Goal: Complete application form: Complete application form

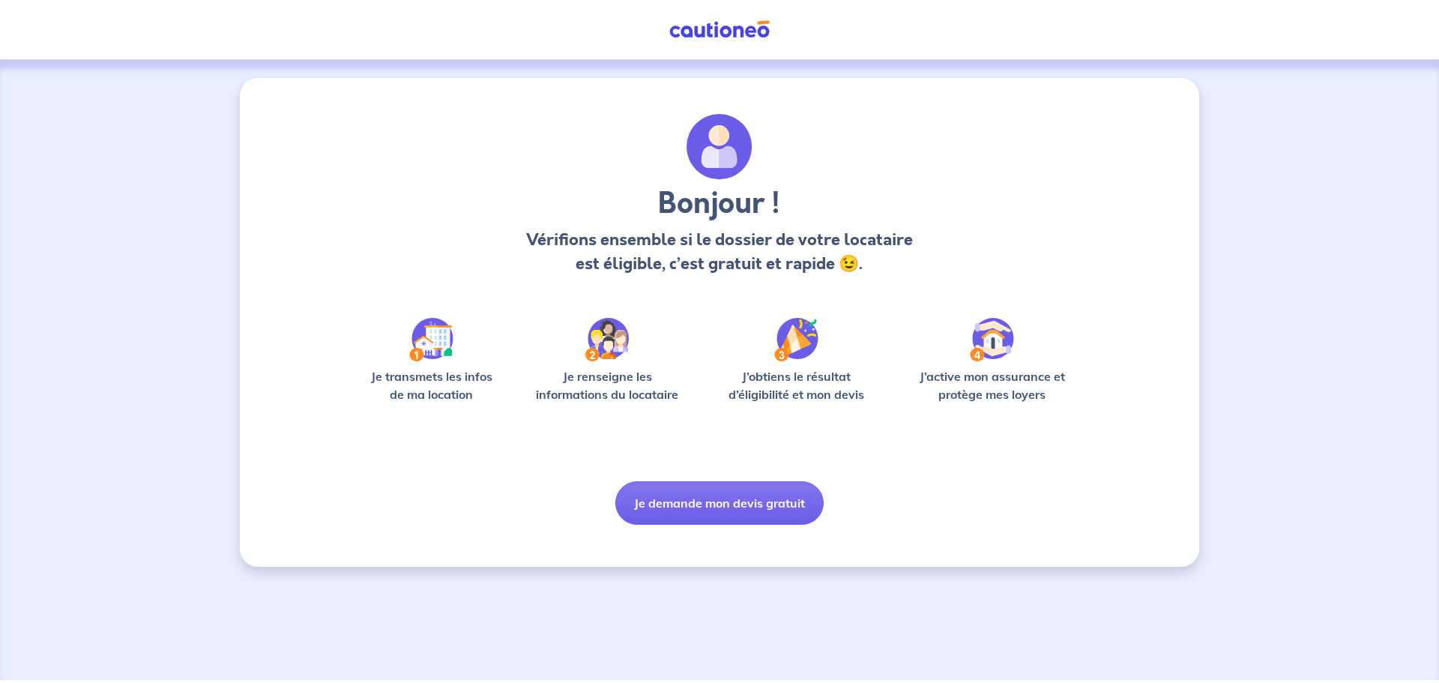
click at [701, 501] on button "Je demande mon devis gratuit" at bounding box center [719, 502] width 208 height 43
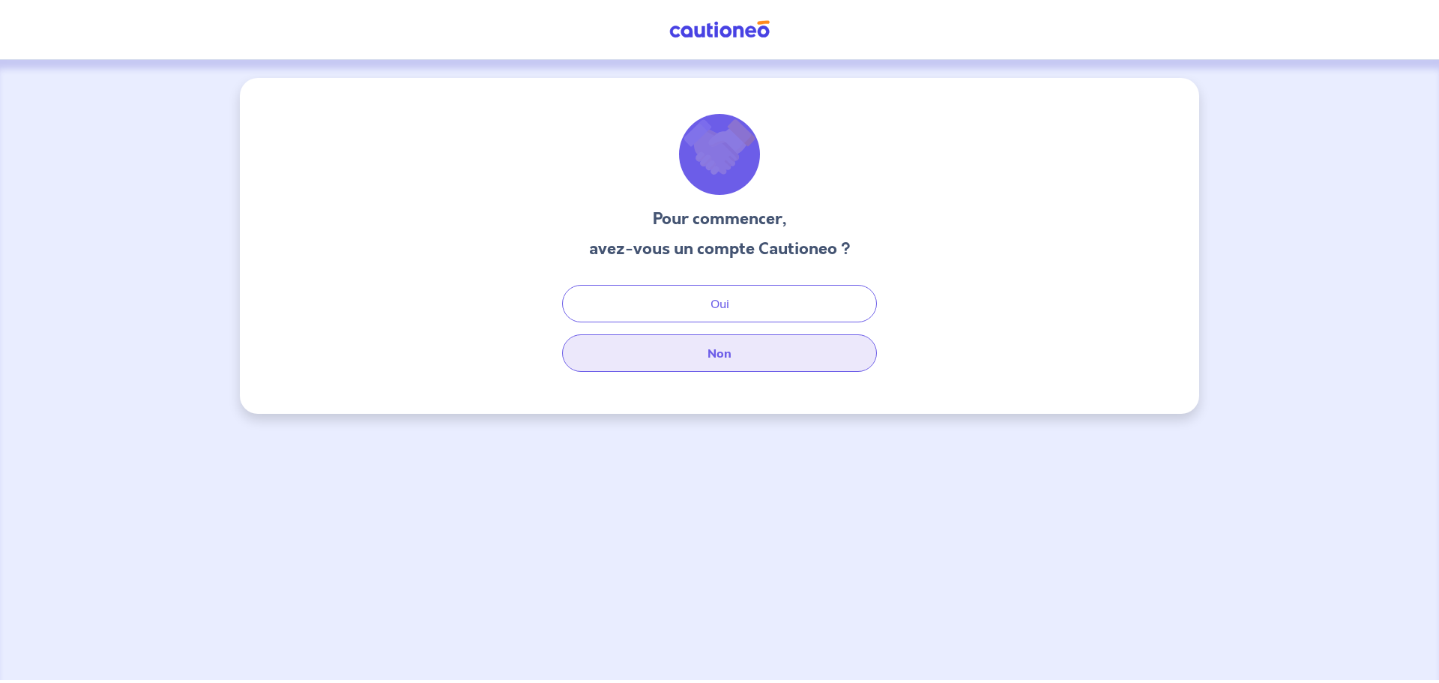
click at [728, 354] on button "Non" at bounding box center [719, 352] width 315 height 37
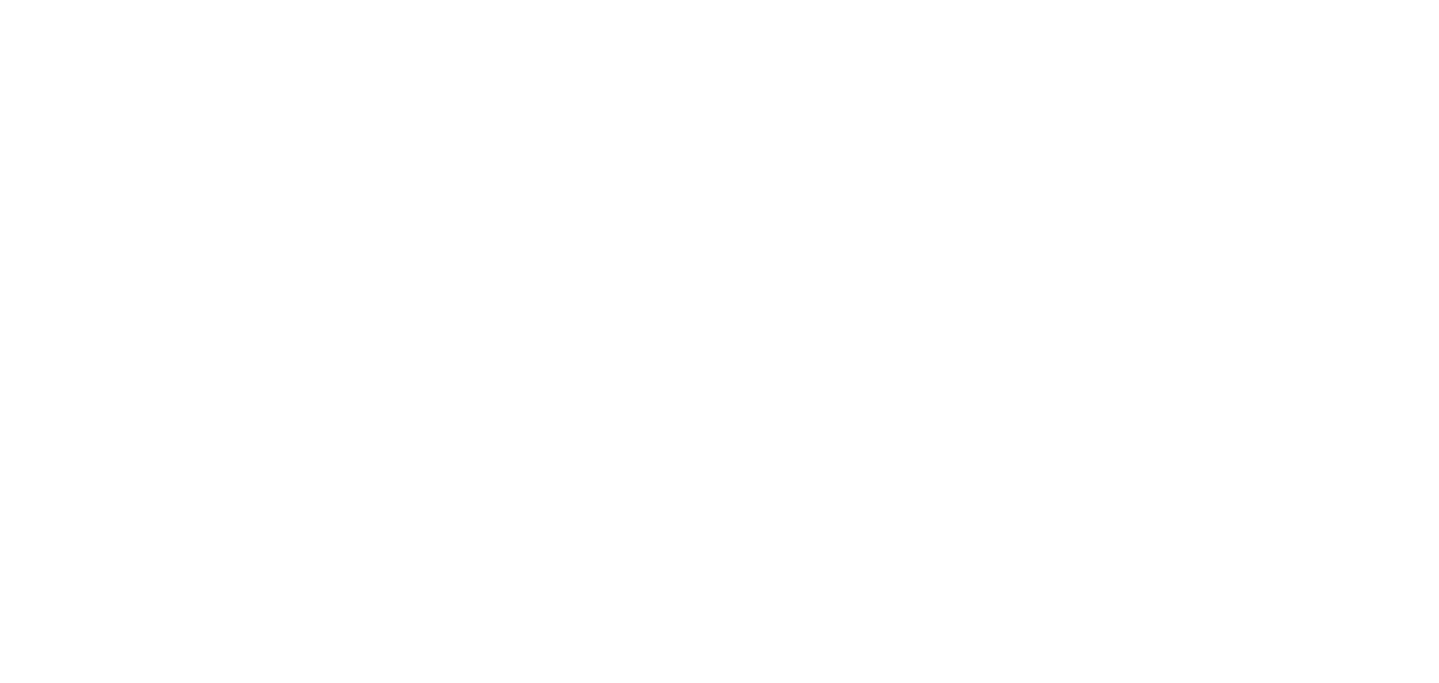
select select "FR"
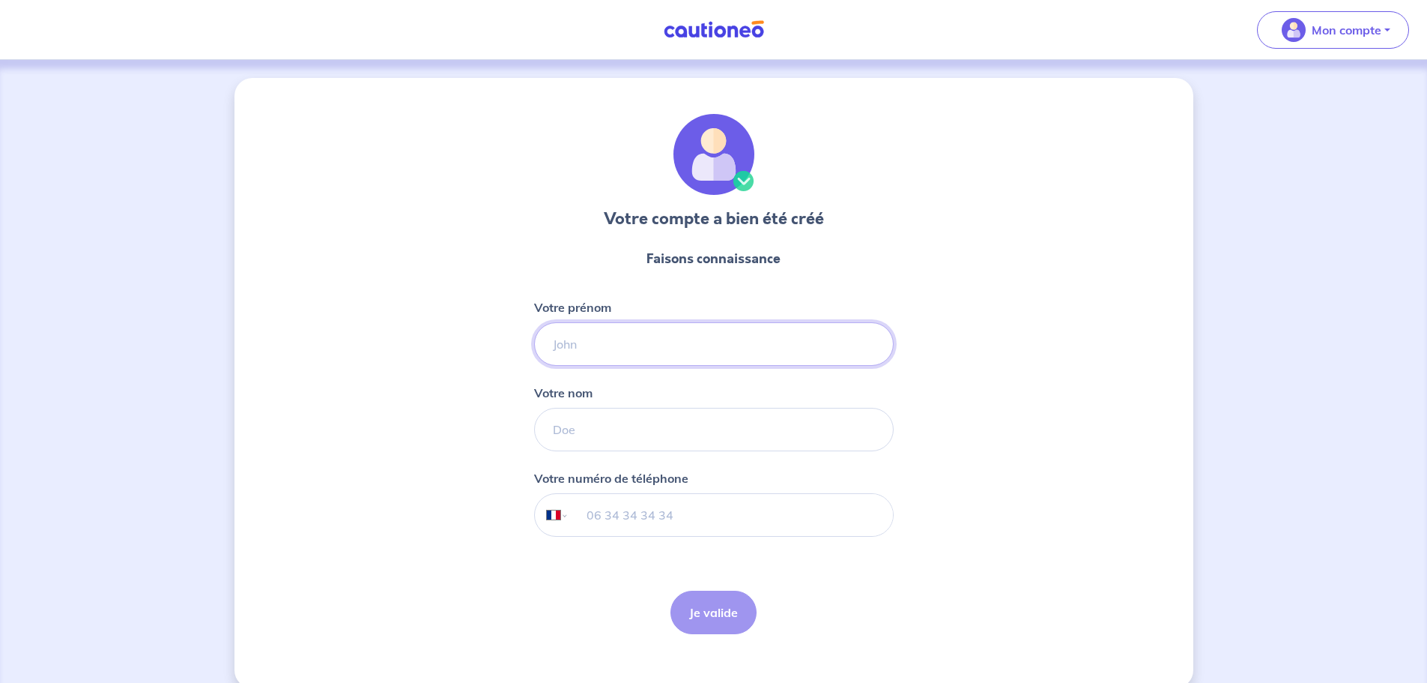
click at [599, 337] on input "Votre prénom" at bounding box center [714, 343] width 360 height 43
type input "[PERSON_NAME]"
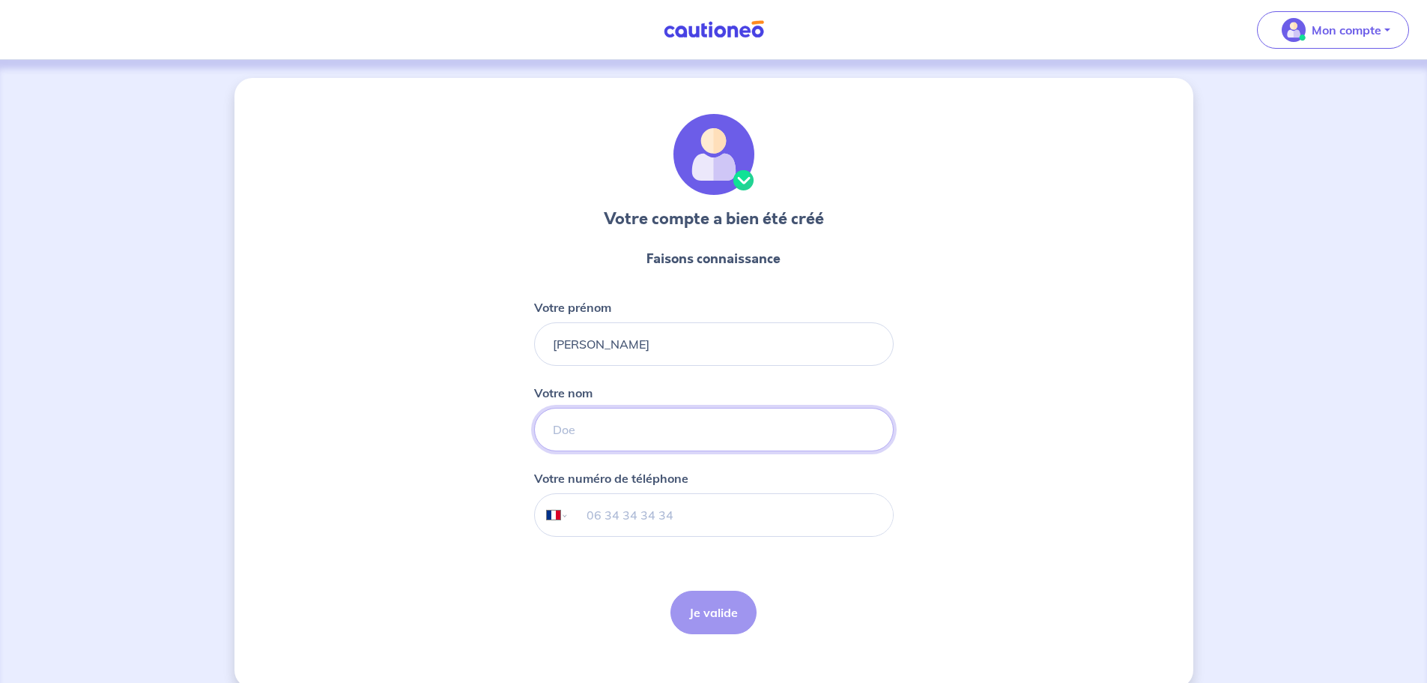
type input "Bouteiller"
type input "06 61 25 59 87"
click at [702, 602] on button "Je valide" at bounding box center [714, 611] width 86 height 43
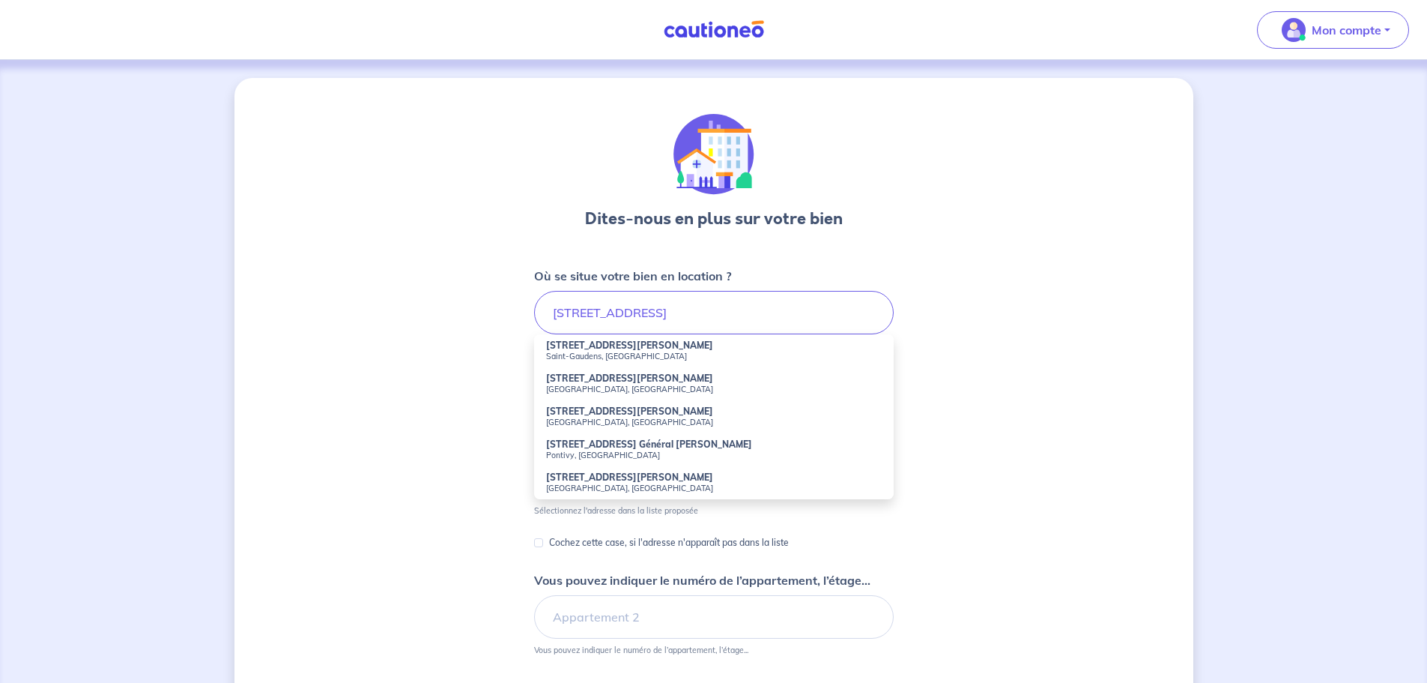
click at [669, 374] on strong "[STREET_ADDRESS][PERSON_NAME]" at bounding box center [629, 377] width 167 height 11
type input "[STREET_ADDRESS][PERSON_NAME]"
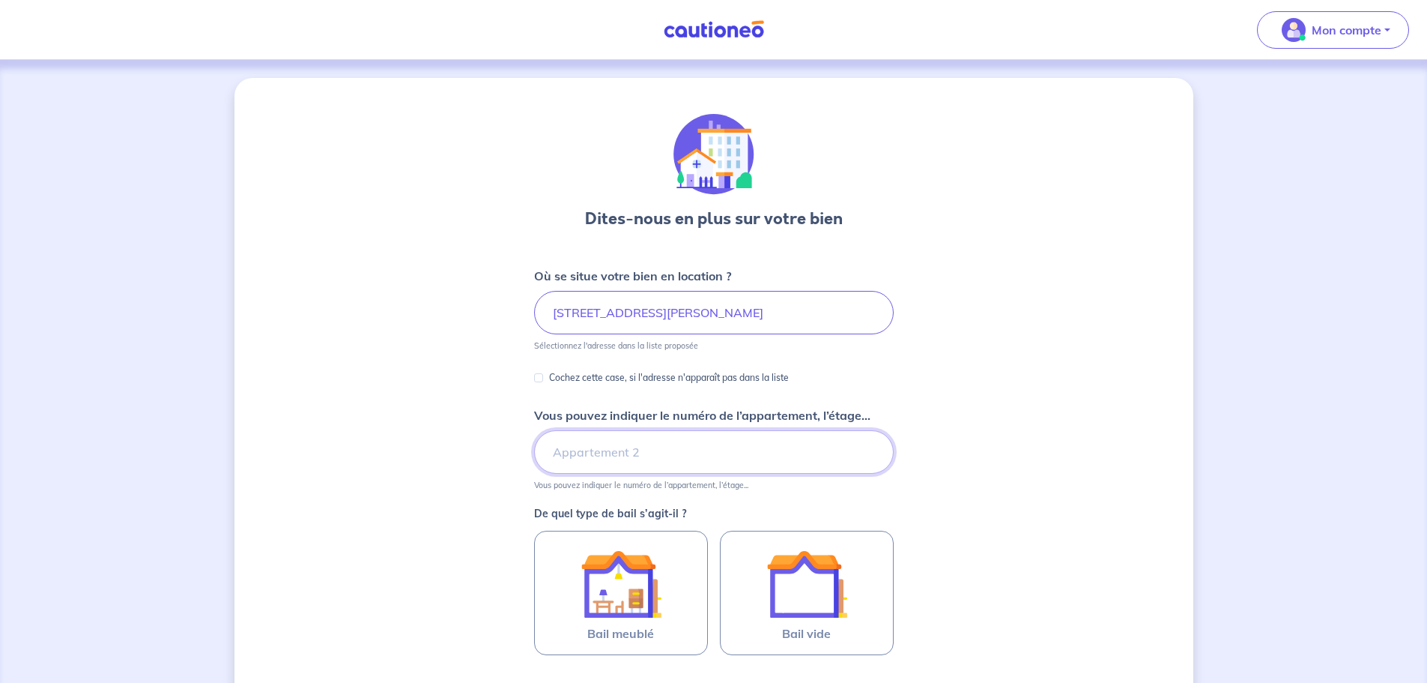
click at [590, 449] on input "Vous pouvez indiquer le numéro de l’appartement, l’étage..." at bounding box center [714, 451] width 360 height 43
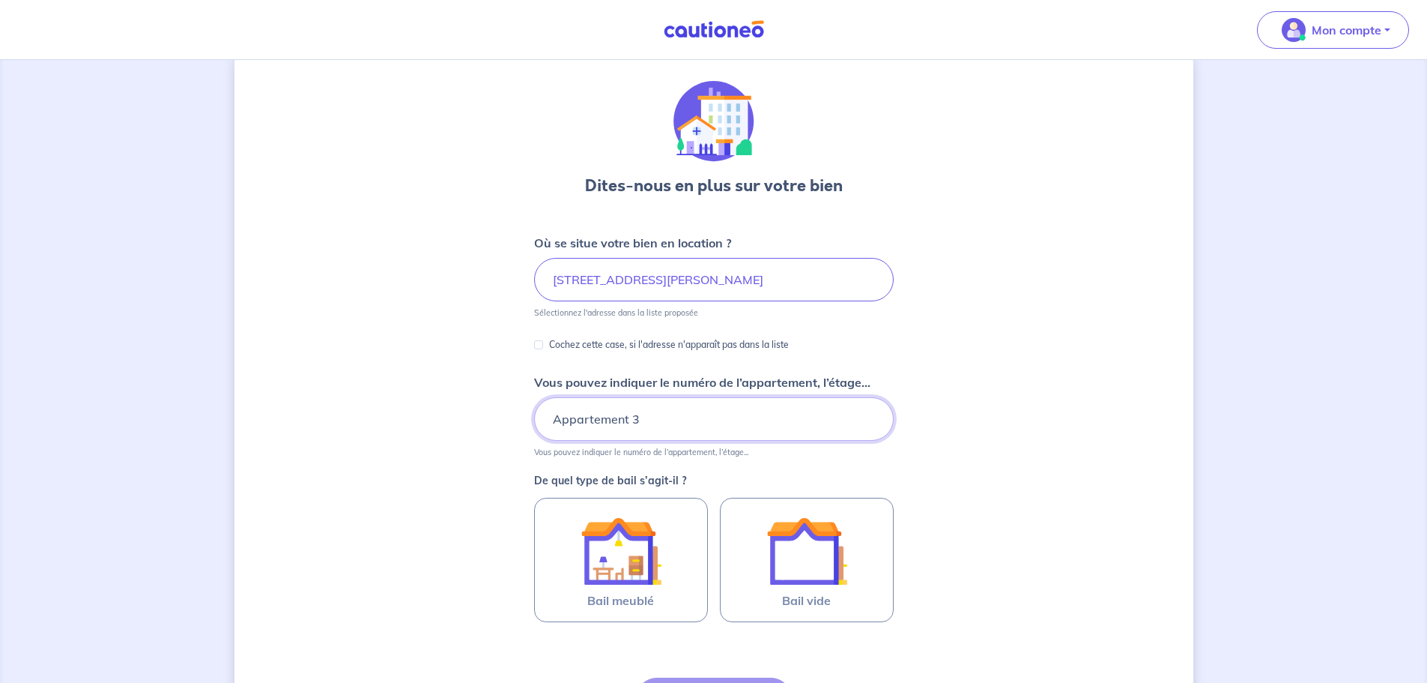
type input "Appartement 3"
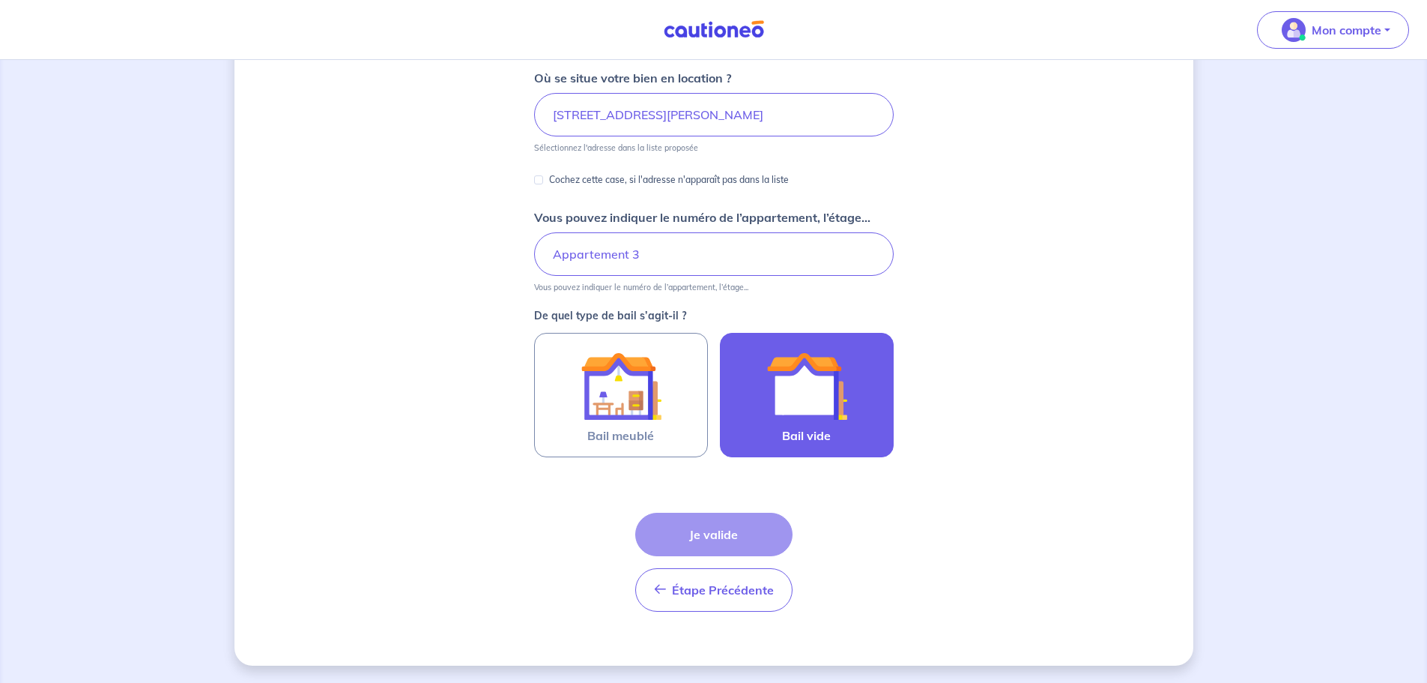
scroll to position [199, 0]
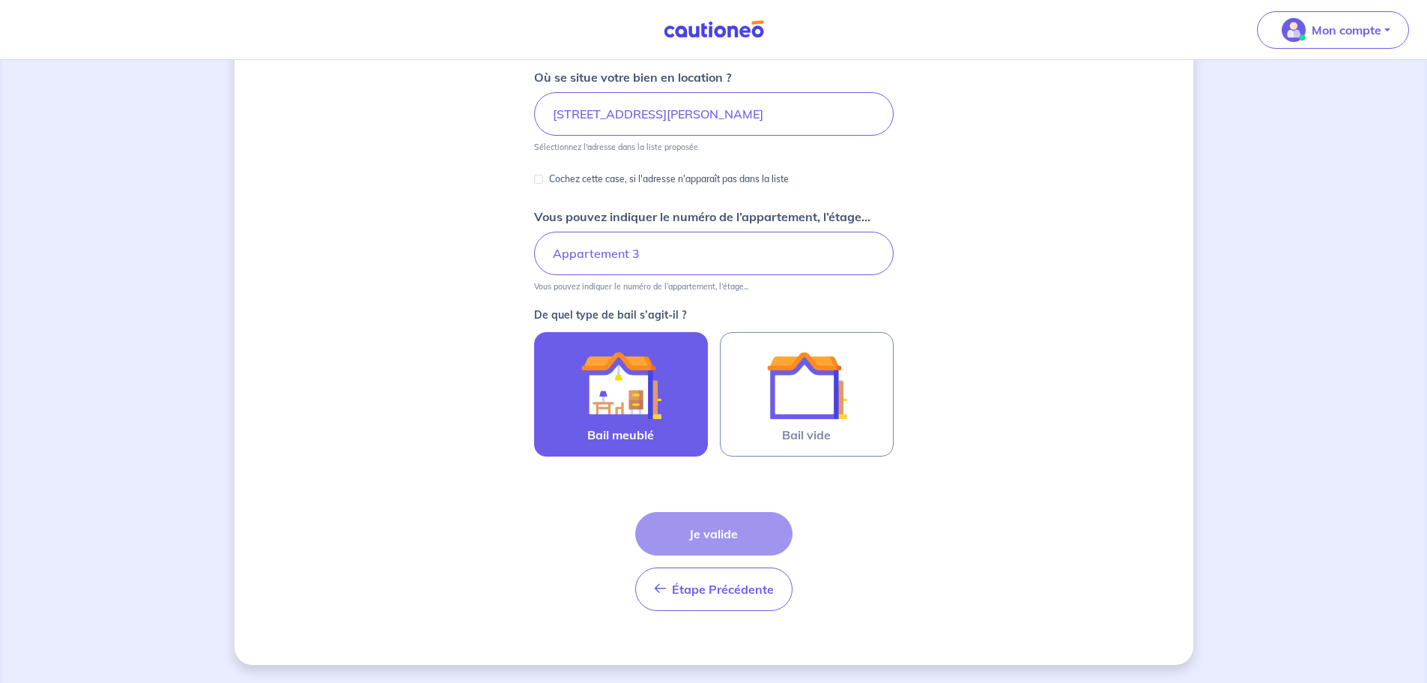
click at [577, 411] on div at bounding box center [621, 385] width 136 height 81
click at [0, 0] on input "Bail meublé" at bounding box center [0, 0] width 0 height 0
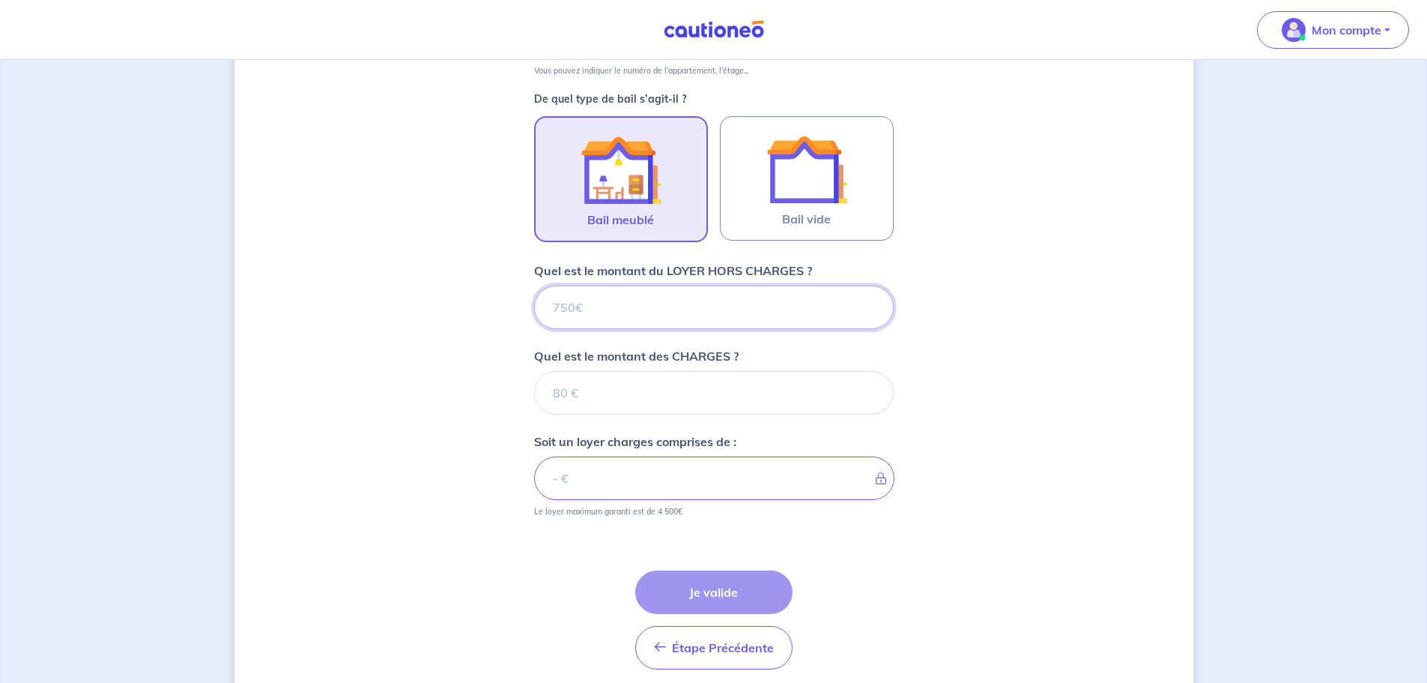
scroll to position [473, 0]
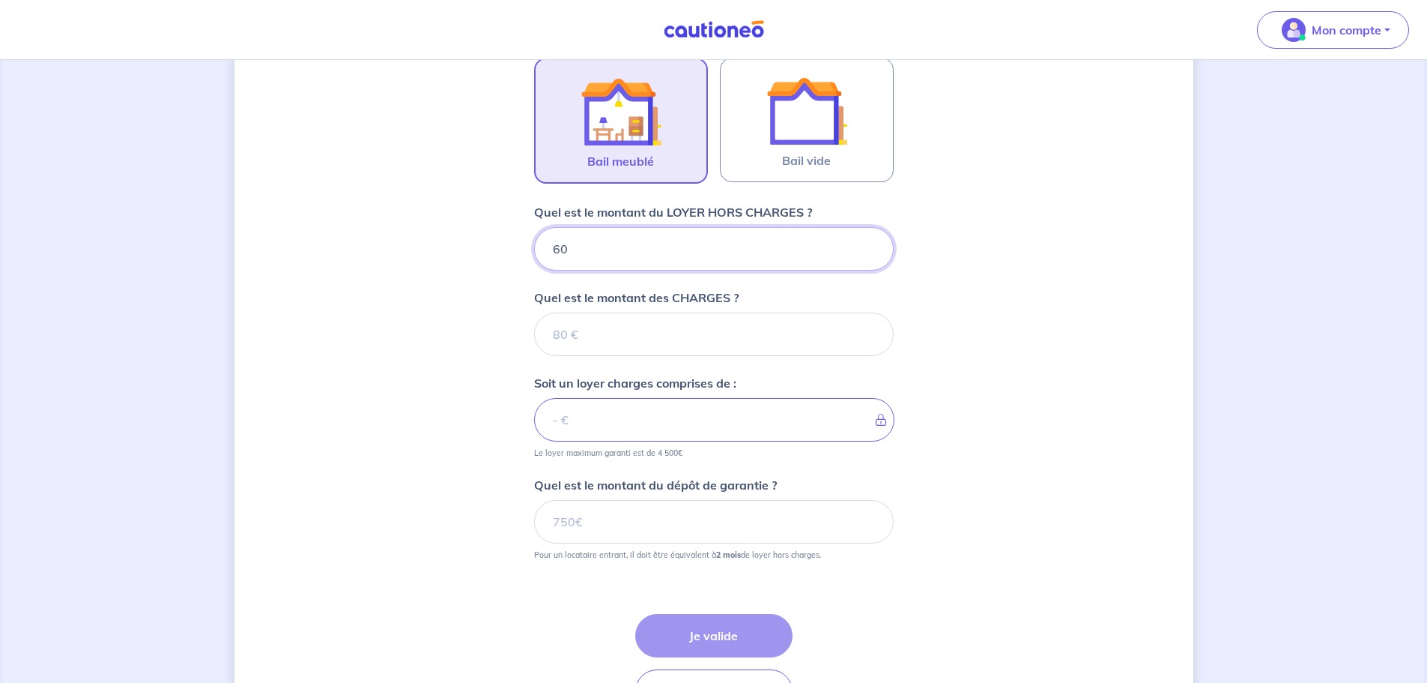
type input "600"
click at [781, 337] on input "Quel est le montant des CHARGES ?" at bounding box center [714, 333] width 360 height 43
type input "50"
type input "650"
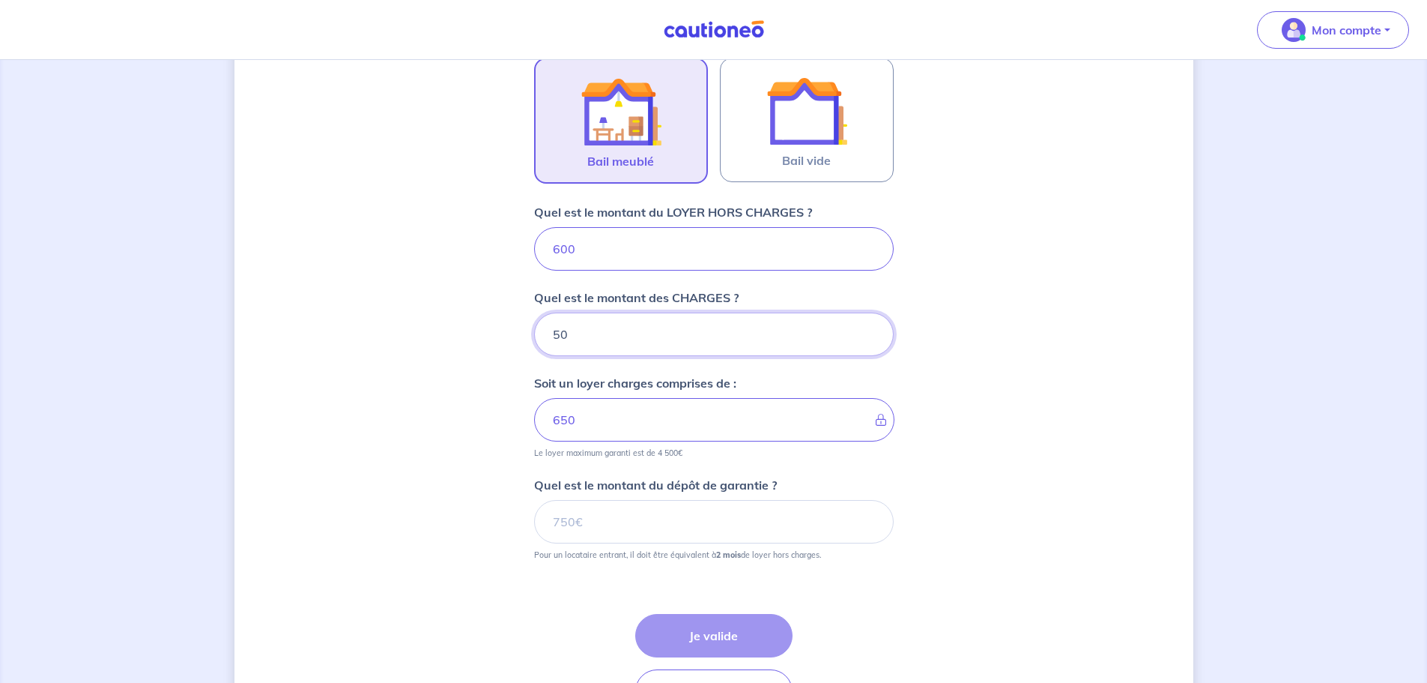
type input "50"
click at [1115, 419] on div "Dites-nous en plus sur votre bien Où se situe votre bien en location ? [STREET_…" at bounding box center [714, 185] width 959 height 1161
click at [674, 520] on input "Quel est le montant du dépôt de garantie ?" at bounding box center [714, 521] width 360 height 43
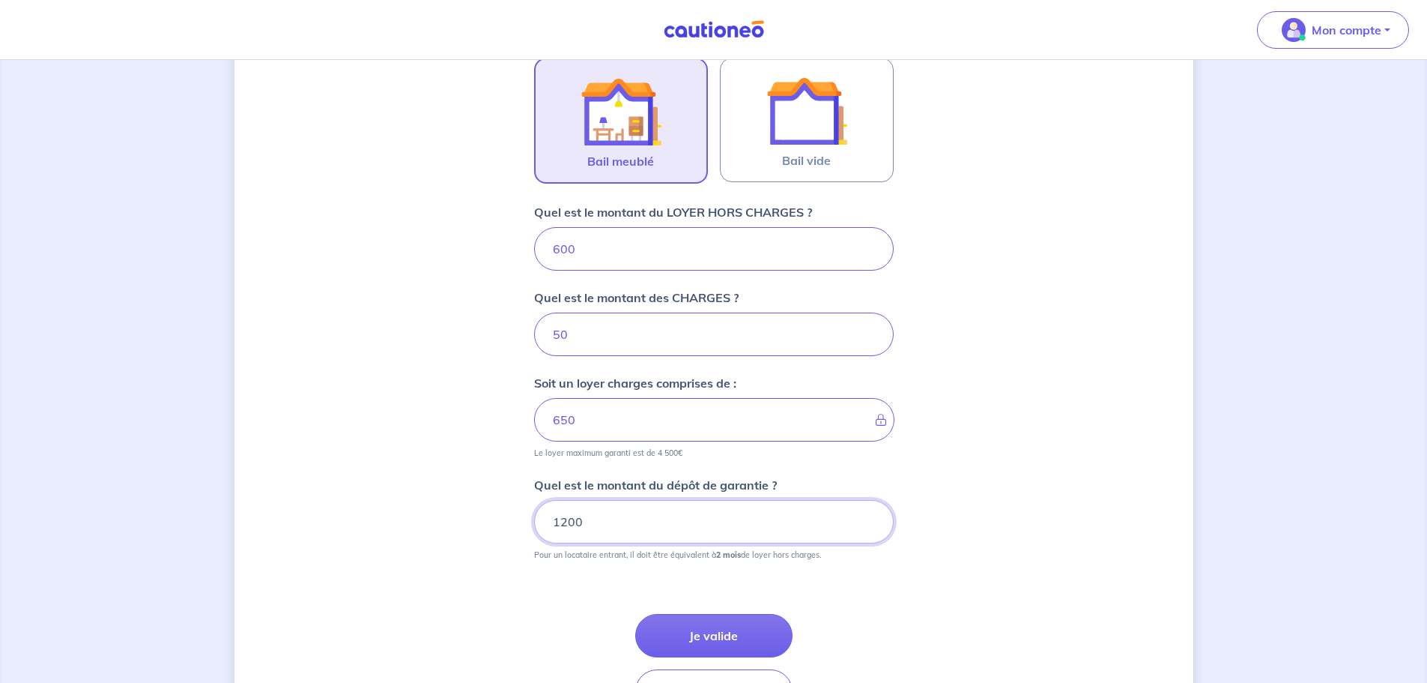
type input "1200"
click at [943, 477] on div "Dites-nous en plus sur votre bien Où se situe votre bien en location ? [STREET_…" at bounding box center [714, 185] width 959 height 1161
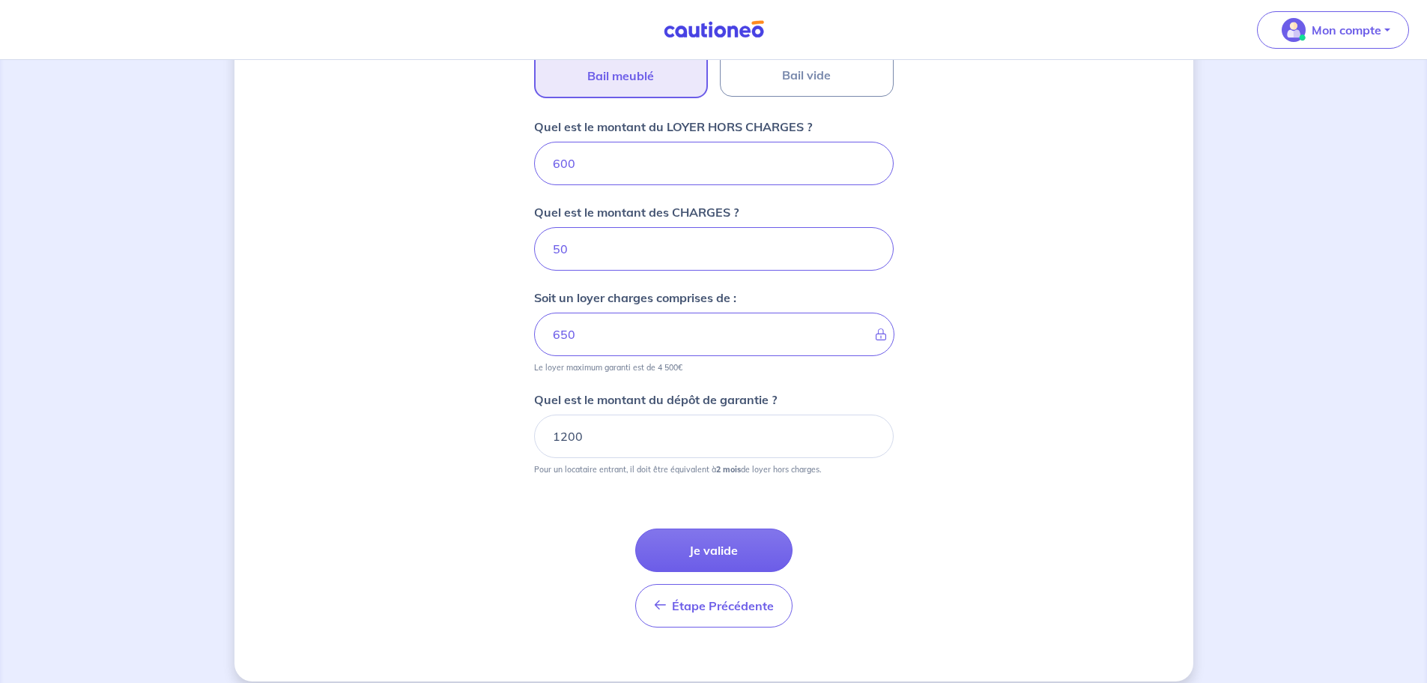
scroll to position [575, 0]
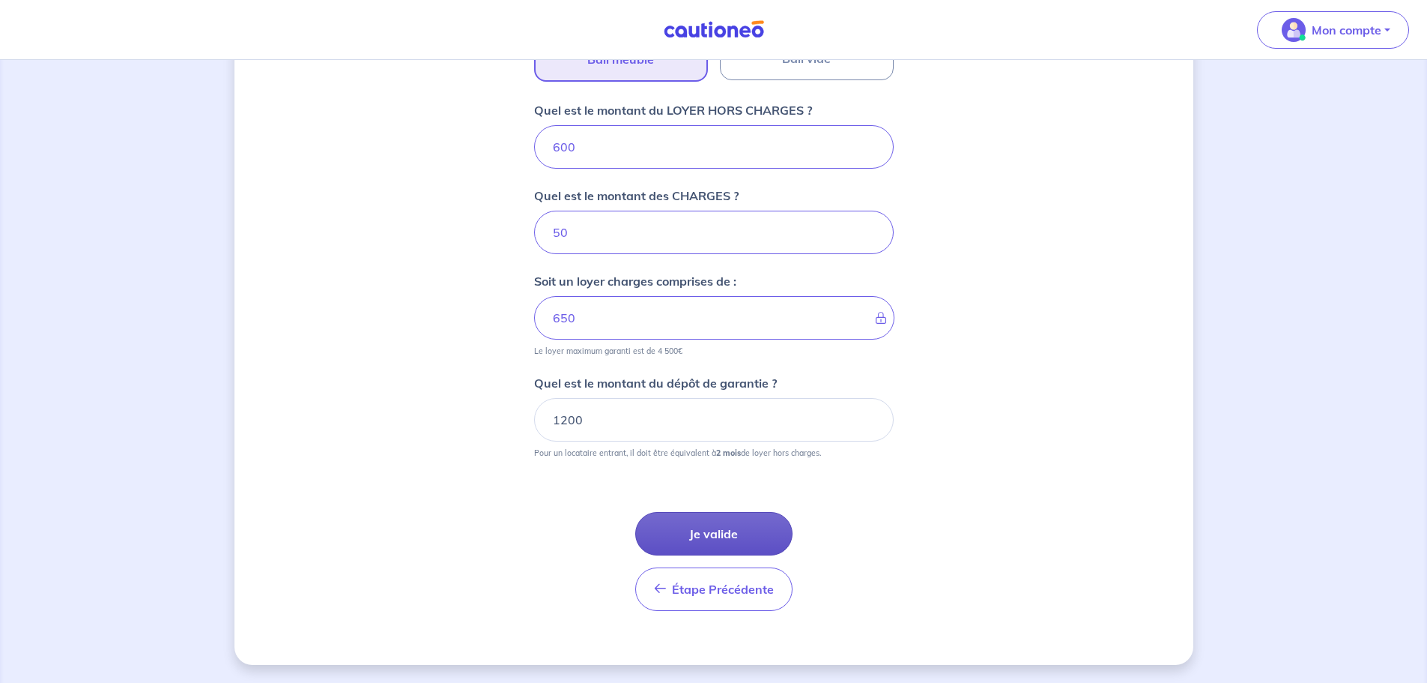
click at [738, 531] on button "Je valide" at bounding box center [713, 533] width 157 height 43
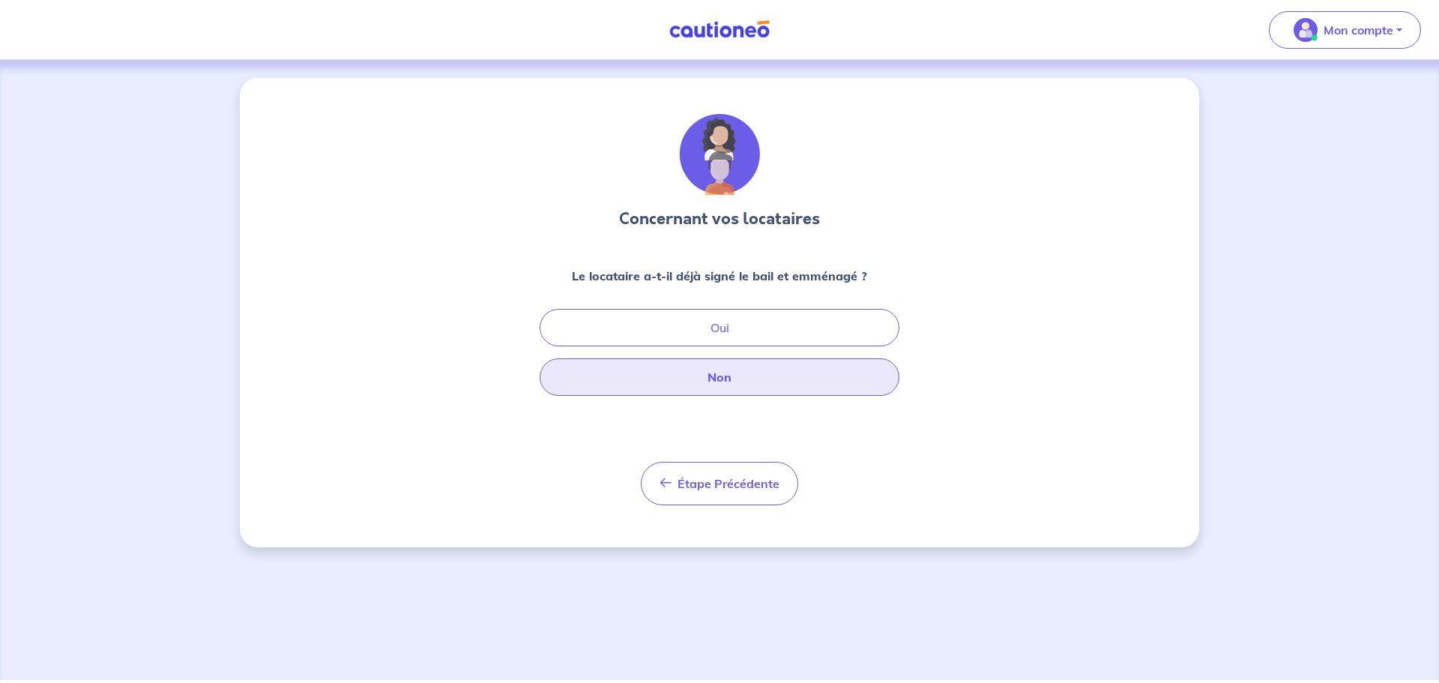
click at [731, 379] on button "Non" at bounding box center [720, 376] width 360 height 37
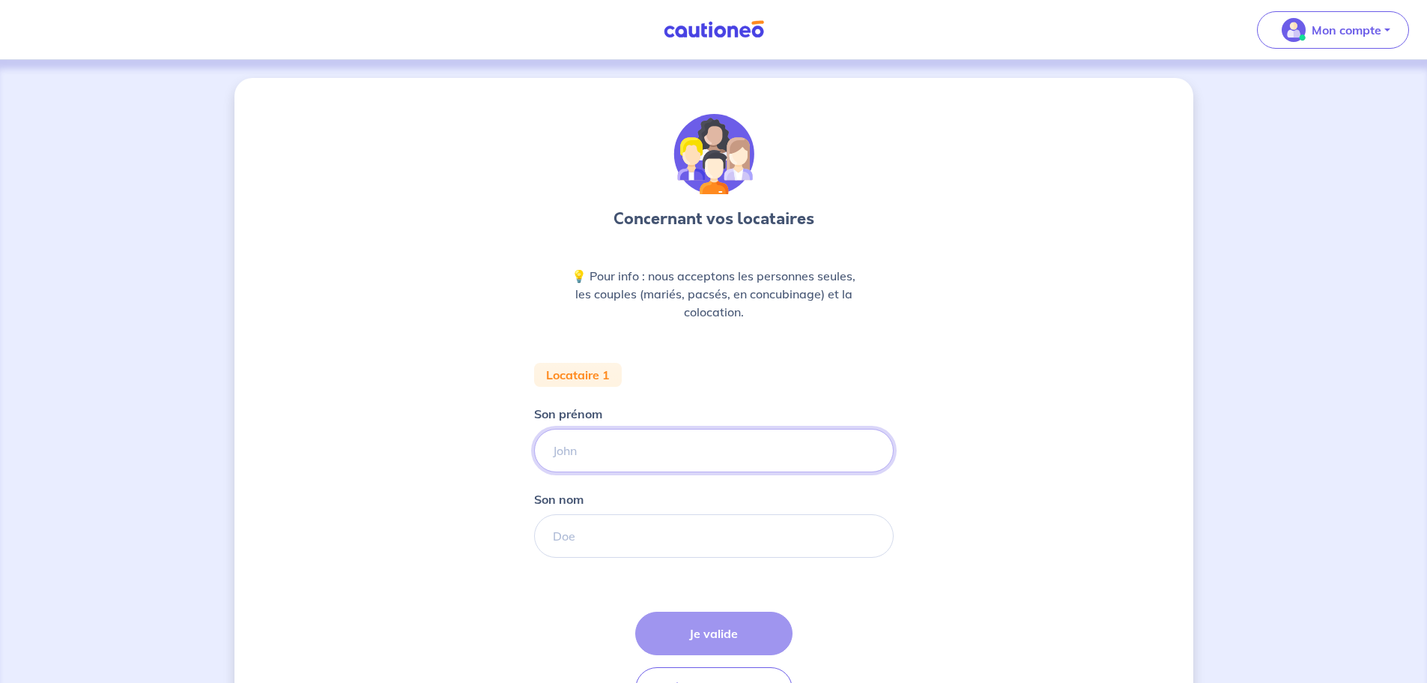
click at [631, 448] on input "Son prénom" at bounding box center [714, 450] width 360 height 43
type input "[PERSON_NAME]"
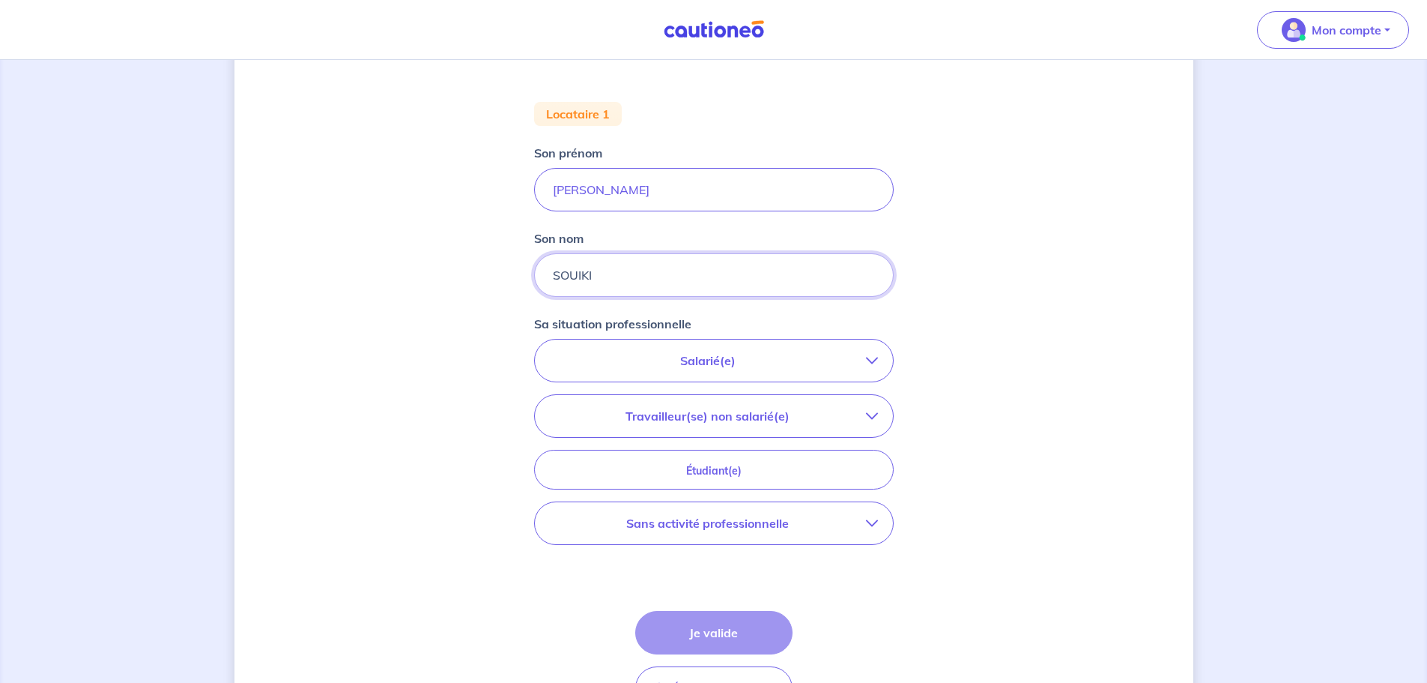
scroll to position [300, 0]
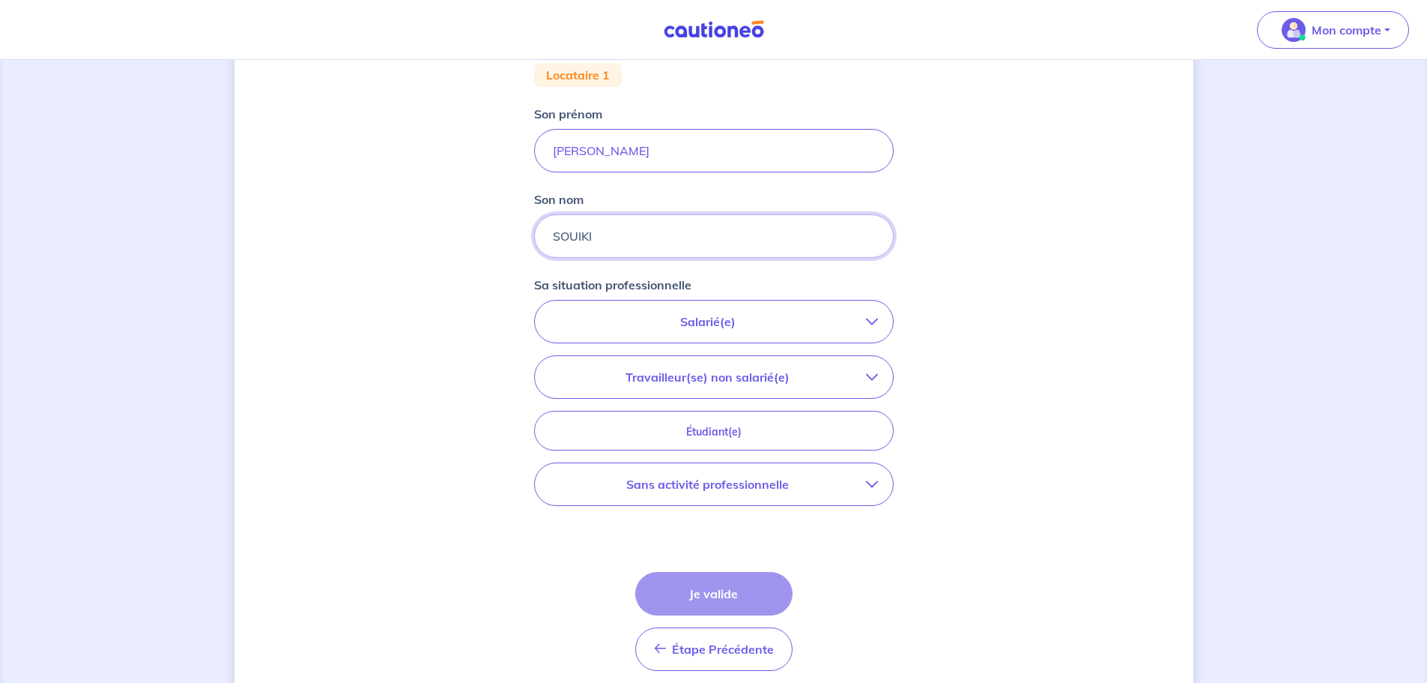
type input "SOUIKI"
click at [880, 319] on button "Salarié(e)" at bounding box center [714, 321] width 358 height 42
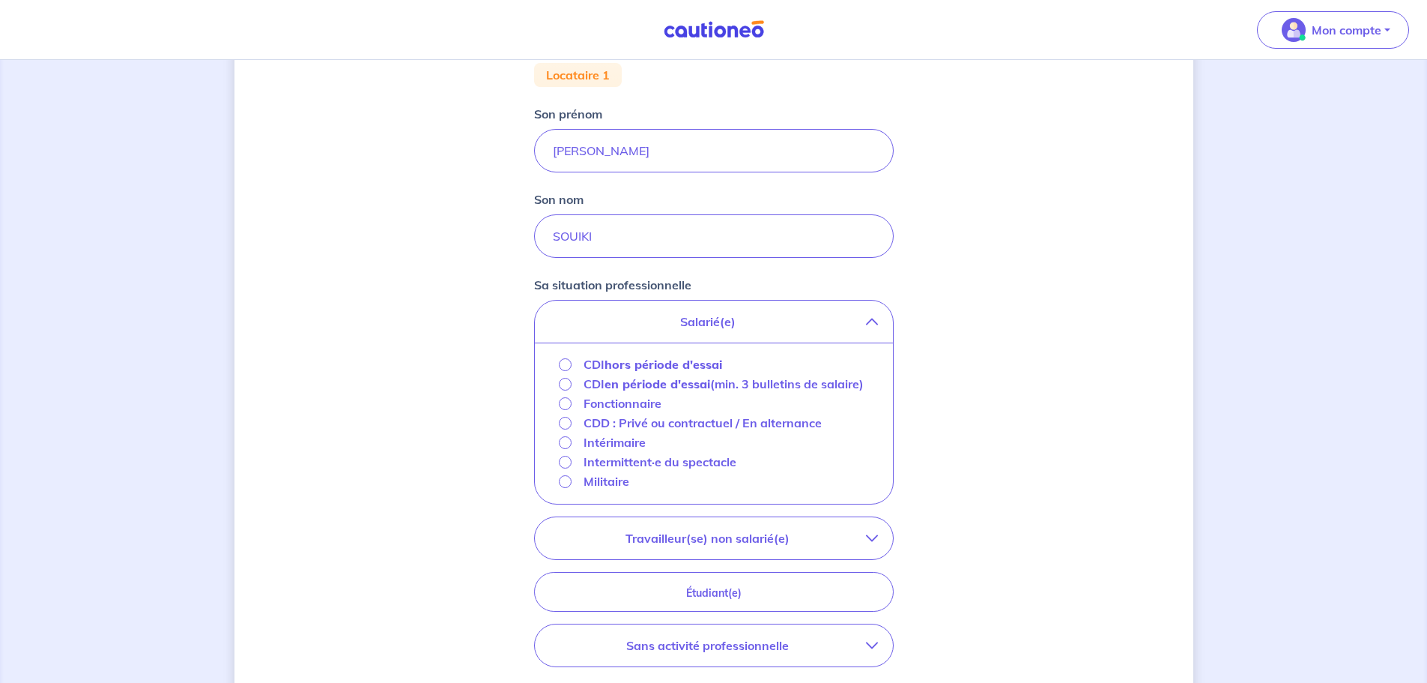
click at [883, 318] on button "Salarié(e)" at bounding box center [714, 321] width 358 height 42
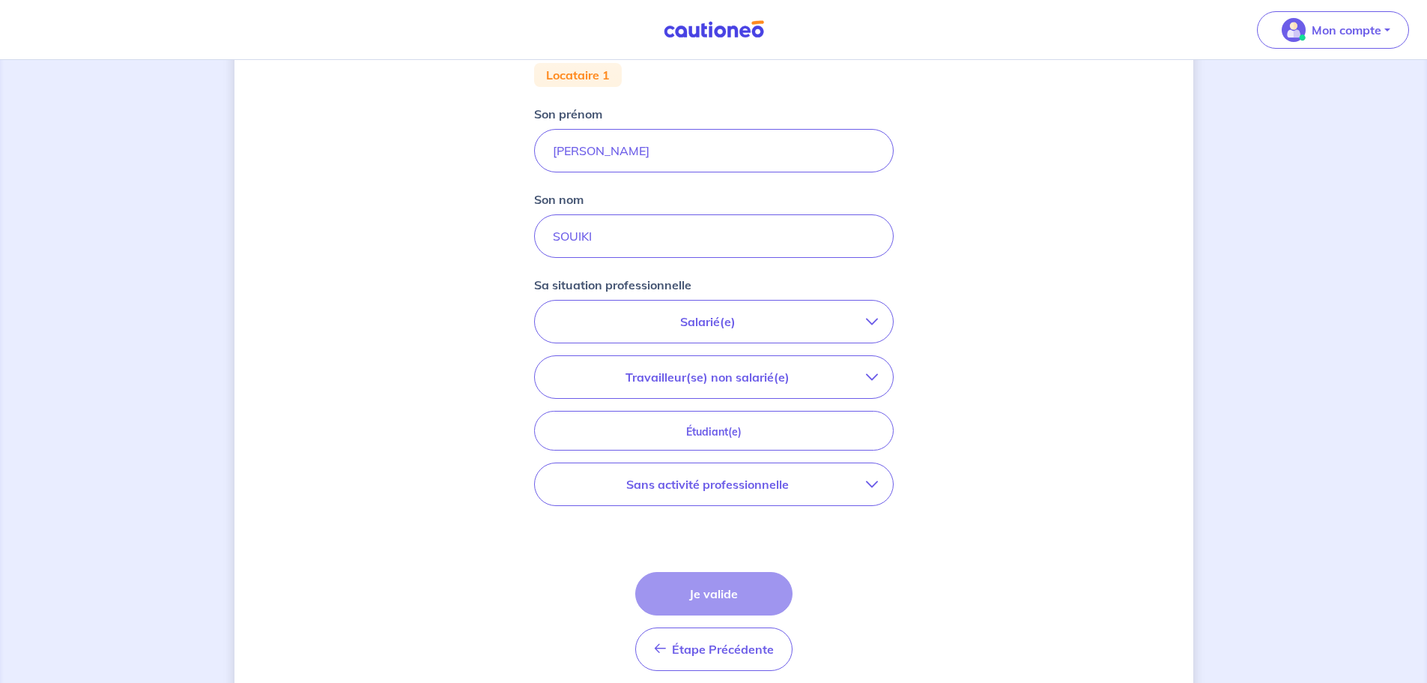
click at [872, 478] on icon "button" at bounding box center [872, 484] width 12 height 12
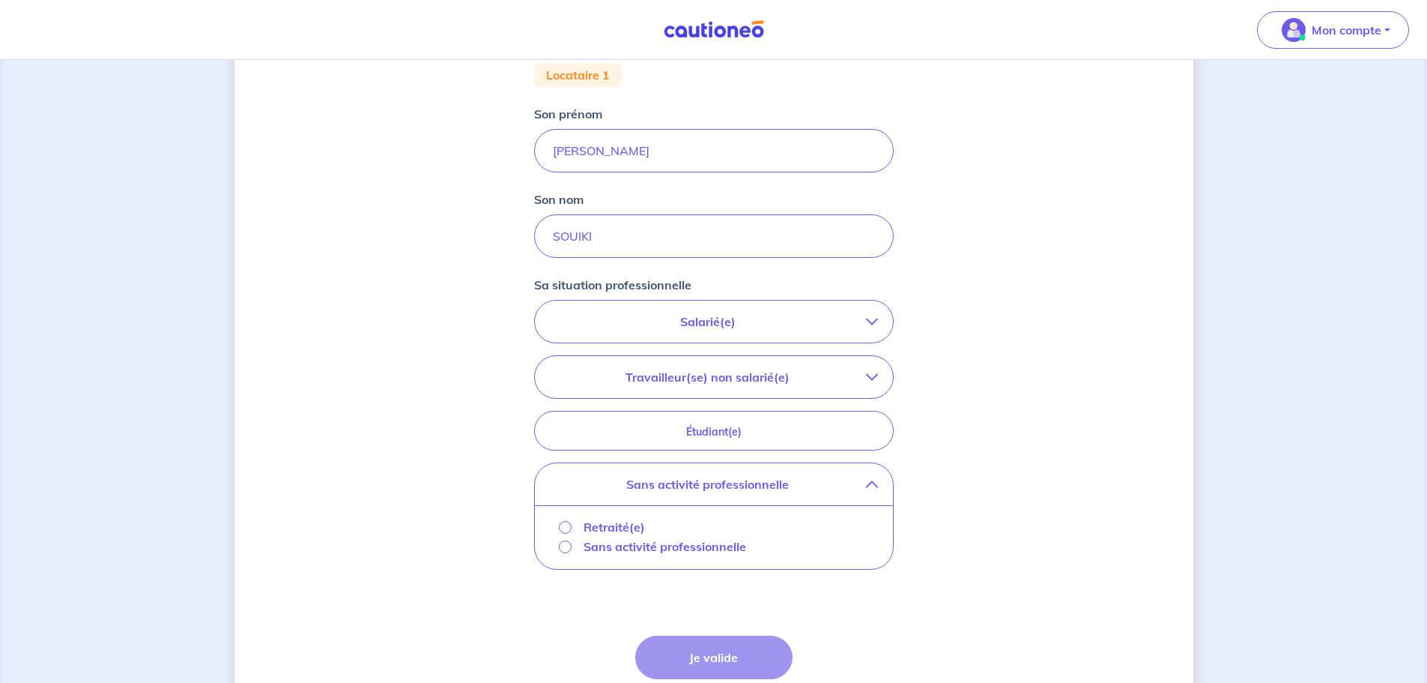
click at [872, 478] on icon "button" at bounding box center [872, 484] width 12 height 12
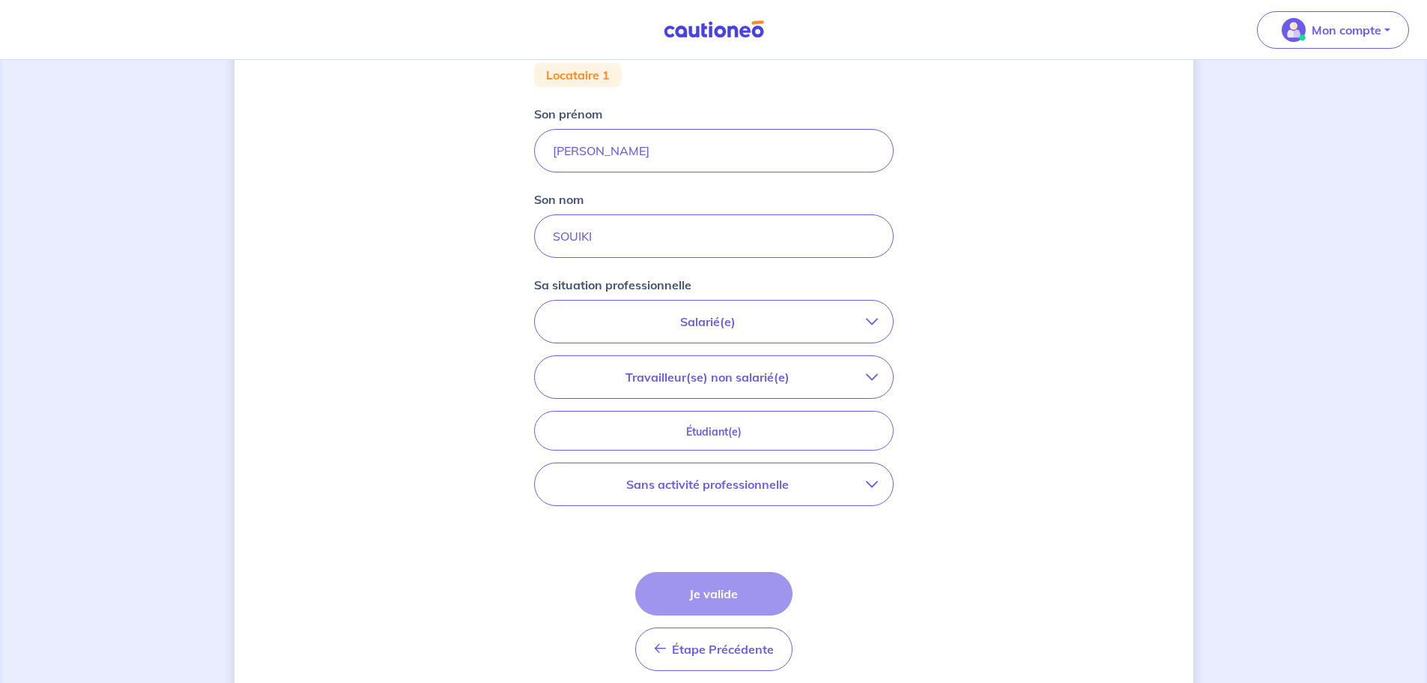
click at [875, 324] on icon "button" at bounding box center [872, 321] width 12 height 12
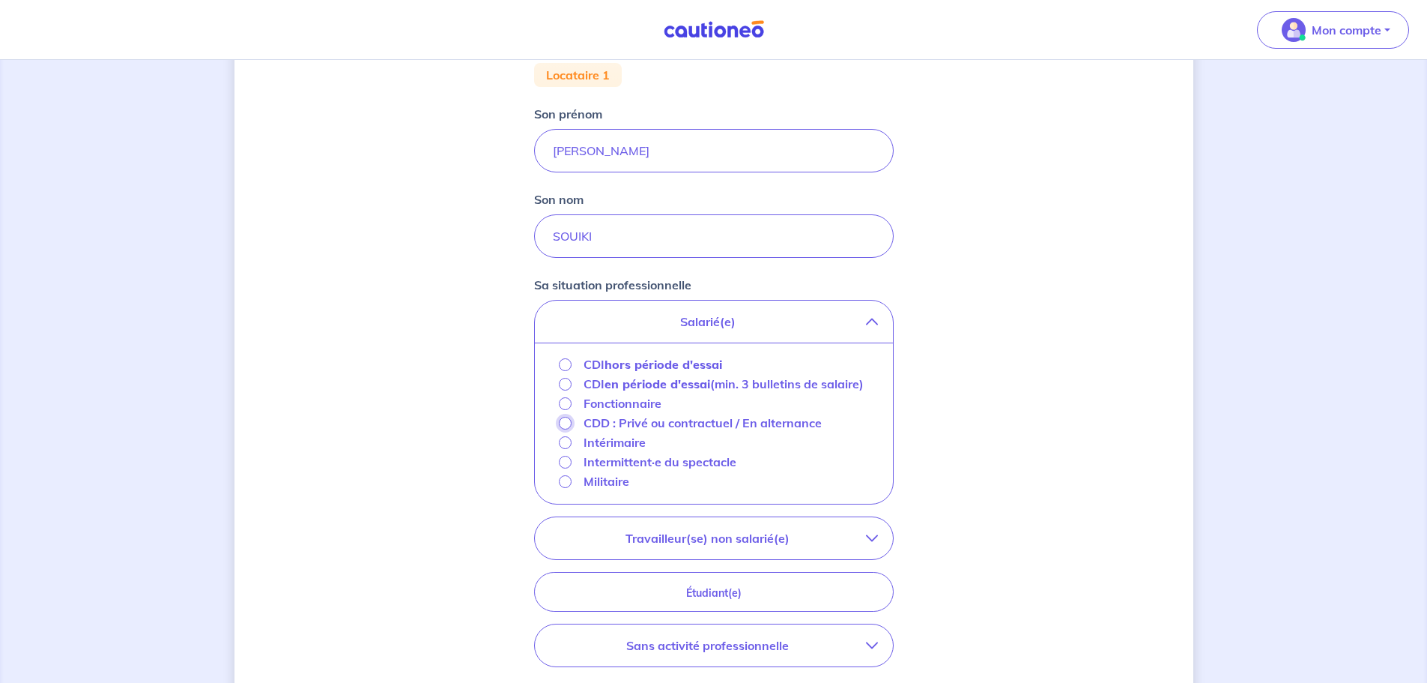
click at [561, 429] on input "CDD : Privé ou contractuel / En alternance" at bounding box center [565, 423] width 13 height 13
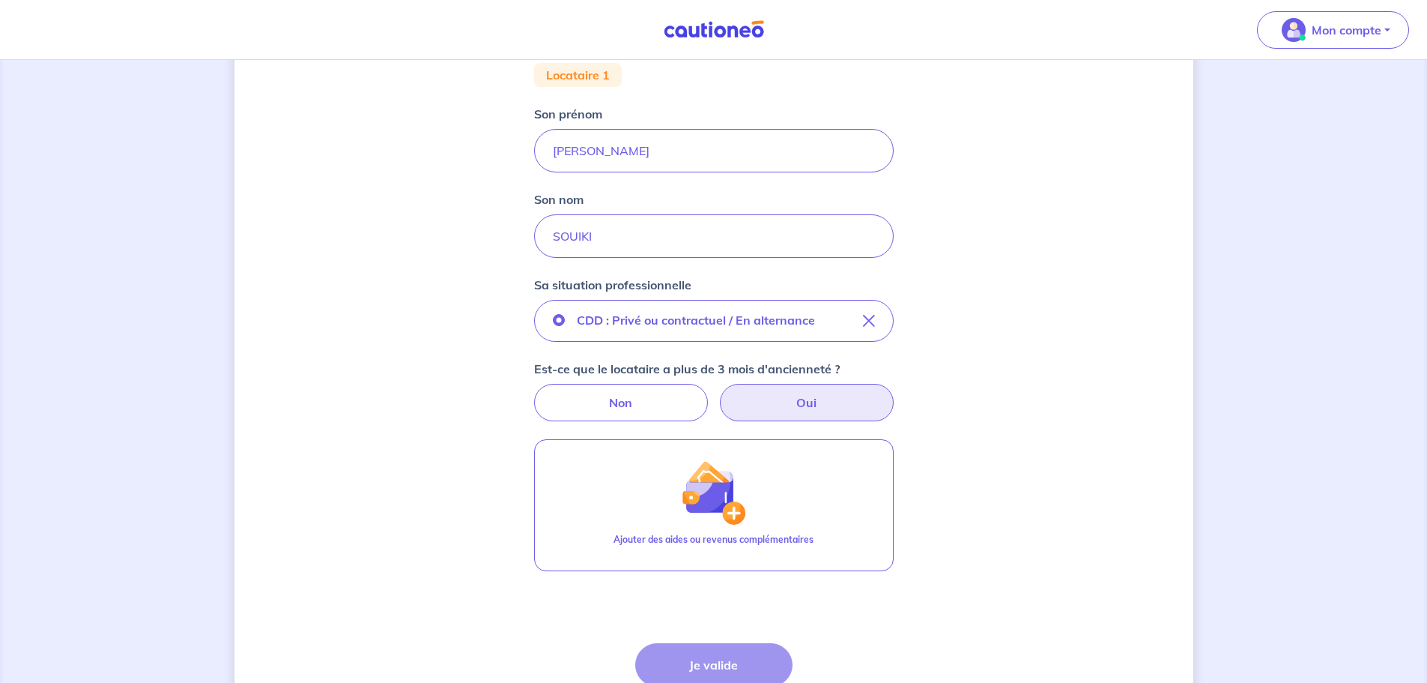
click at [818, 401] on label "Oui" at bounding box center [807, 402] width 174 height 37
click at [719, 393] on input "Oui" at bounding box center [714, 389] width 10 height 10
radio input "true"
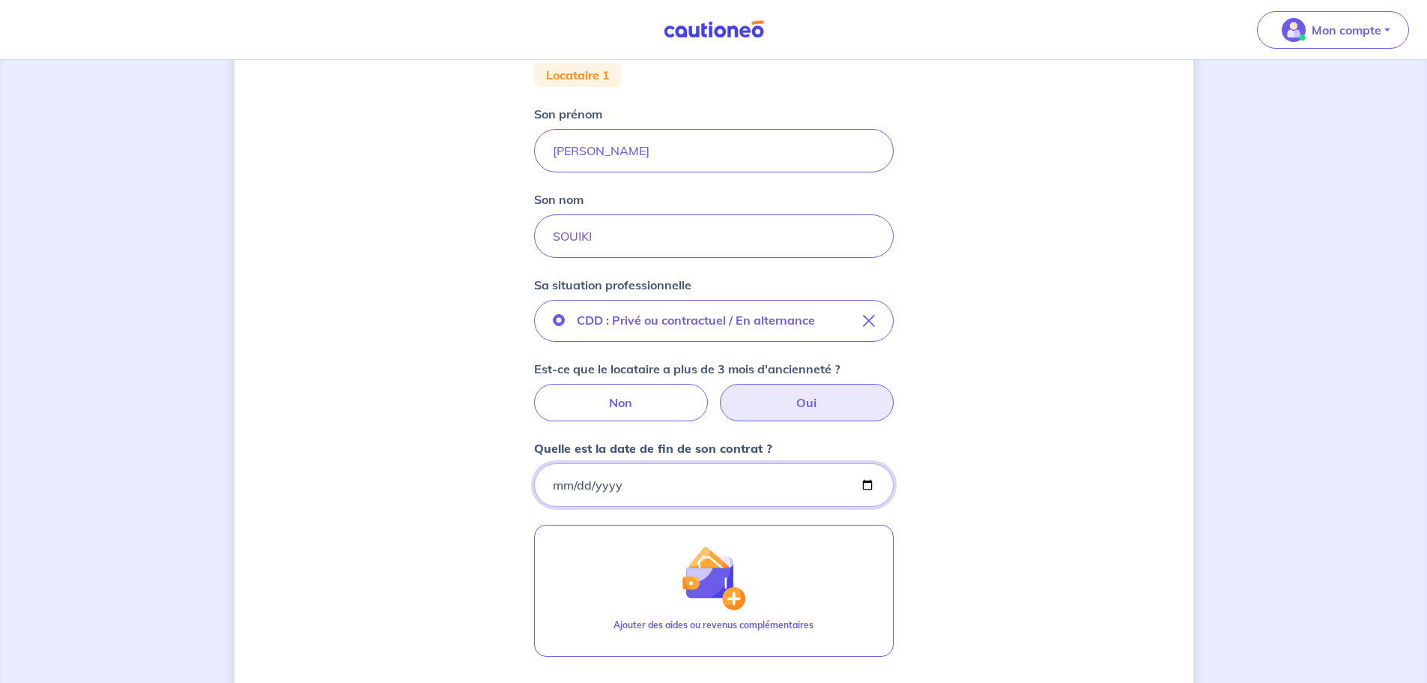
click at [708, 492] on input "Quelle est la date de fin de son contrat ?" at bounding box center [714, 484] width 360 height 43
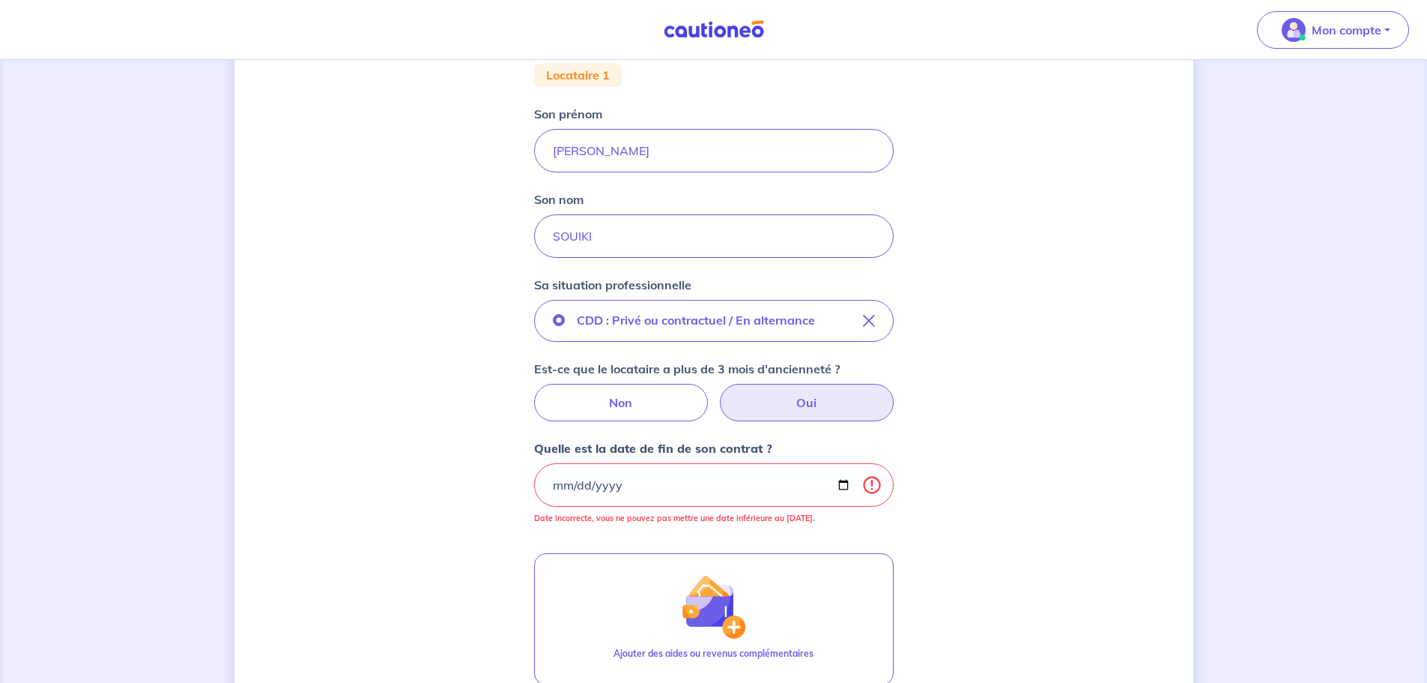
click at [1013, 446] on div "Concernant vos locataires 💡 Pour info : nous acceptons les personnes seules, le…" at bounding box center [714, 344] width 959 height 1132
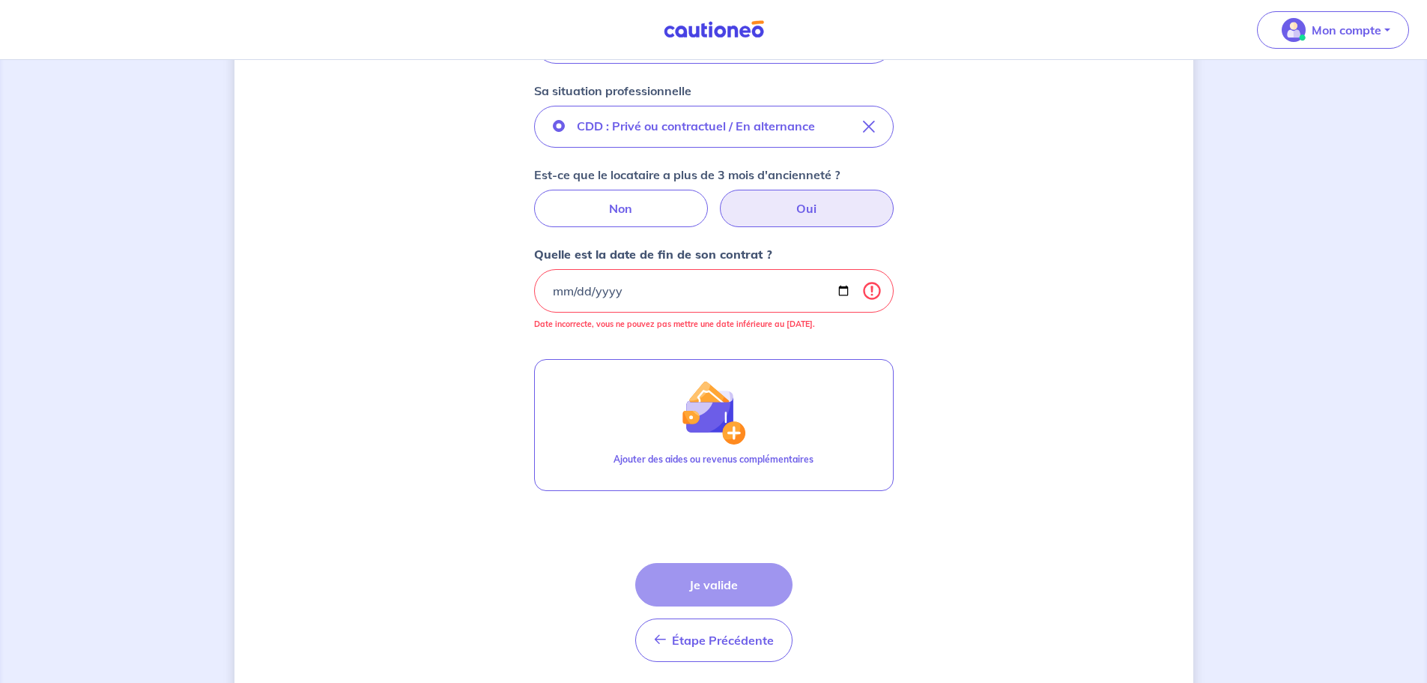
scroll to position [525, 0]
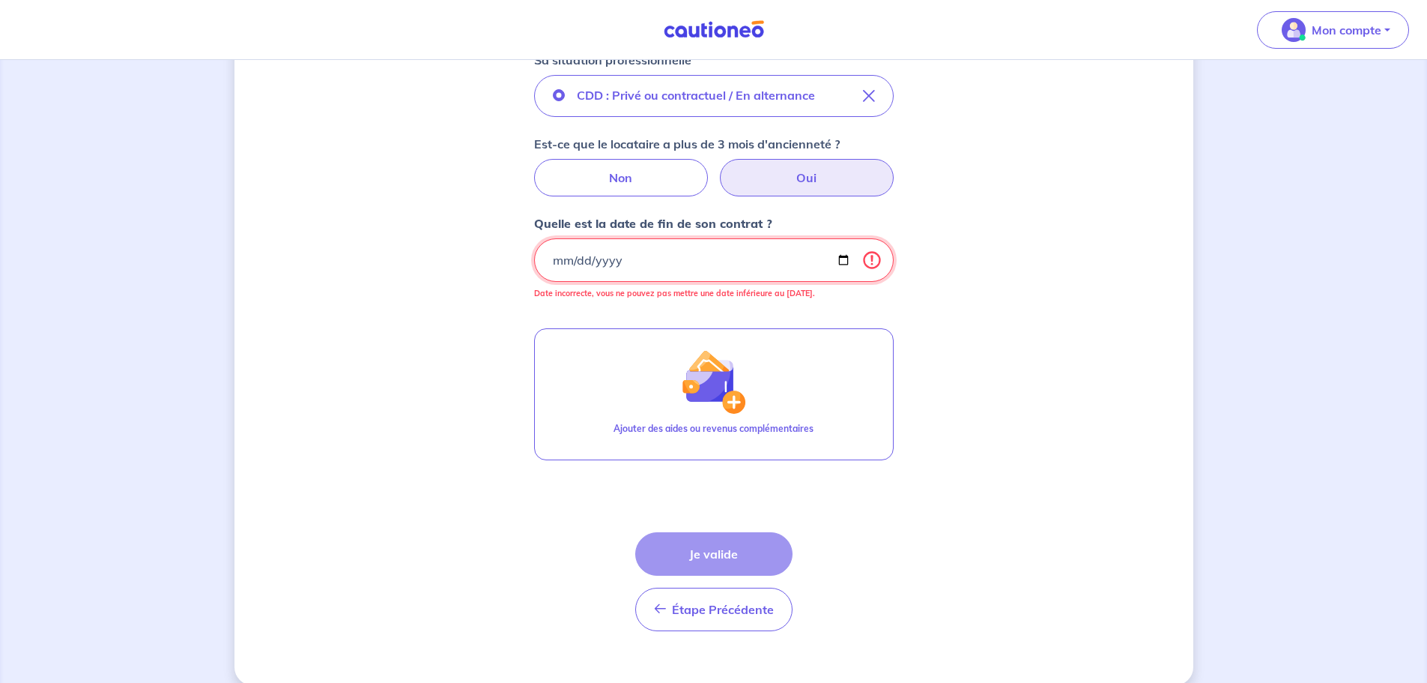
click at [695, 257] on input "[DATE]" at bounding box center [714, 259] width 360 height 43
click at [612, 243] on input "[DATE]" at bounding box center [714, 259] width 360 height 43
click at [613, 250] on input "[DATE]" at bounding box center [714, 259] width 360 height 43
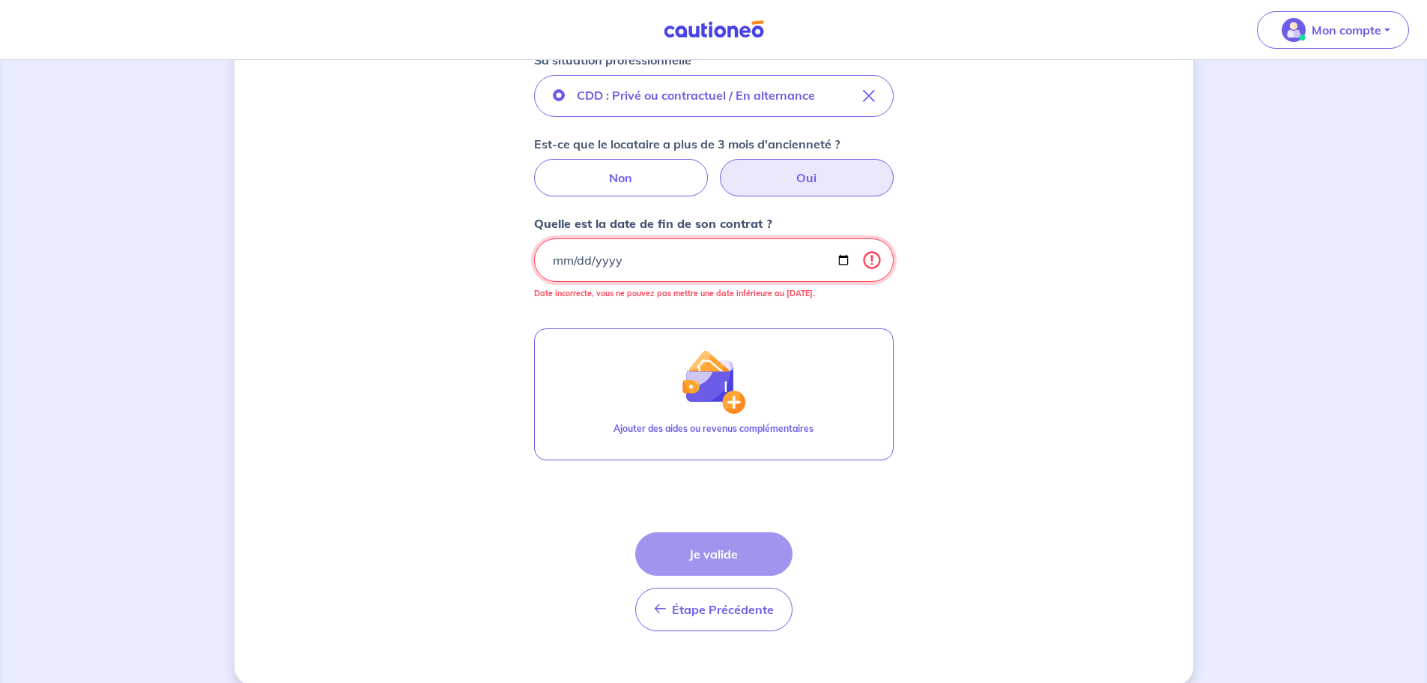
drag, startPoint x: 581, startPoint y: 274, endPoint x: 565, endPoint y: 259, distance: 22.3
click at [579, 273] on input "[DATE]" at bounding box center [714, 259] width 360 height 43
click at [565, 259] on input "[DATE]" at bounding box center [714, 259] width 360 height 43
type input "[DATE]"
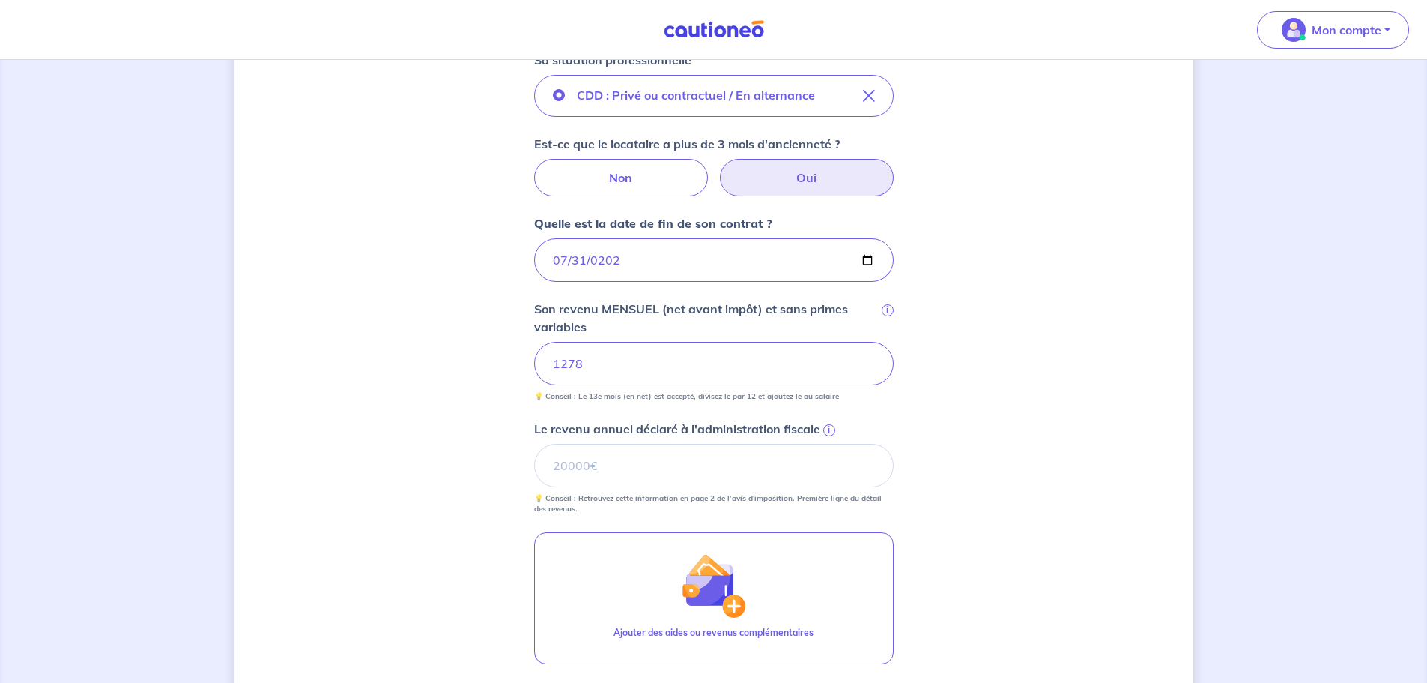
click at [1004, 374] on div "Concernant vos locataires 💡 Pour info : nous acceptons les personnes seules, le…" at bounding box center [714, 220] width 959 height 1335
click at [946, 443] on div "Concernant vos locataires 💡 Pour info : nous acceptons les personnes seules, le…" at bounding box center [714, 220] width 959 height 1335
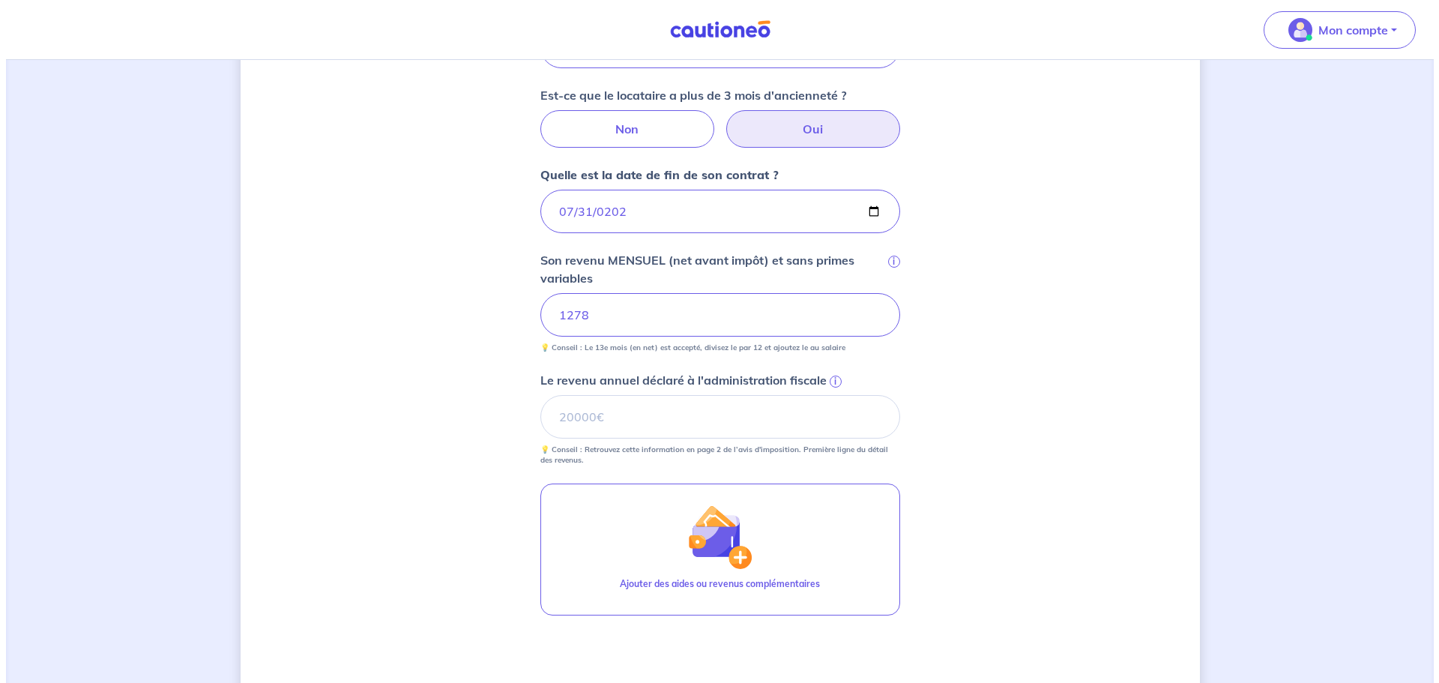
scroll to position [599, 0]
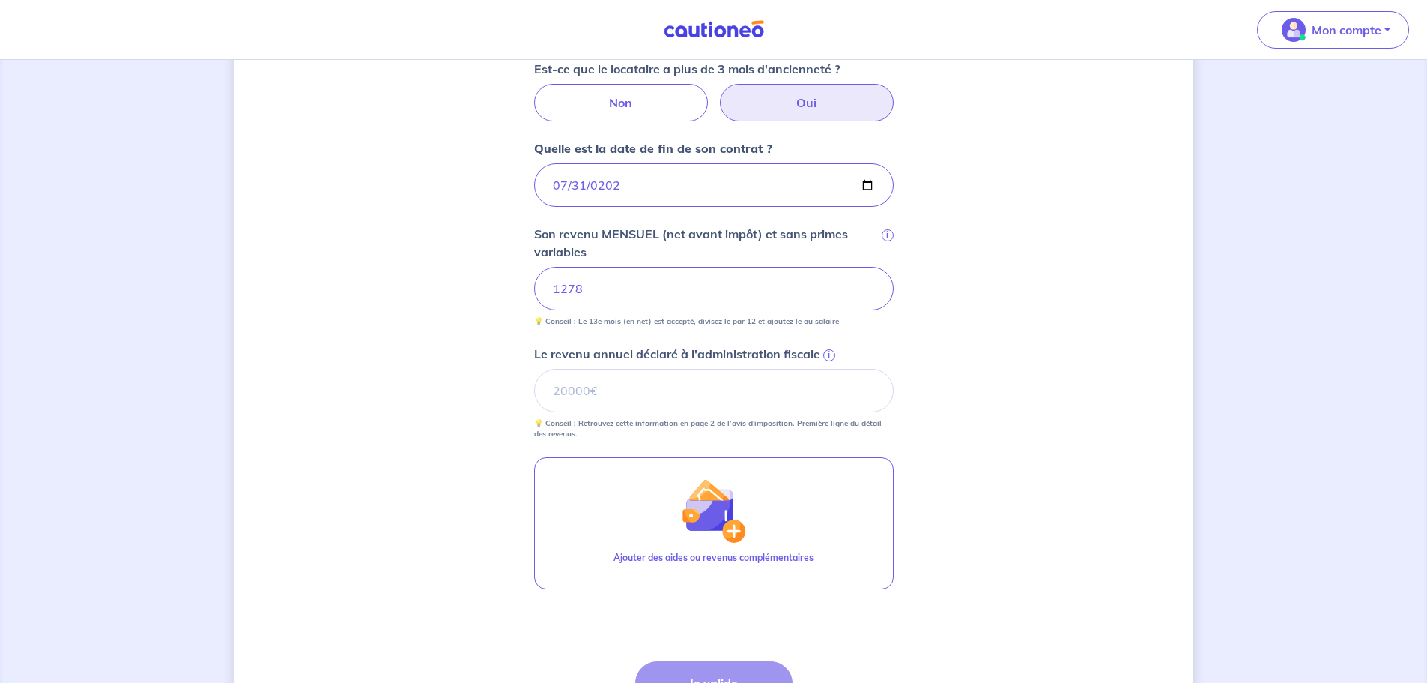
click at [830, 354] on span "i" at bounding box center [830, 355] width 12 height 12
click at [830, 369] on input "Le revenu annuel déclaré à l'administration fiscale i" at bounding box center [714, 390] width 360 height 43
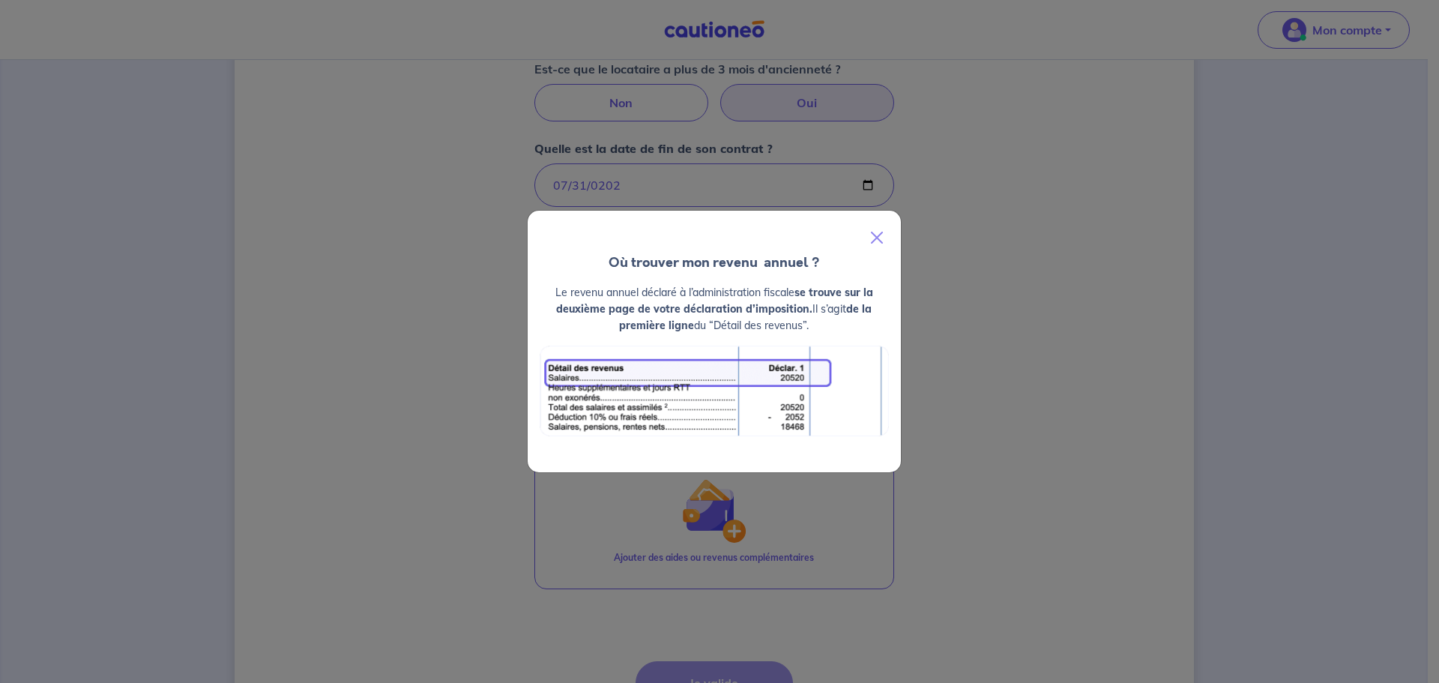
click at [1009, 393] on div "Où trouver mon revenu  annuel ? Le revenu annuel déclaré à l’administration fis…" at bounding box center [719, 341] width 1439 height 683
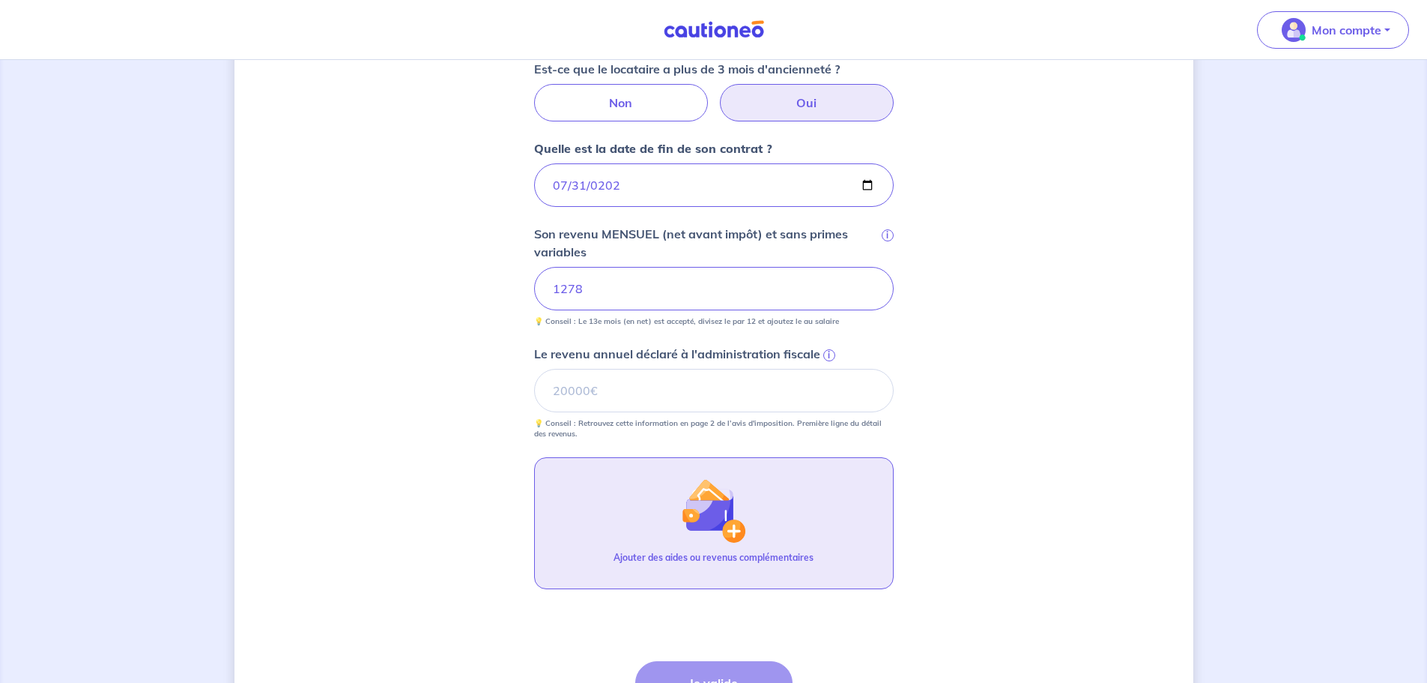
click at [729, 500] on img "button" at bounding box center [713, 510] width 64 height 64
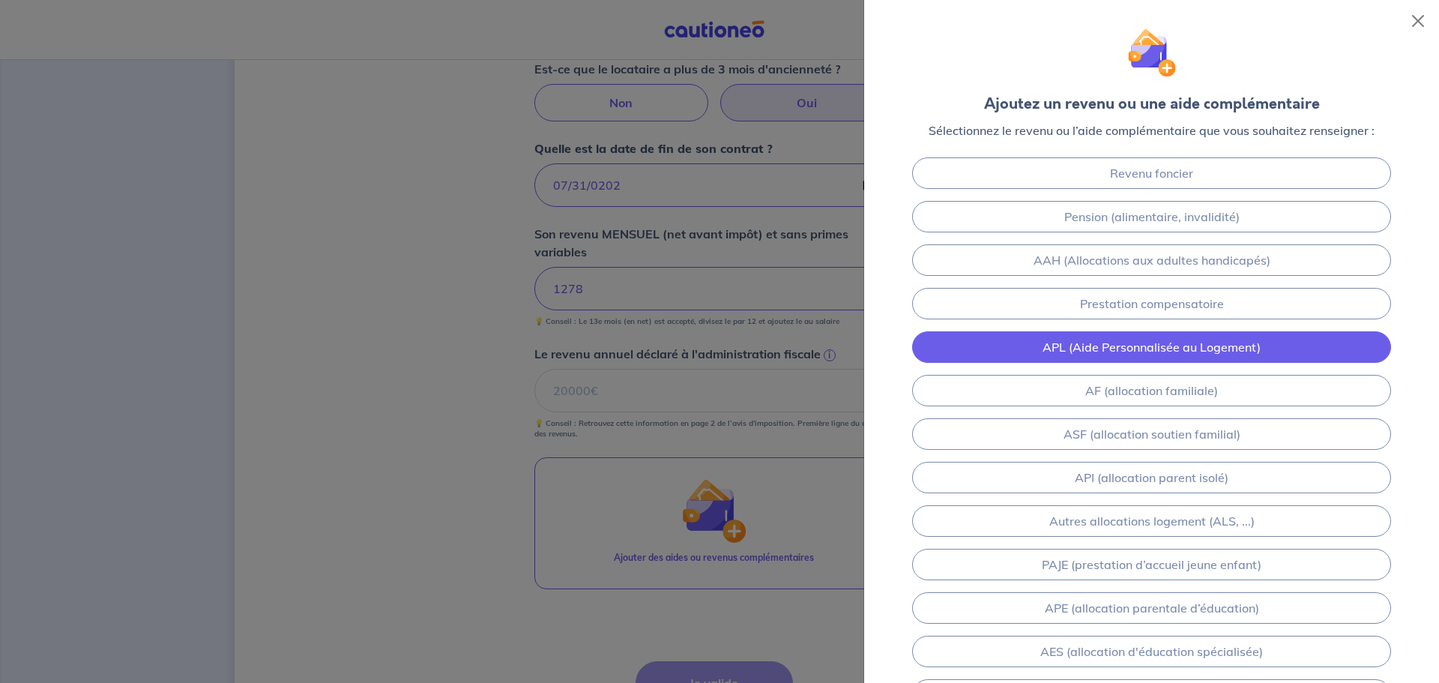
click at [1200, 355] on link "APL (Aide Personnalisée au Logement)" at bounding box center [1151, 346] width 479 height 31
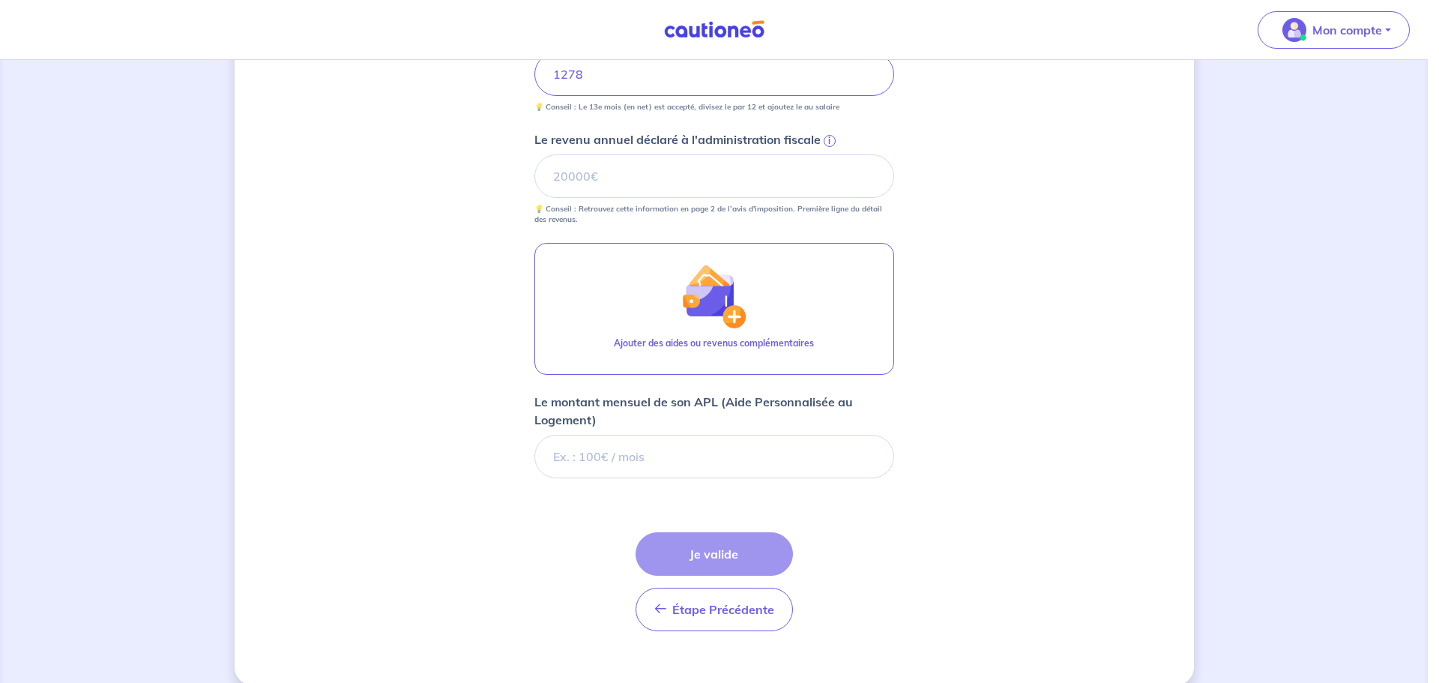
scroll to position [834, 0]
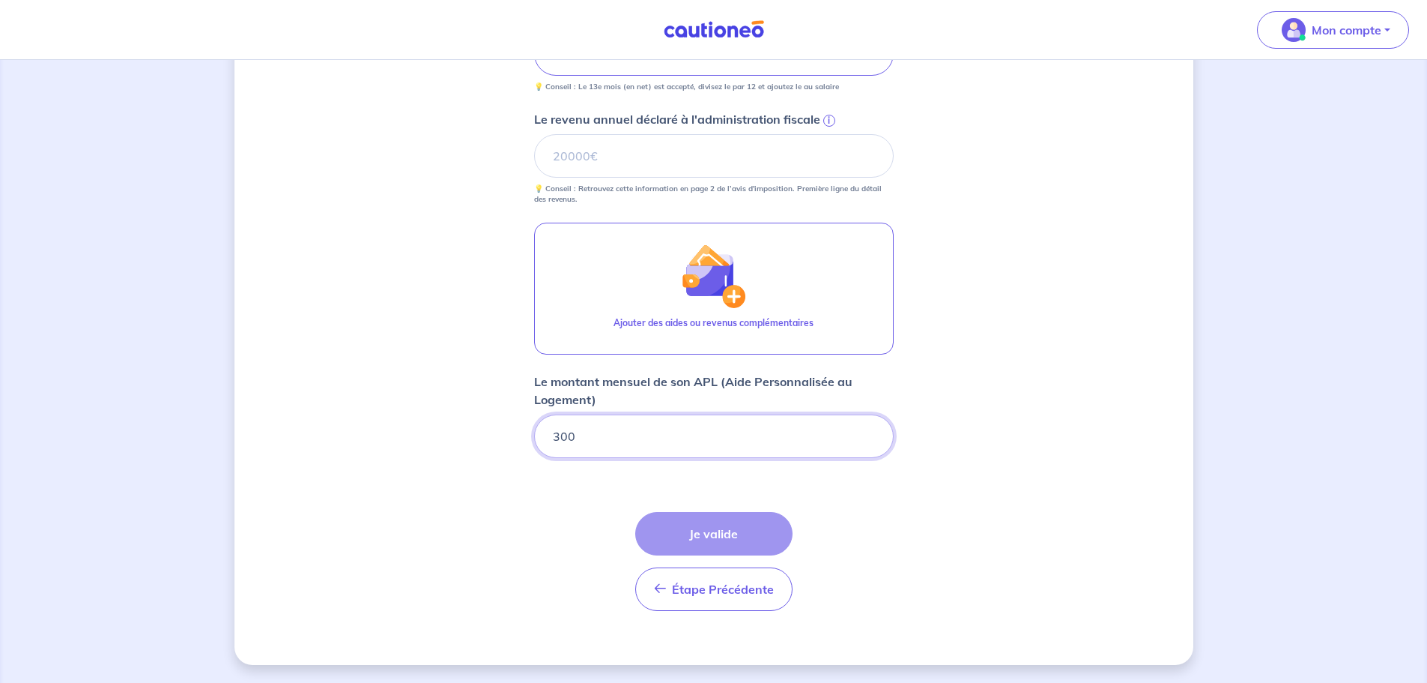
type input "300"
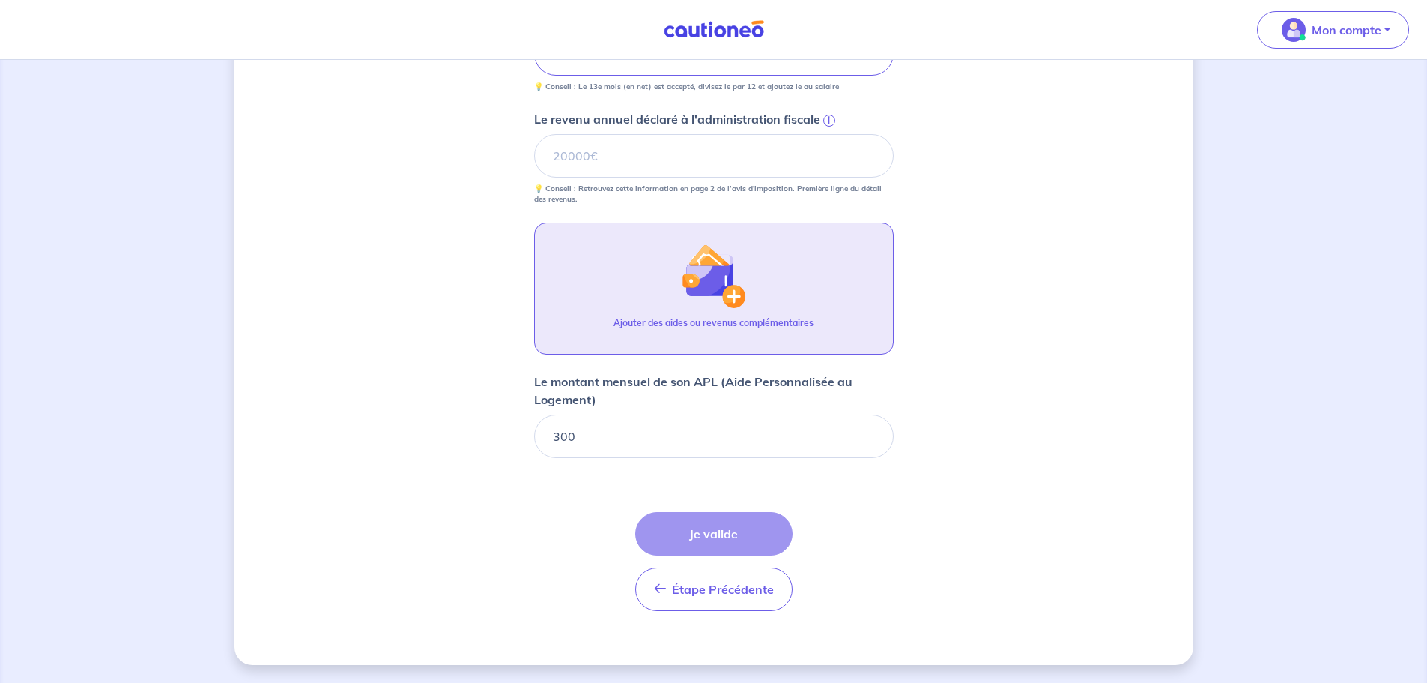
click at [625, 286] on button "Ajouter des aides ou revenus complémentaires" at bounding box center [714, 289] width 360 height 132
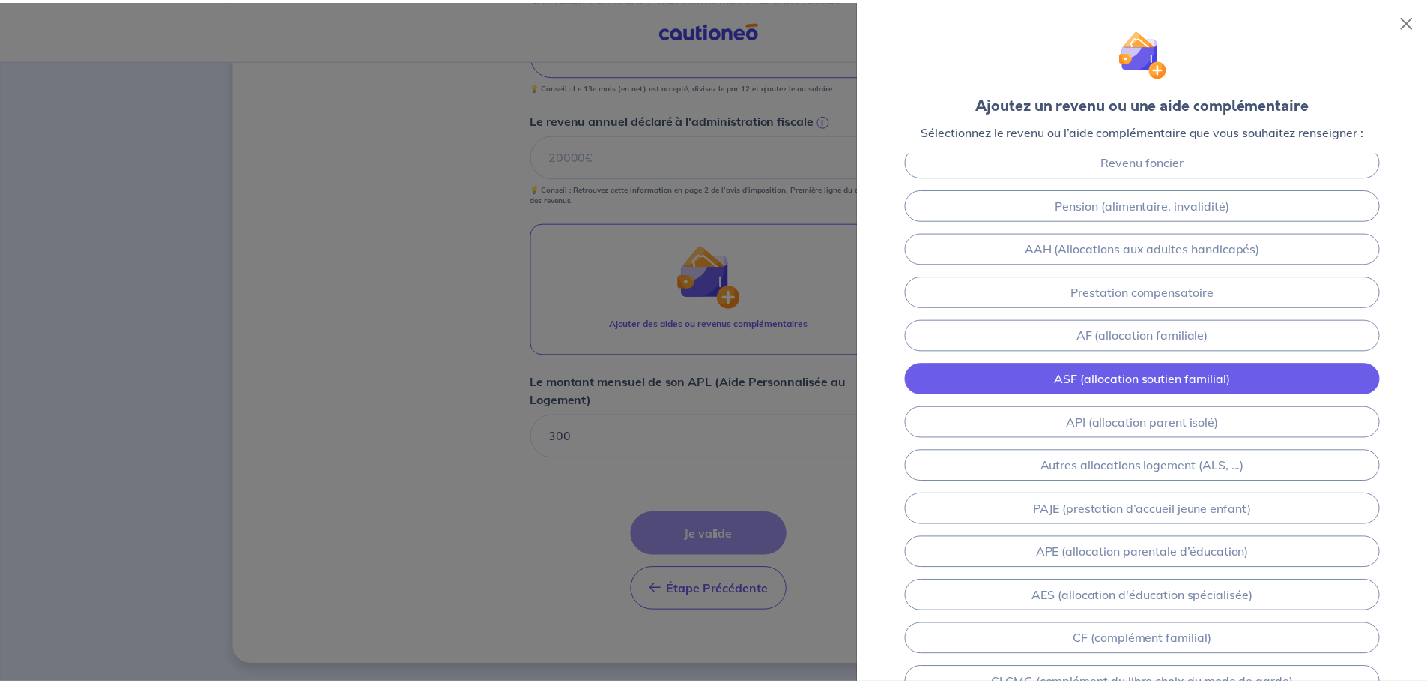
scroll to position [0, 0]
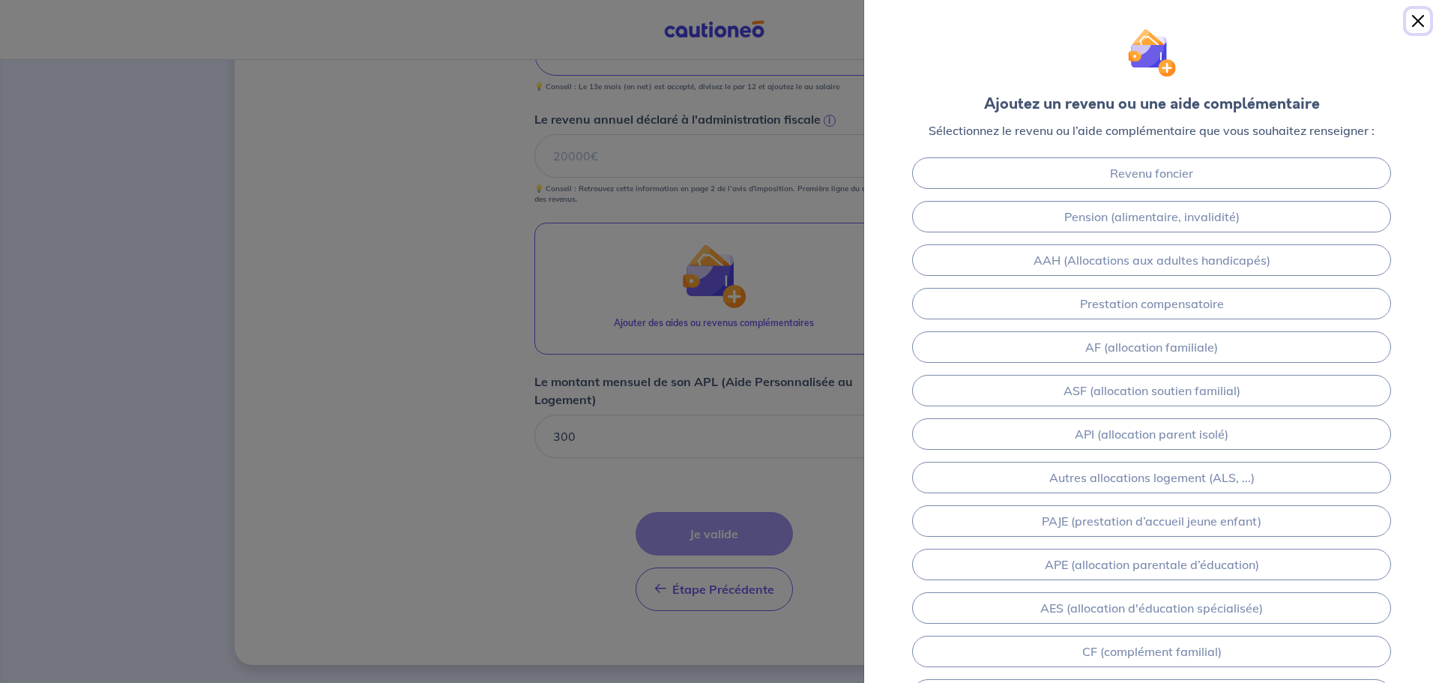
click at [1414, 19] on button "Close" at bounding box center [1418, 21] width 24 height 24
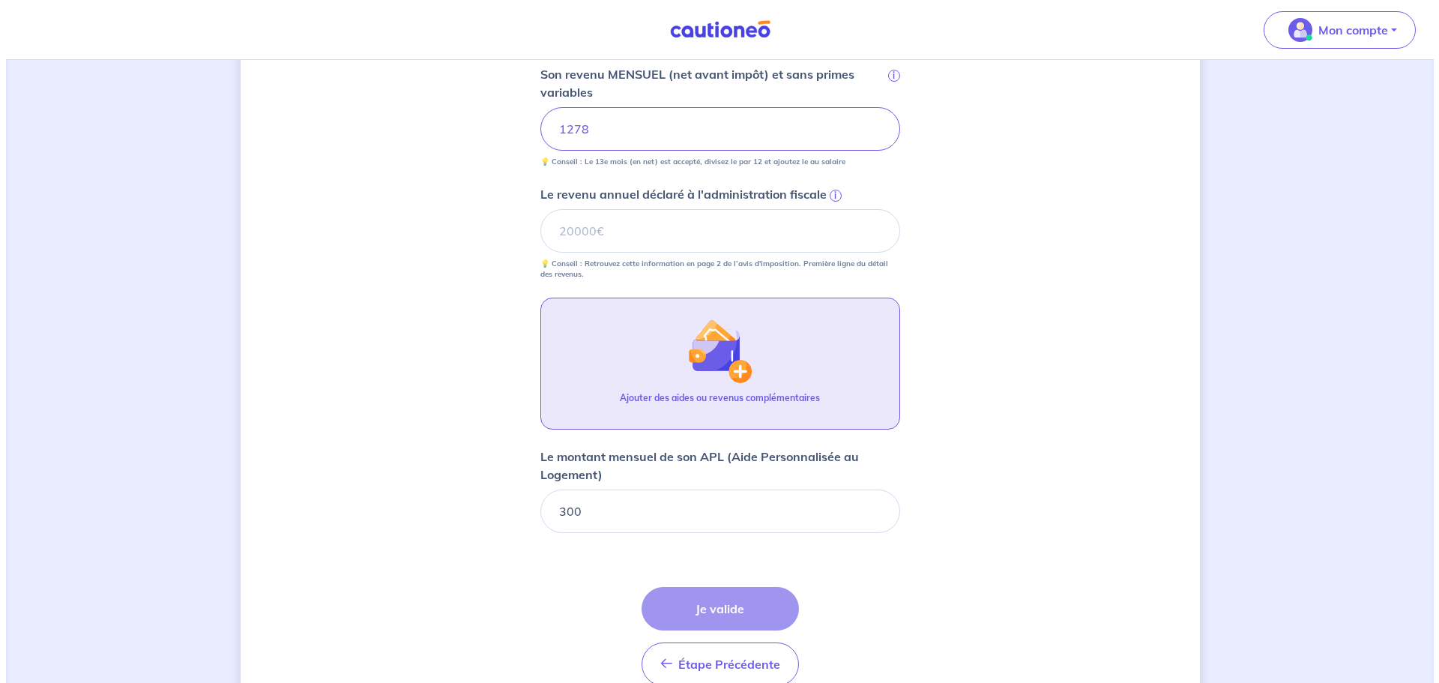
scroll to position [834, 0]
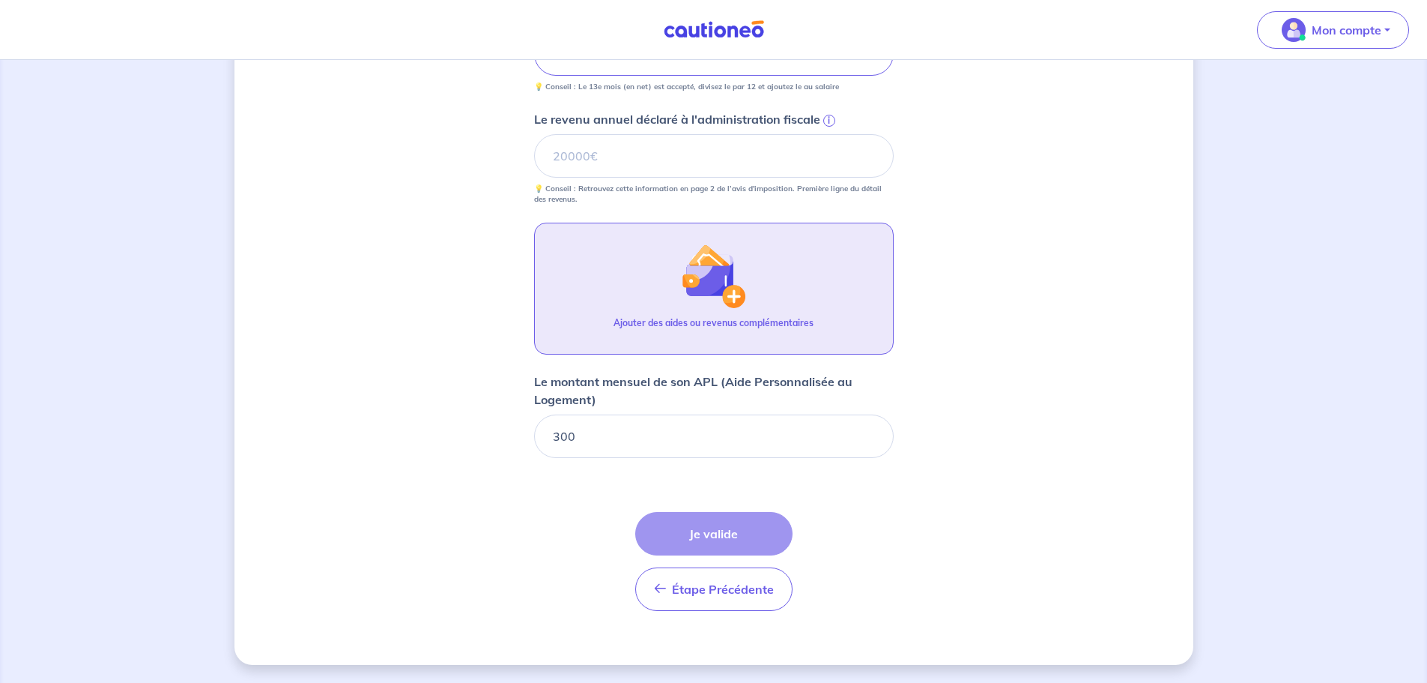
click at [721, 298] on img "button" at bounding box center [713, 276] width 64 height 64
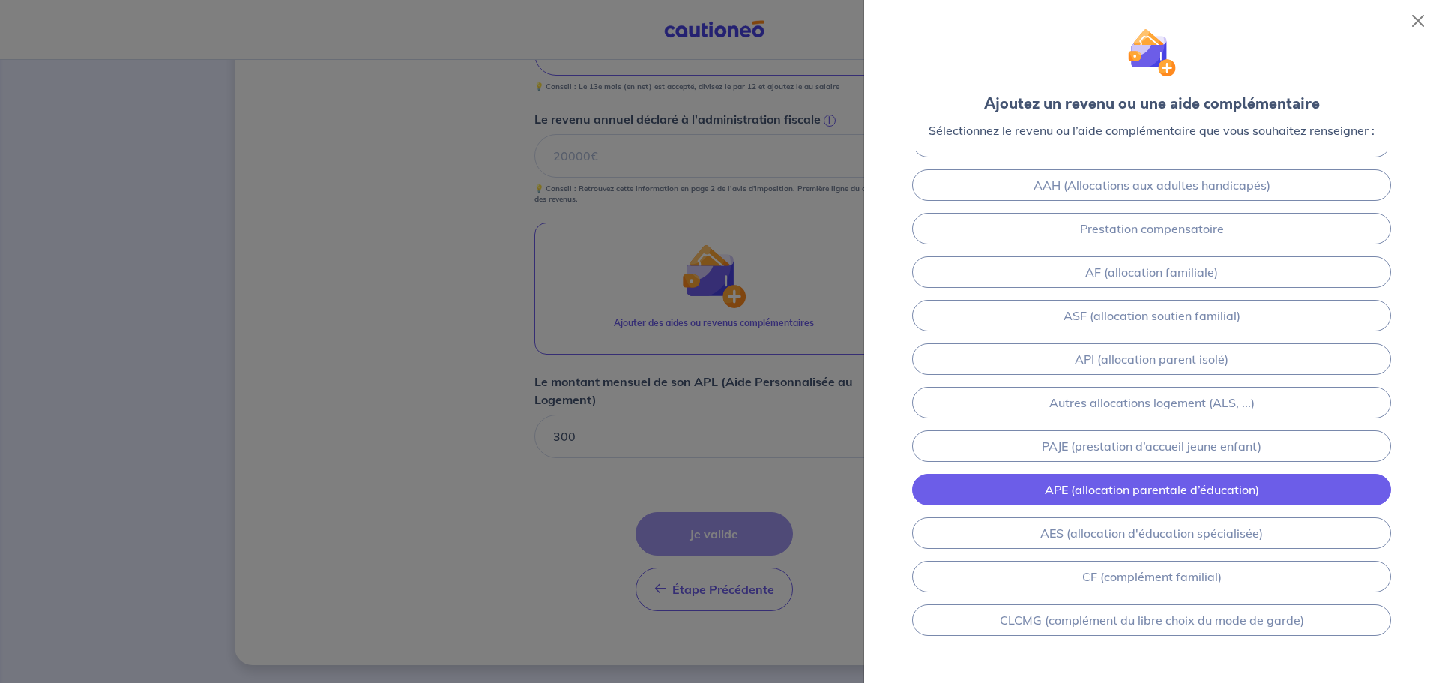
scroll to position [109, 0]
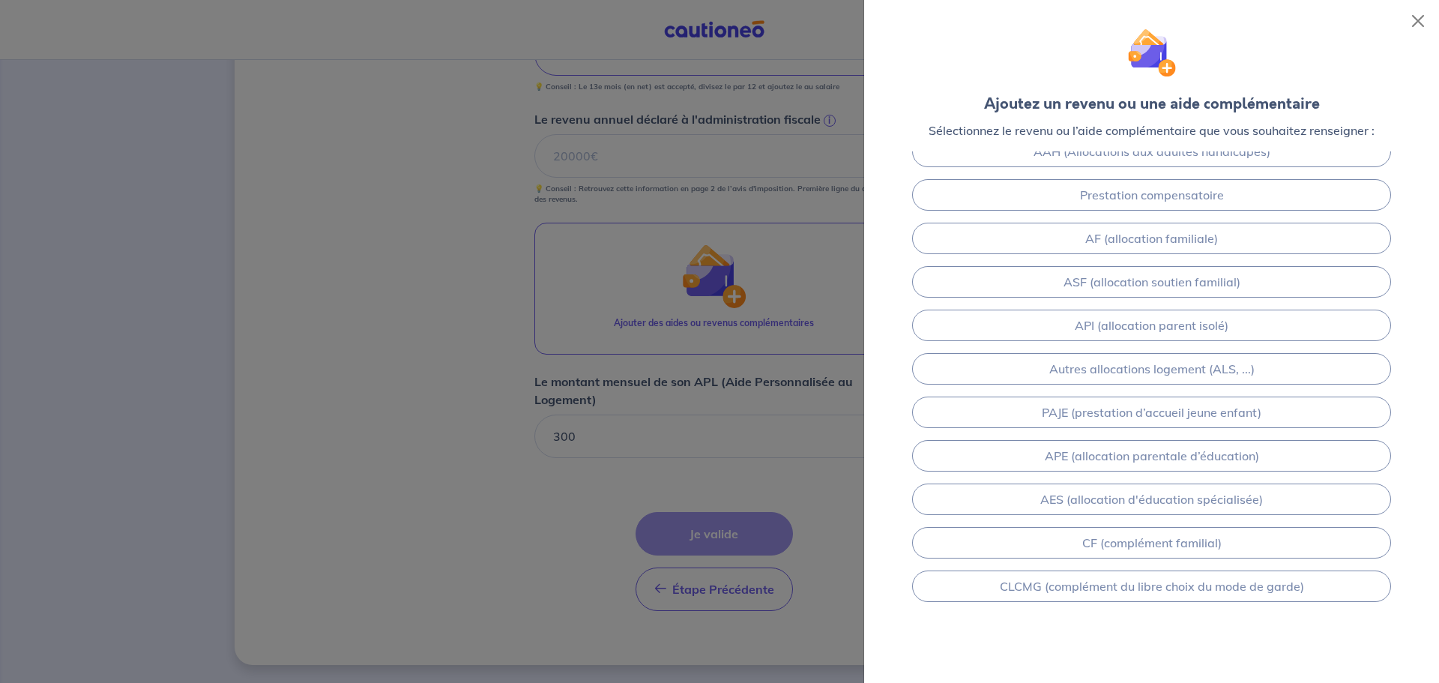
click at [501, 473] on div at bounding box center [719, 341] width 1439 height 683
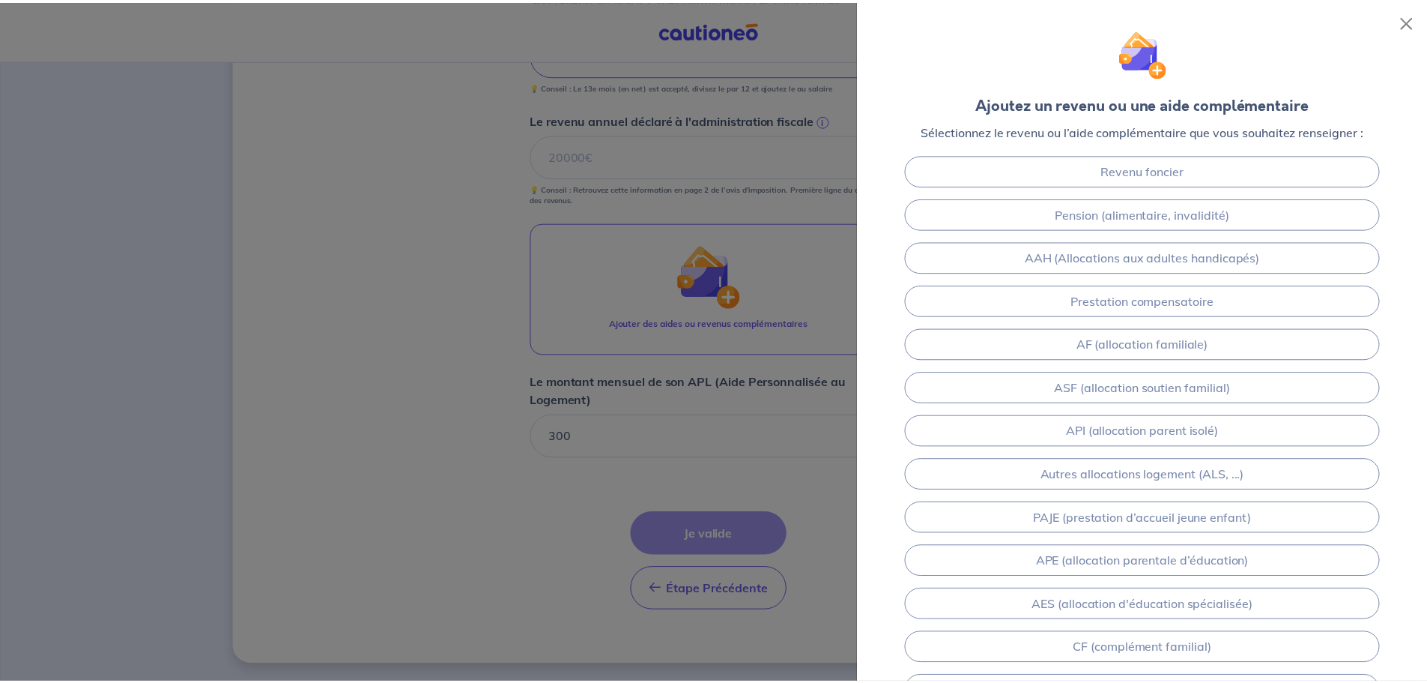
scroll to position [0, 0]
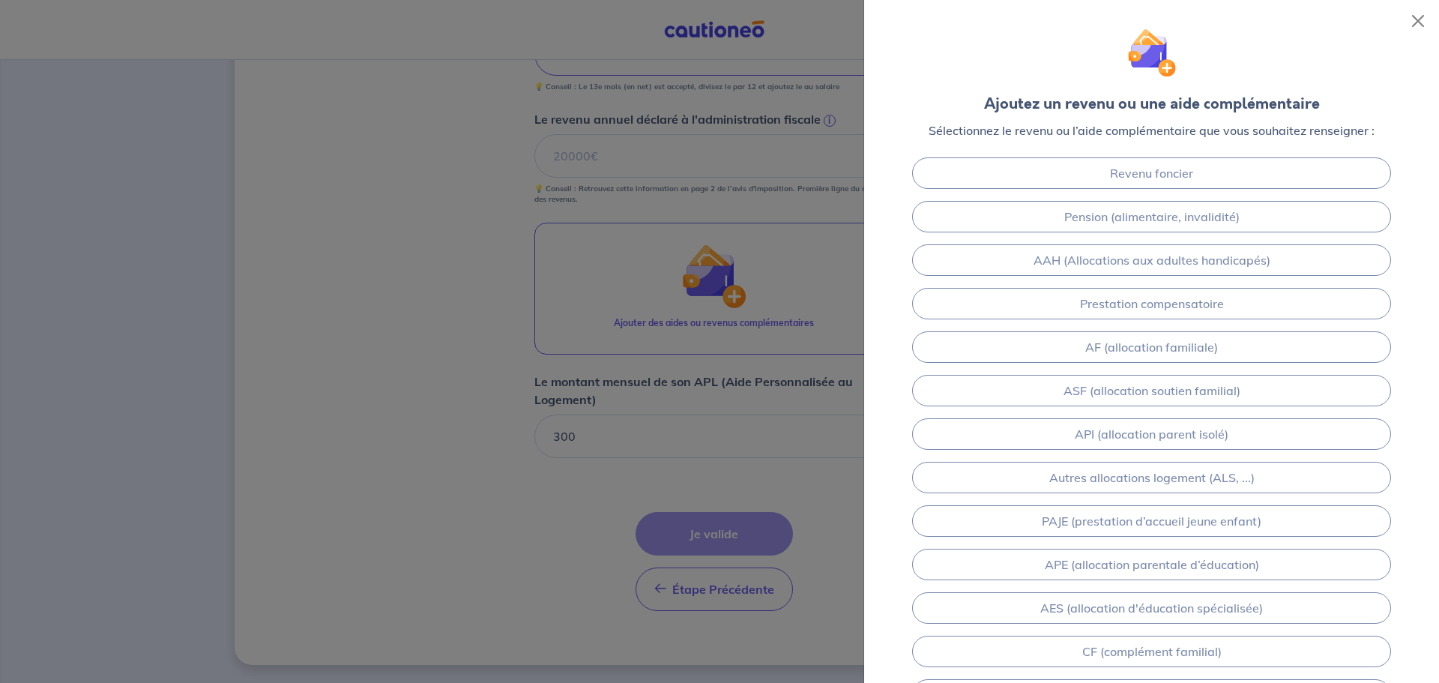
drag, startPoint x: 395, startPoint y: 378, endPoint x: 454, endPoint y: 339, distance: 70.5
click at [396, 378] on div at bounding box center [719, 341] width 1439 height 683
click at [1422, 19] on button "Close" at bounding box center [1418, 21] width 24 height 24
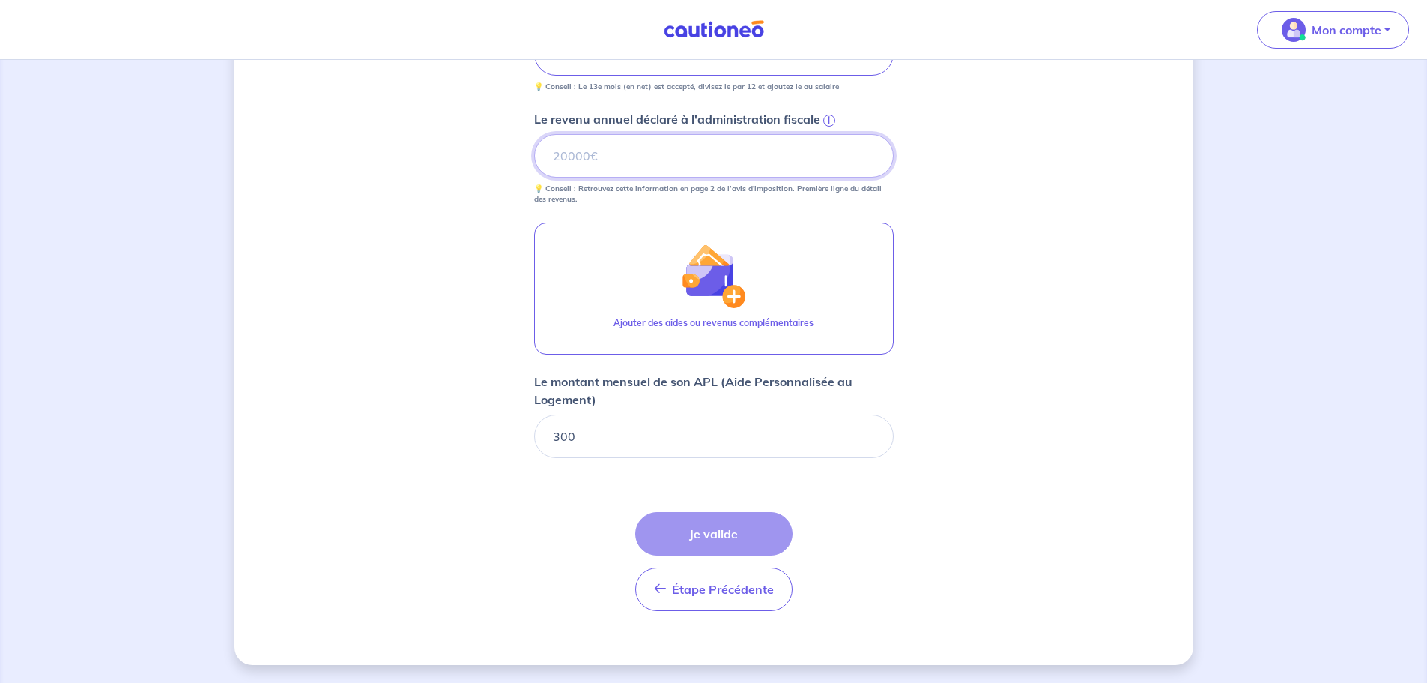
click at [622, 163] on input "Le revenu annuel déclaré à l'administration fiscale i" at bounding box center [714, 155] width 360 height 43
click at [719, 528] on div "Étape Précédente Précédent Je valide Je valide" at bounding box center [713, 561] width 157 height 99
click at [623, 129] on div "Le revenu annuel déclaré à l'administration fiscale i 💡 Conseil : Retrouvez cet…" at bounding box center [714, 157] width 360 height 94
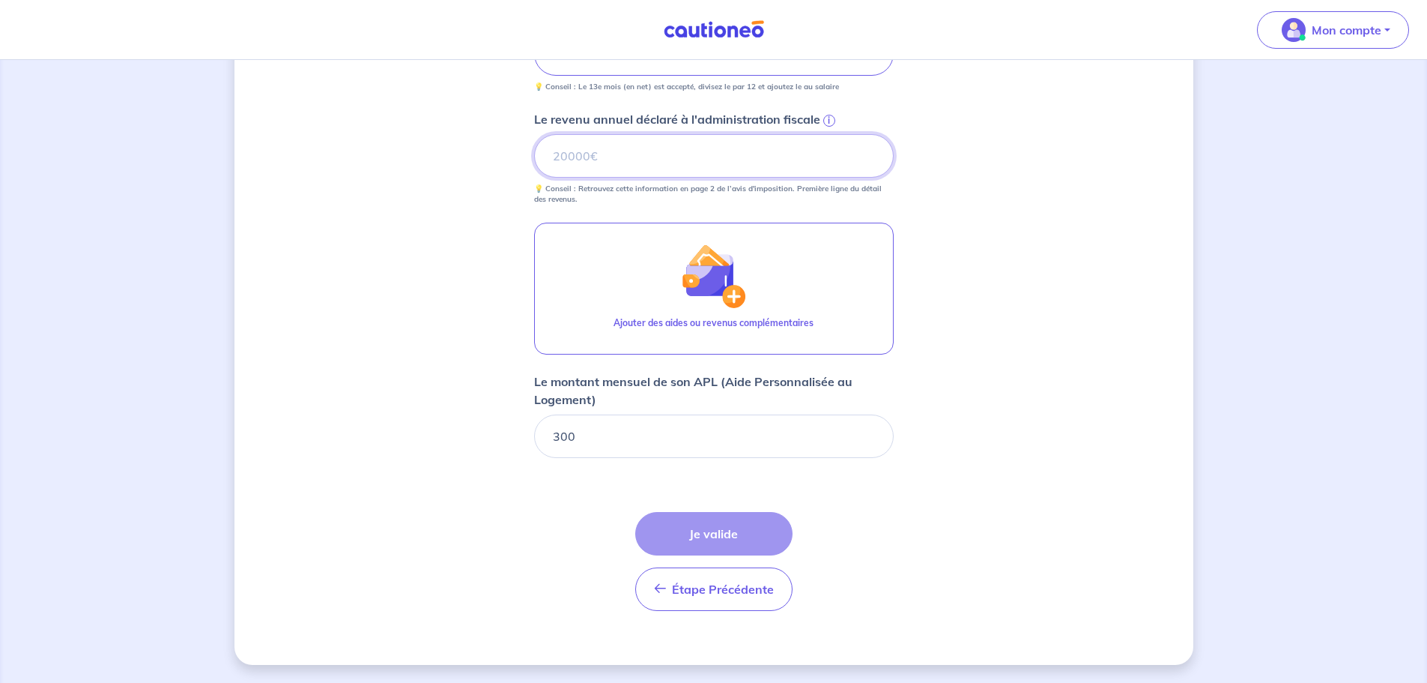
click at [622, 142] on input "Le revenu annuel déclaré à l'administration fiscale i" at bounding box center [714, 155] width 360 height 43
click at [829, 124] on span "i" at bounding box center [830, 121] width 12 height 12
click at [829, 134] on input "Le revenu annuel déclaré à l'administration fiscale i" at bounding box center [714, 155] width 360 height 43
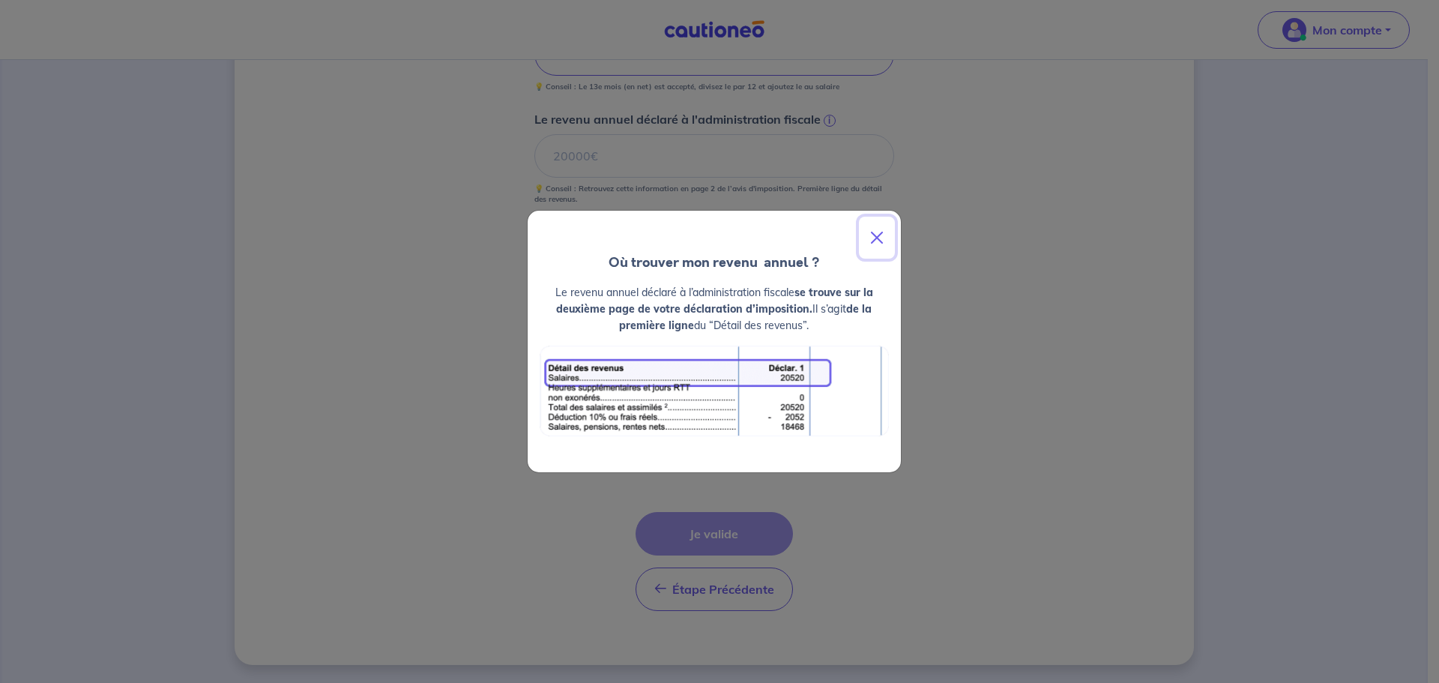
click at [887, 235] on button "Close" at bounding box center [877, 238] width 36 height 42
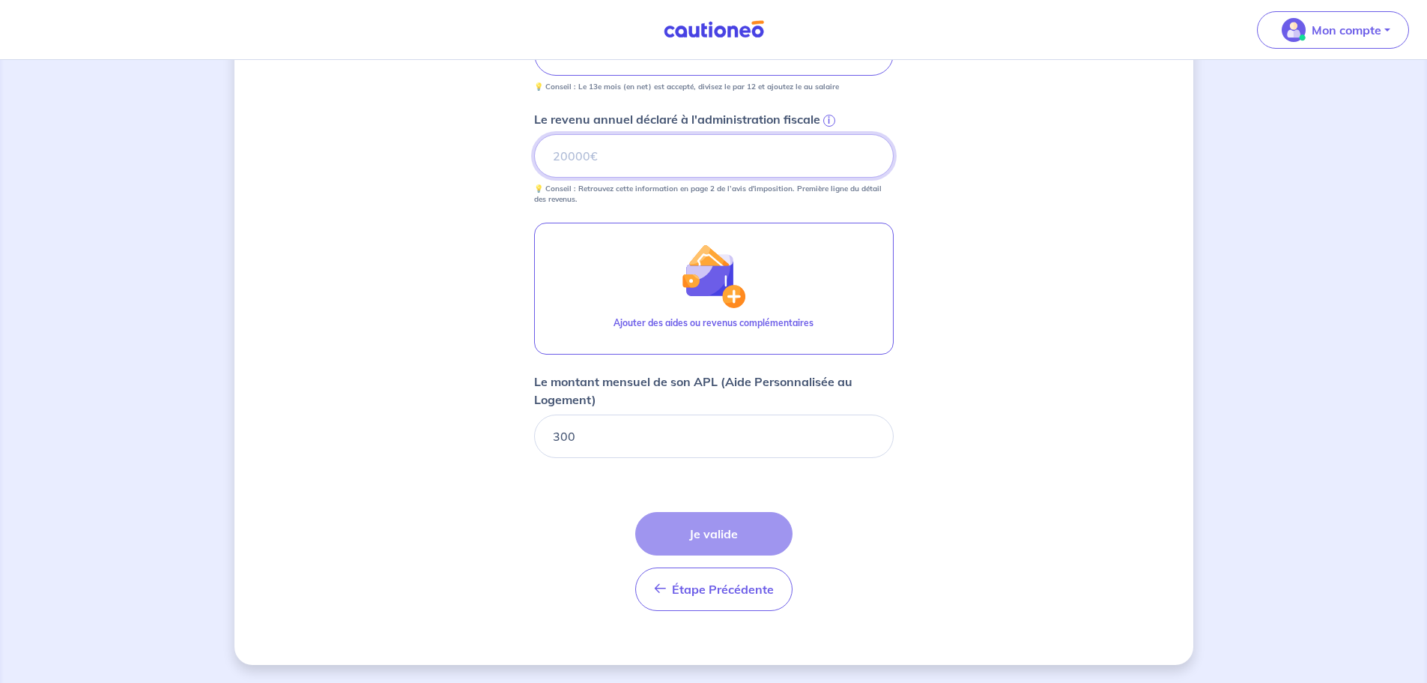
click at [794, 138] on input "Le revenu annuel déclaré à l'administration fiscale i" at bounding box center [714, 155] width 360 height 43
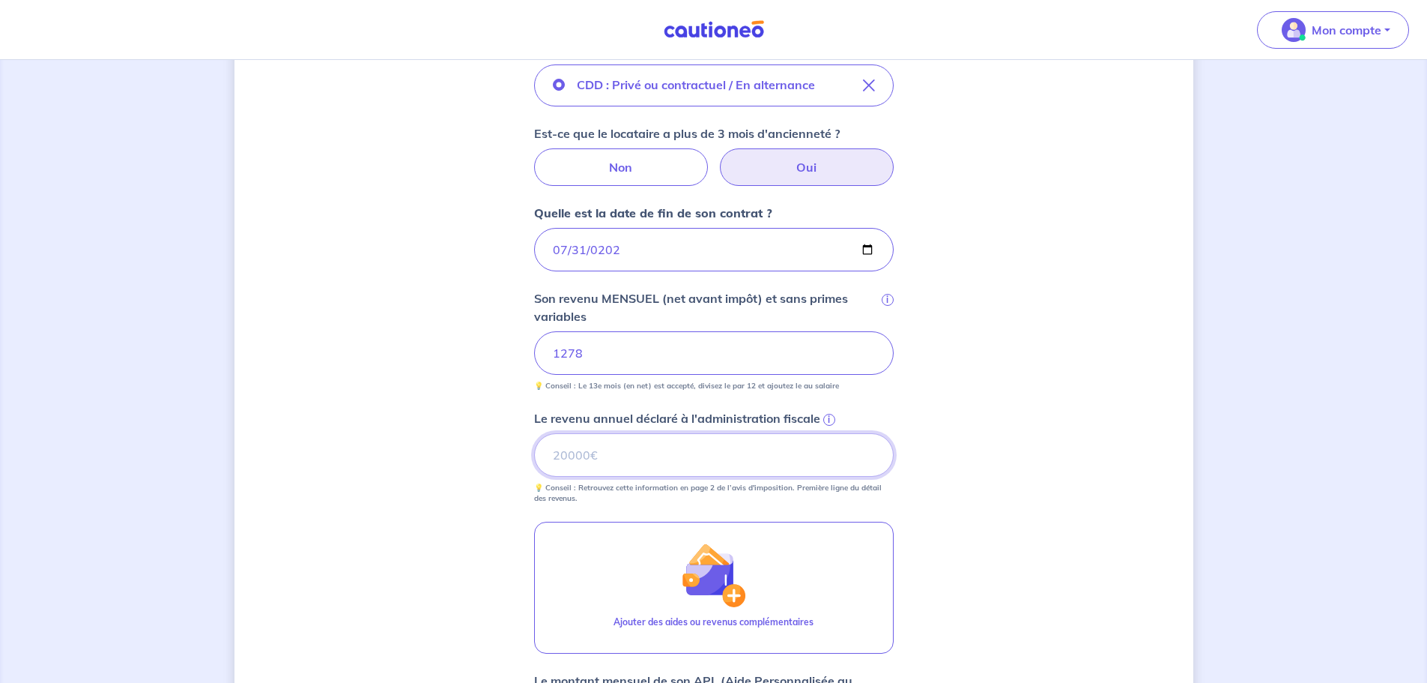
scroll to position [534, 0]
click at [707, 457] on input "Le revenu annuel déclaré à l'administration fiscale i" at bounding box center [714, 455] width 360 height 43
type input "14000"
click at [851, 413] on label "Le revenu annuel déclaré à l'administration fiscale i" at bounding box center [714, 419] width 360 height 18
click at [851, 434] on input "14000" at bounding box center [714, 455] width 360 height 43
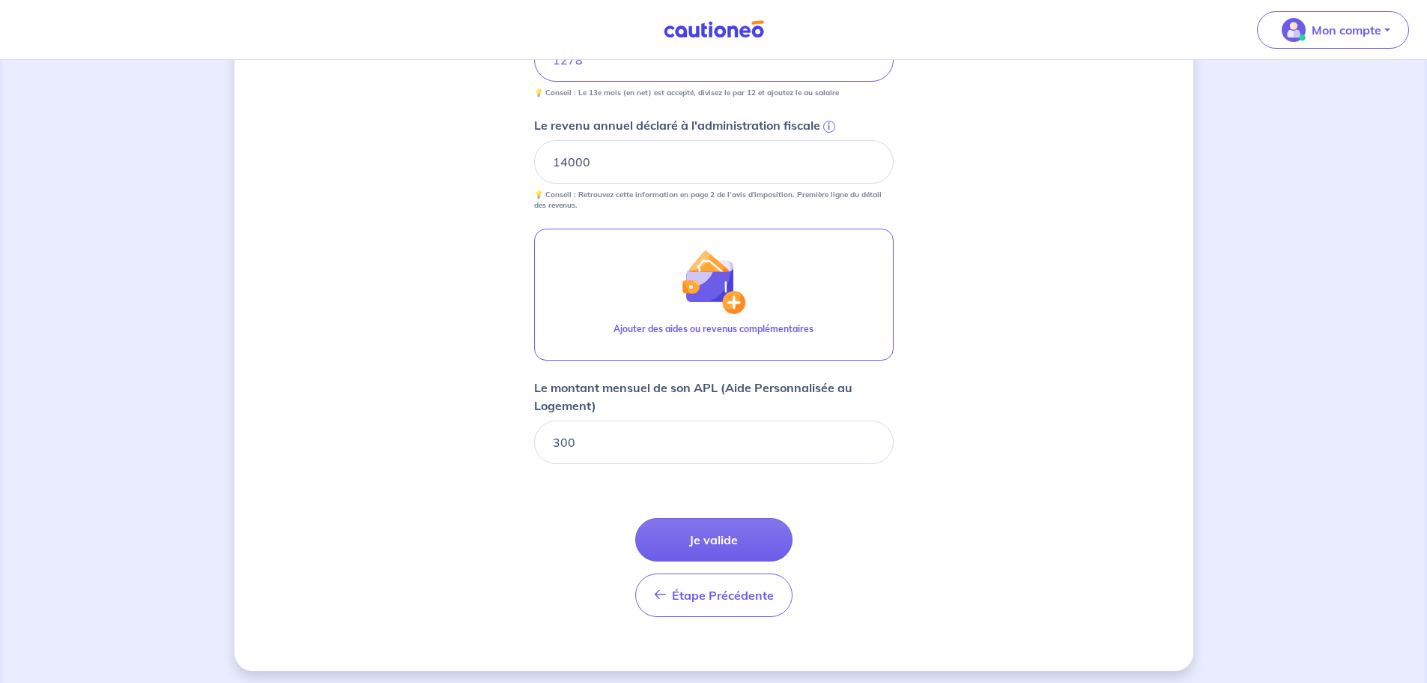
scroll to position [834, 0]
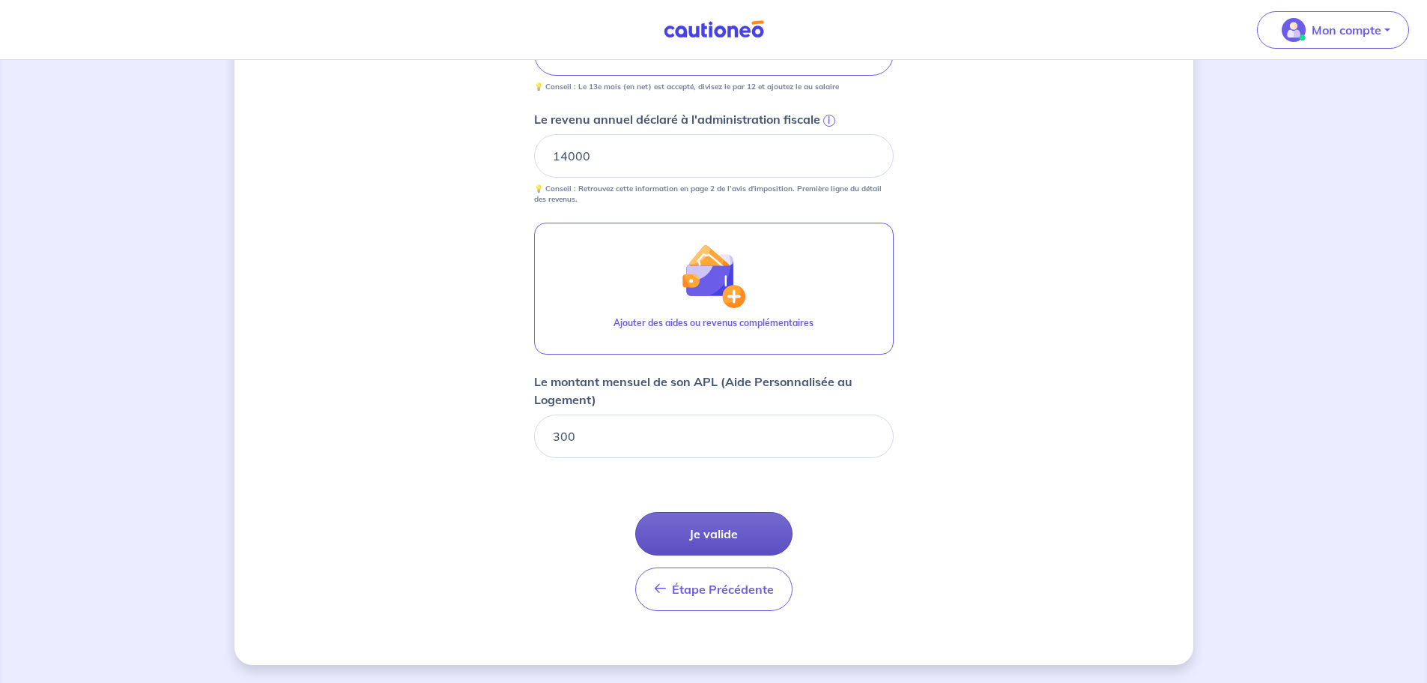
click at [647, 519] on button "Je valide" at bounding box center [713, 533] width 157 height 43
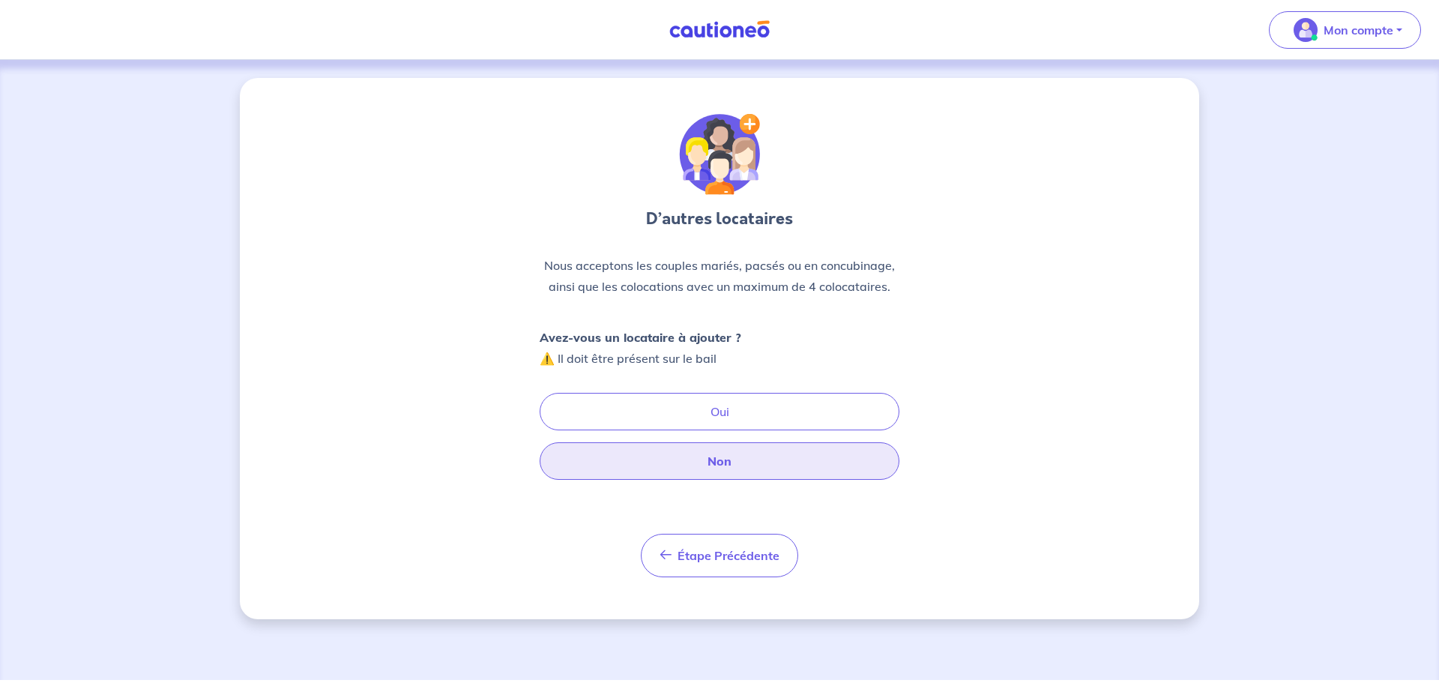
click at [773, 465] on button "Non" at bounding box center [720, 460] width 360 height 37
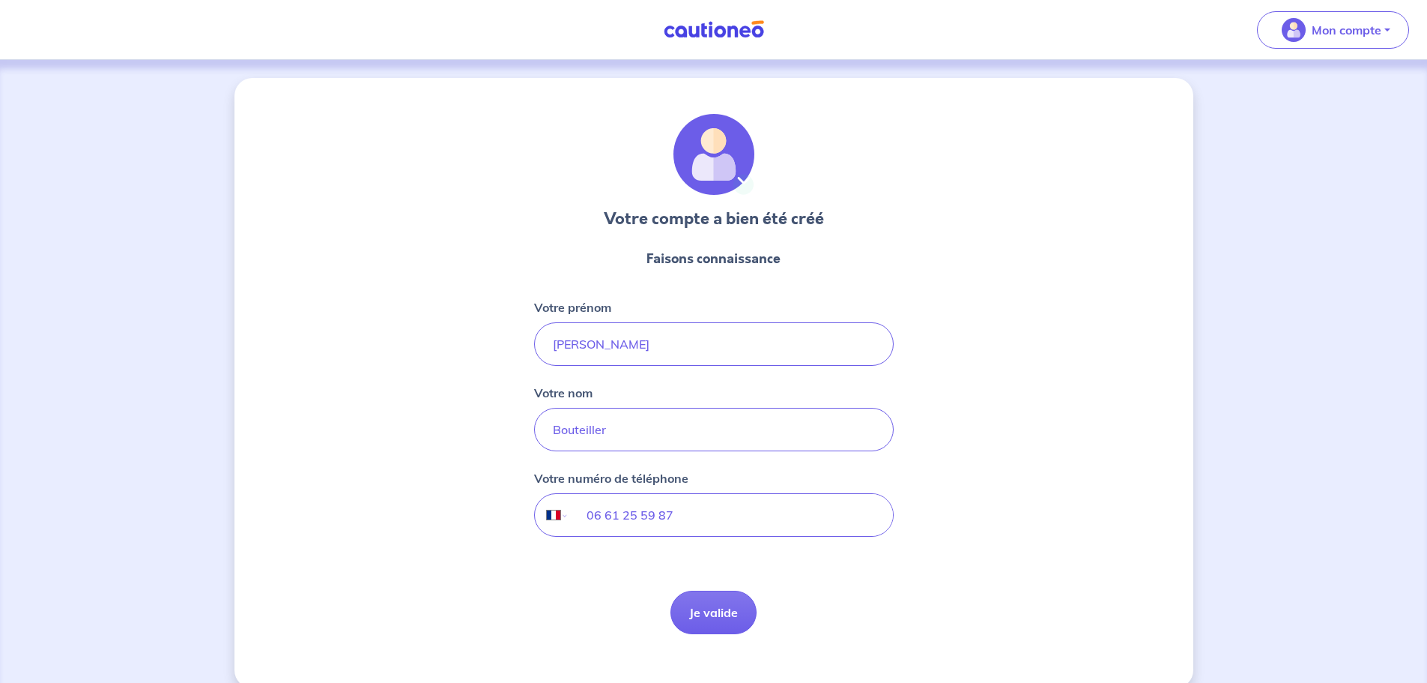
select select "FR"
click at [713, 608] on button "Je valide" at bounding box center [714, 611] width 86 height 43
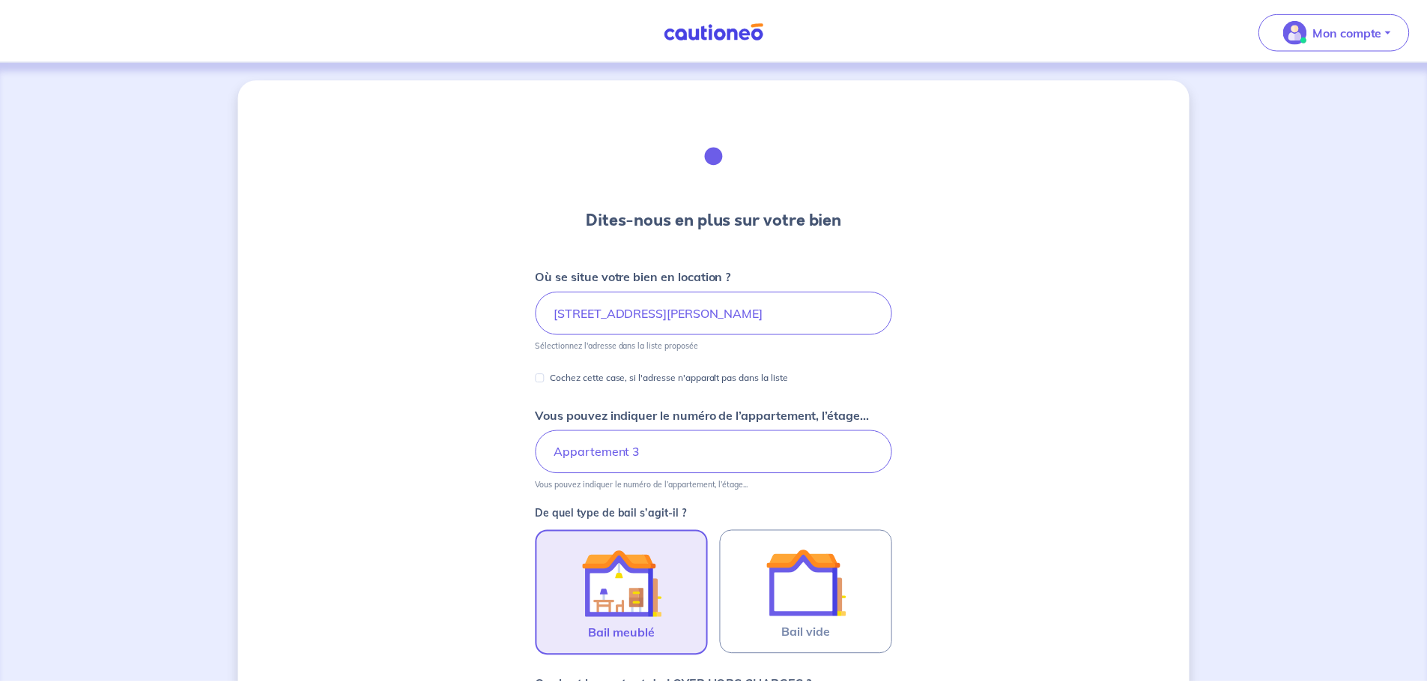
scroll to position [56, 0]
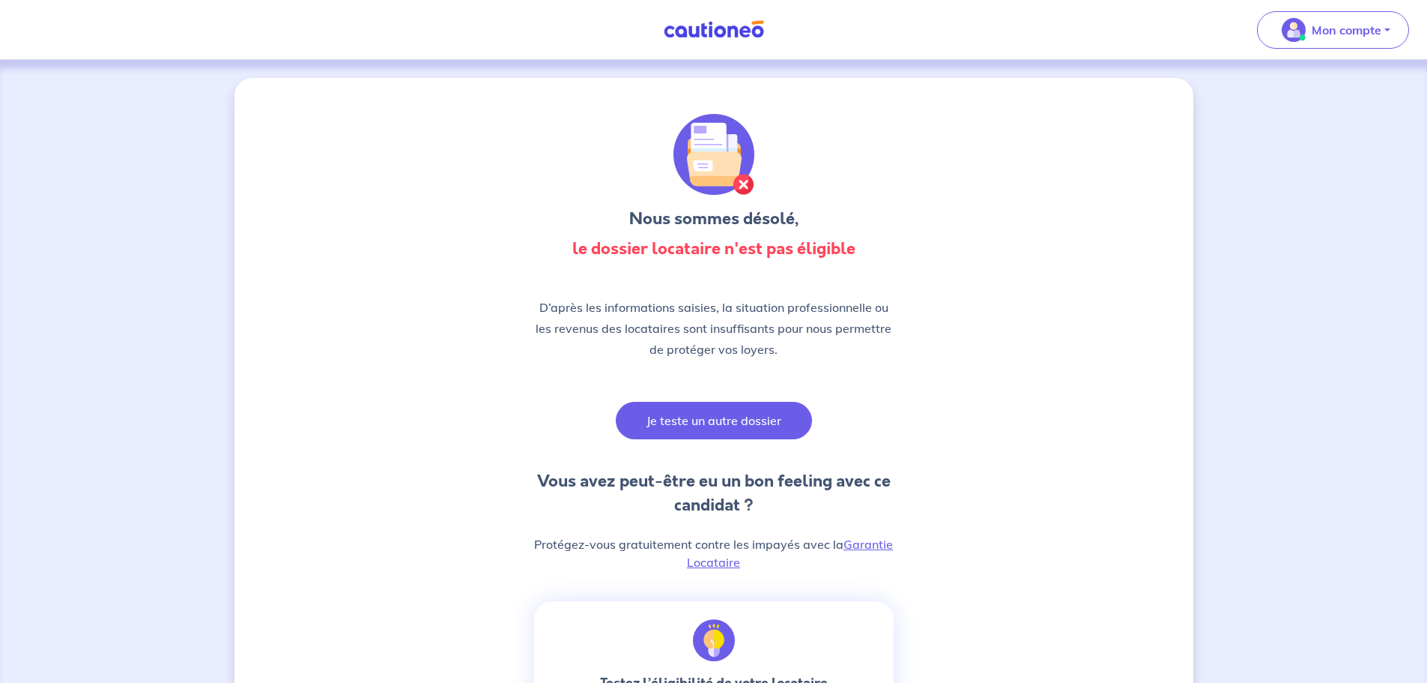
click at [737, 419] on button "Je teste un autre dossier" at bounding box center [714, 420] width 196 height 37
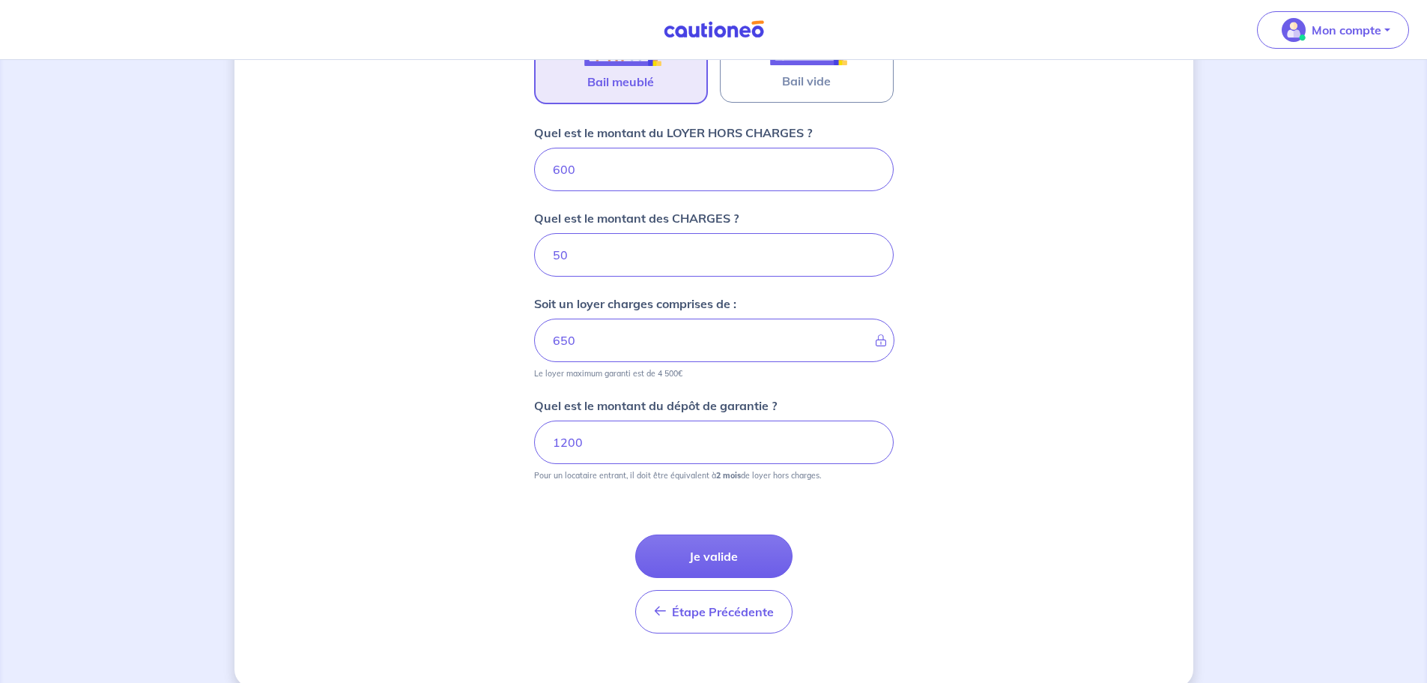
scroll to position [575, 0]
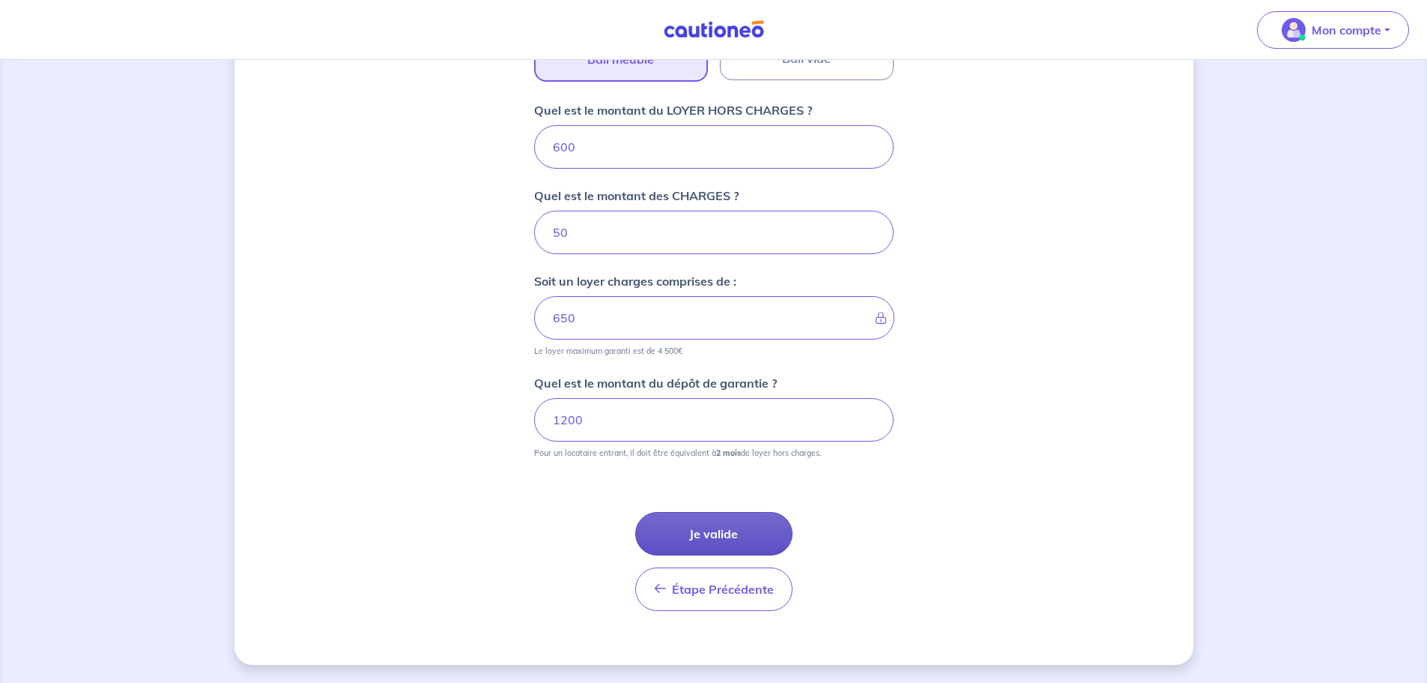
click at [734, 546] on button "Je valide" at bounding box center [713, 533] width 157 height 43
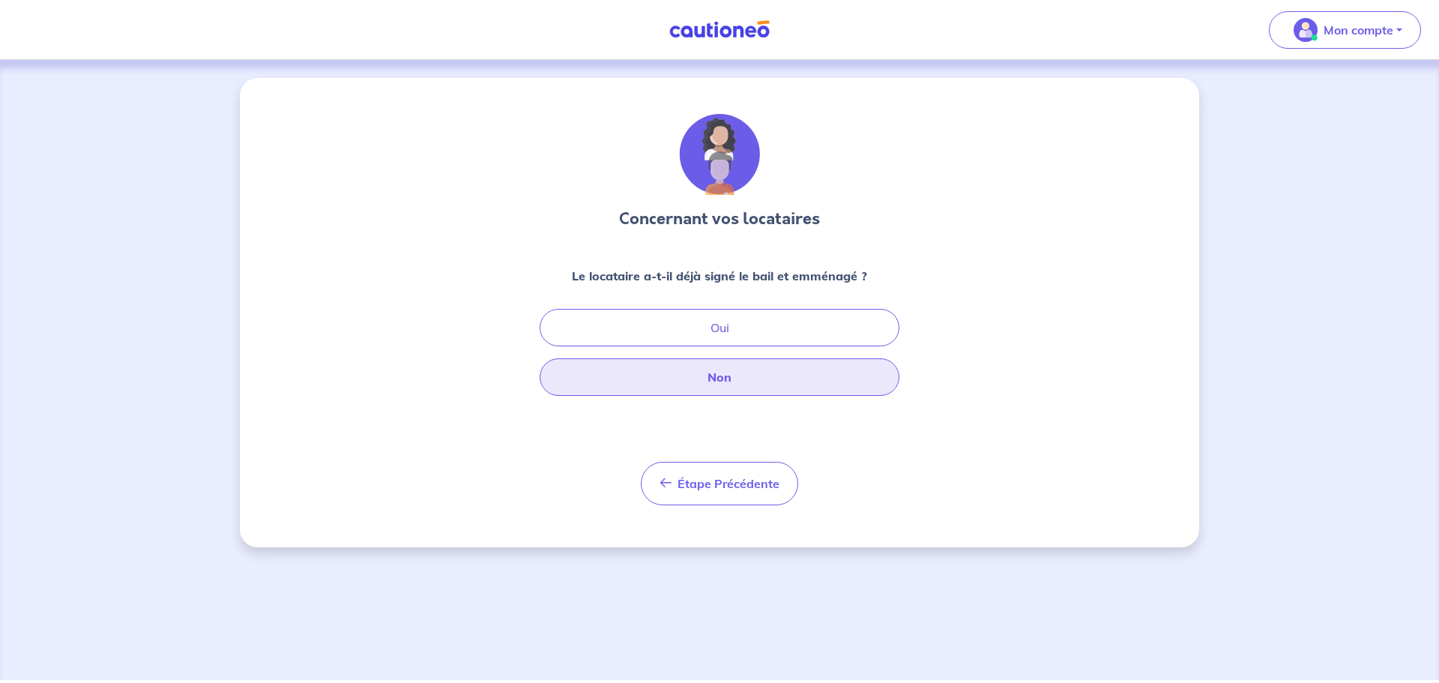
drag, startPoint x: 744, startPoint y: 369, endPoint x: 737, endPoint y: 420, distance: 52.2
click at [743, 375] on button "Non" at bounding box center [720, 376] width 360 height 37
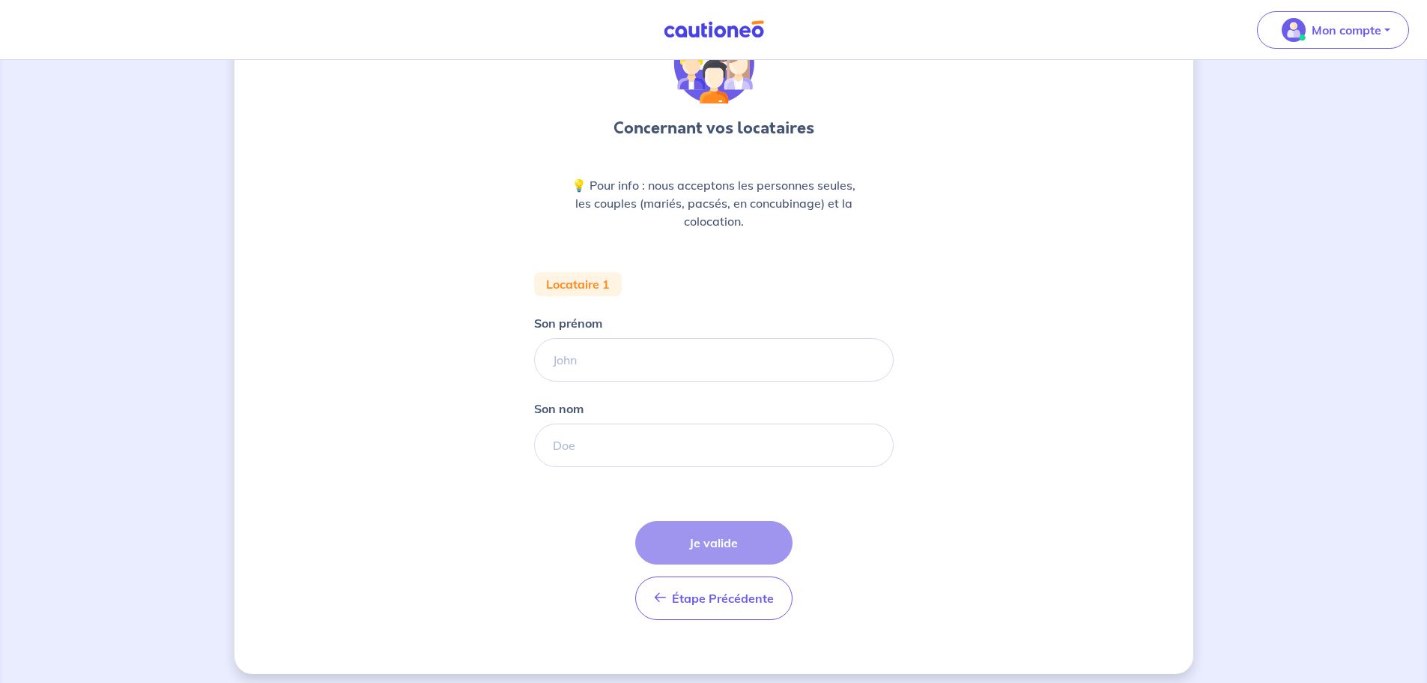
scroll to position [100, 0]
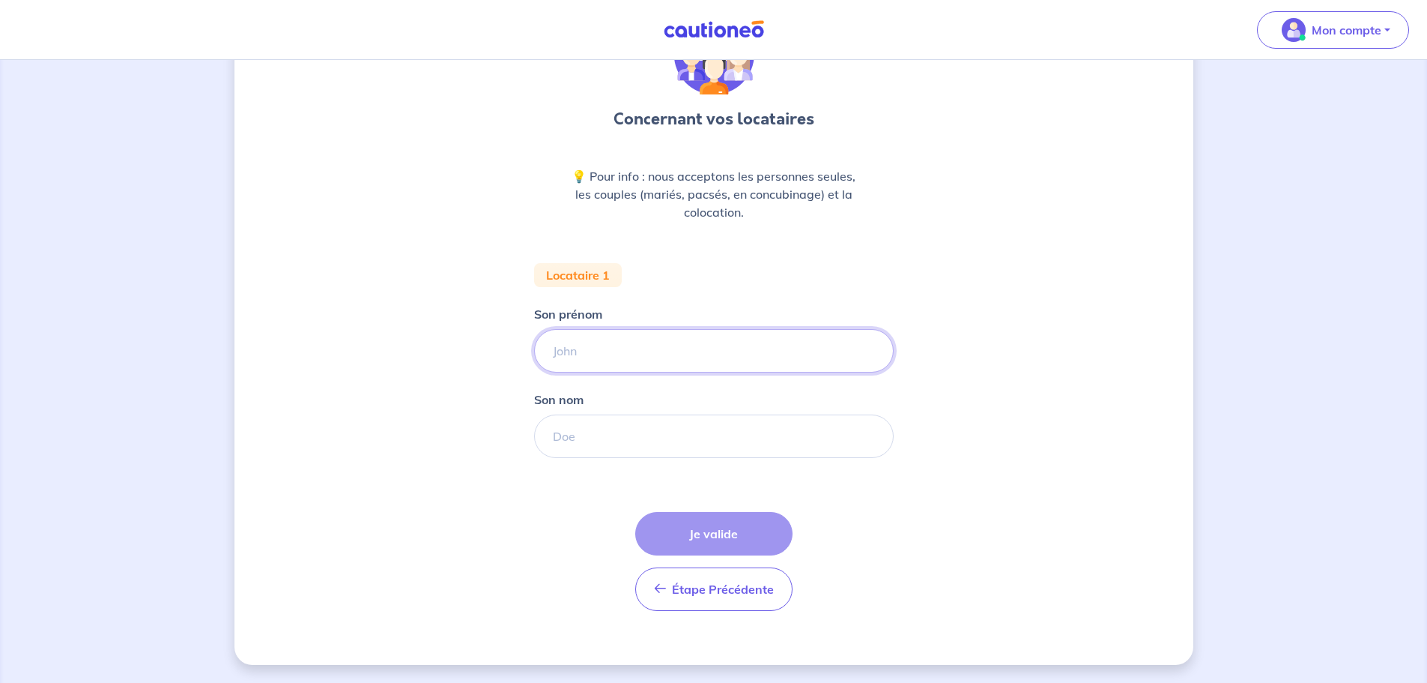
click at [593, 346] on input "Son prénom" at bounding box center [714, 350] width 360 height 43
type input "[PERSON_NAME]"
click at [606, 429] on input "Son nom" at bounding box center [714, 435] width 360 height 43
type input "SOUIKI"
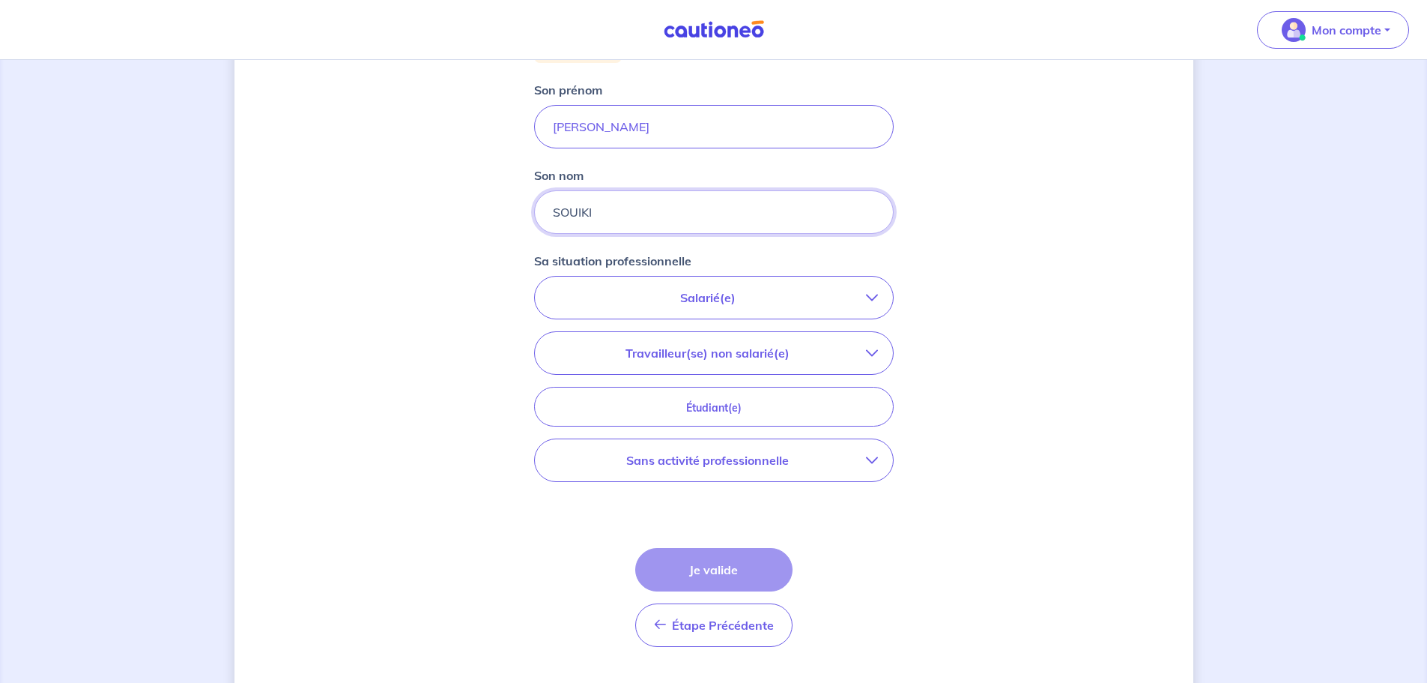
scroll to position [324, 0]
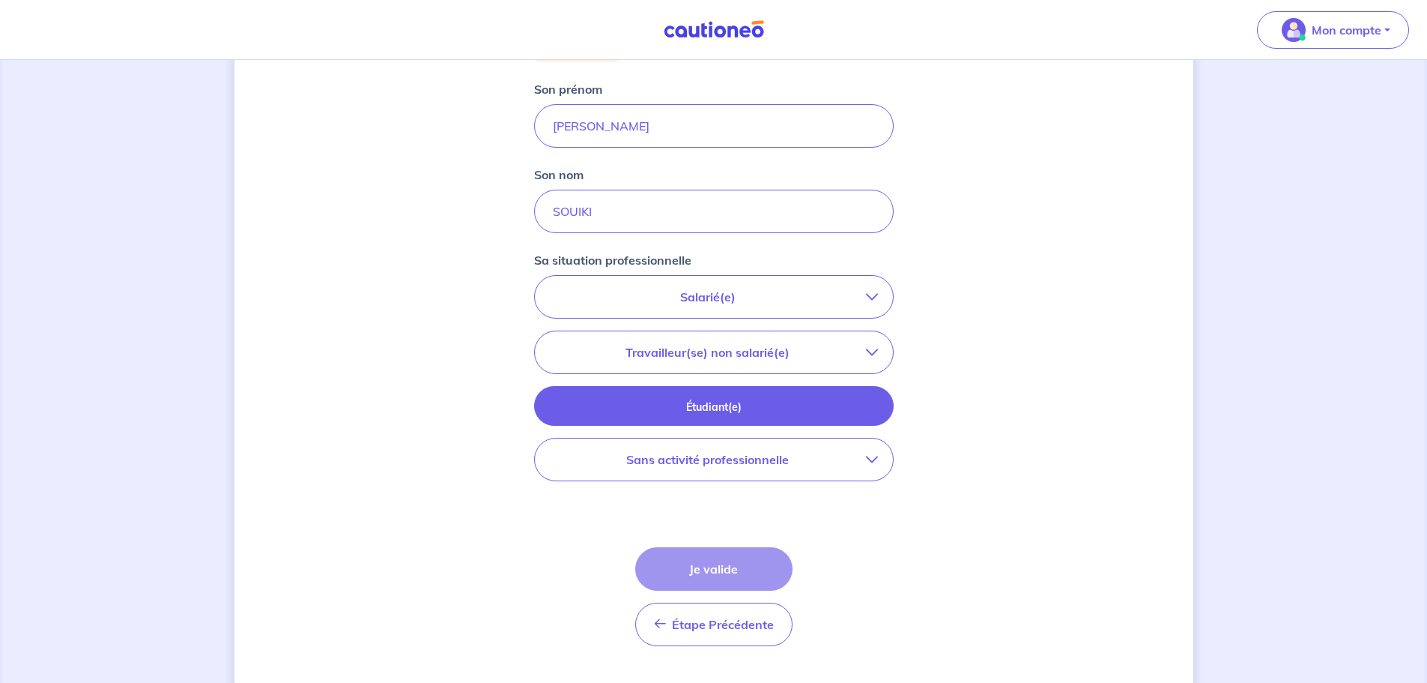
drag, startPoint x: 812, startPoint y: 404, endPoint x: 833, endPoint y: 299, distance: 107.1
click at [833, 299] on div "Salarié(e) CDI hors période d'essai CDI en période d'essai (min. 3 bulletins de…" at bounding box center [714, 378] width 360 height 206
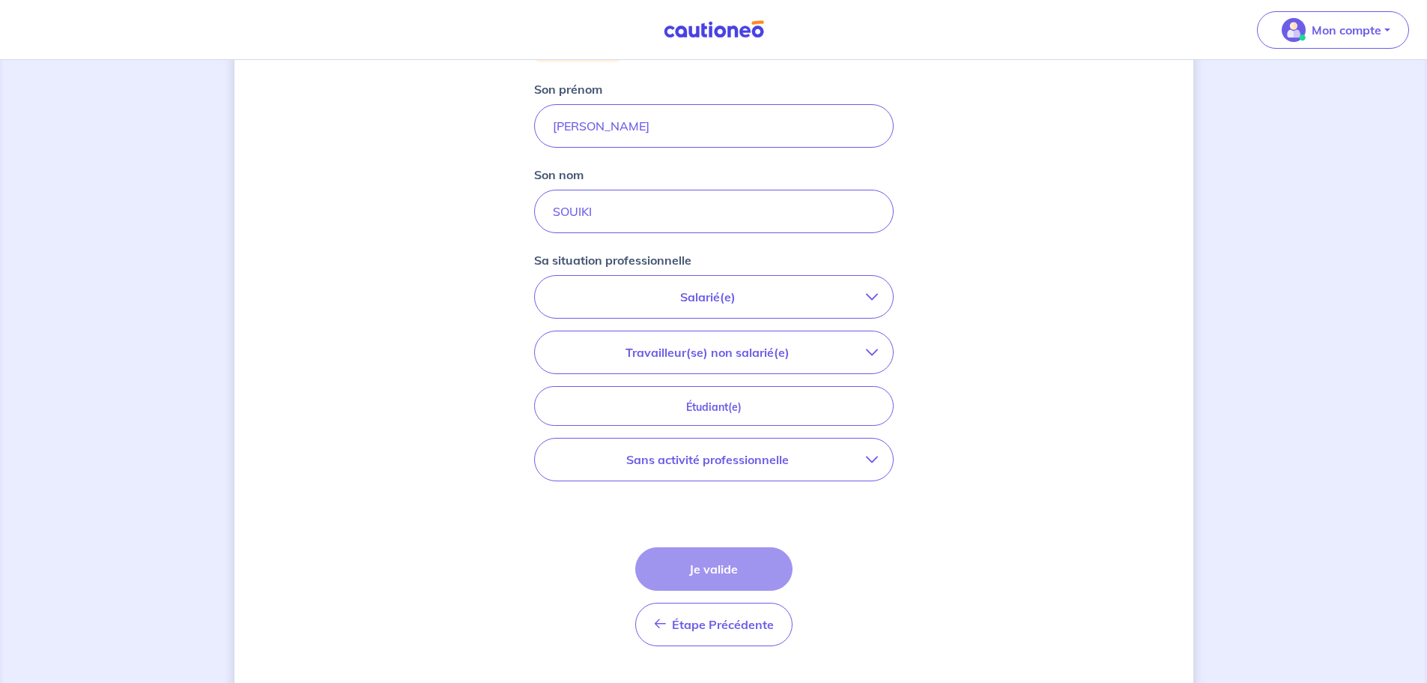
click at [833, 300] on p "Salarié(e)" at bounding box center [708, 297] width 316 height 18
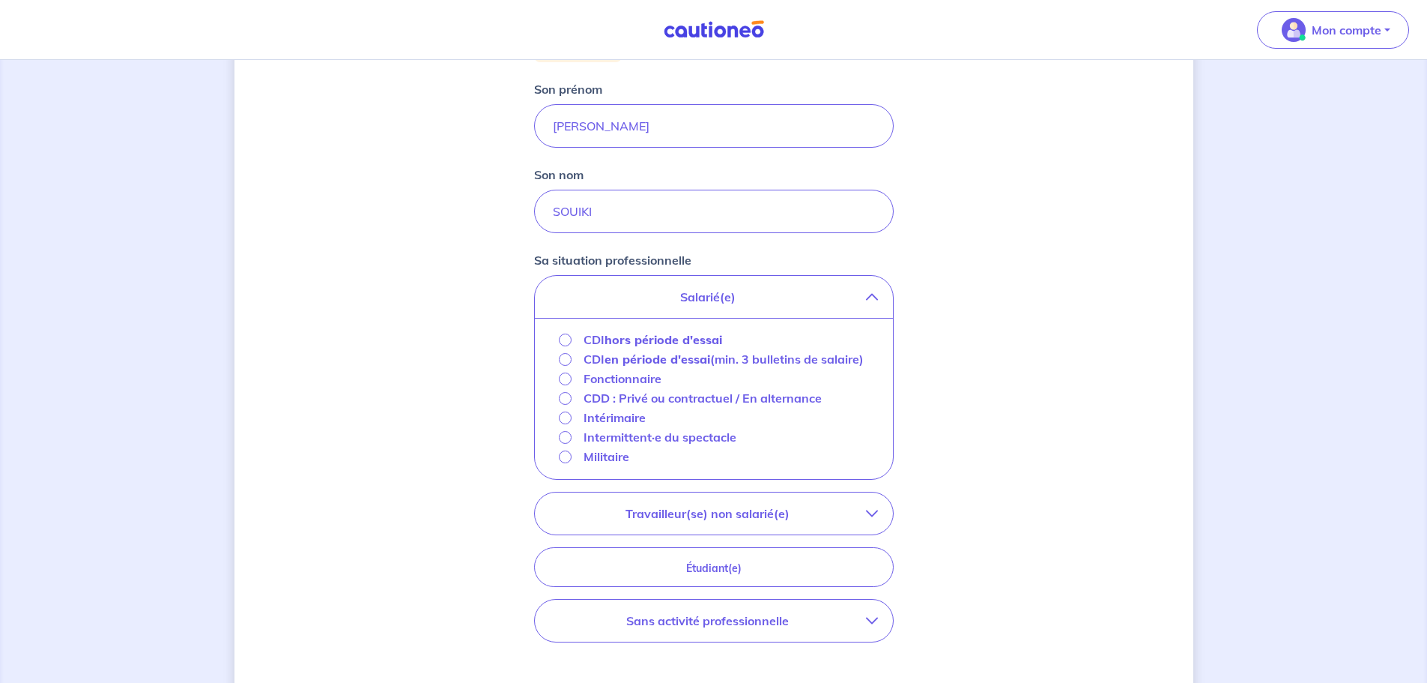
click at [587, 407] on p "CDD : Privé ou contractuel / En alternance" at bounding box center [703, 398] width 238 height 18
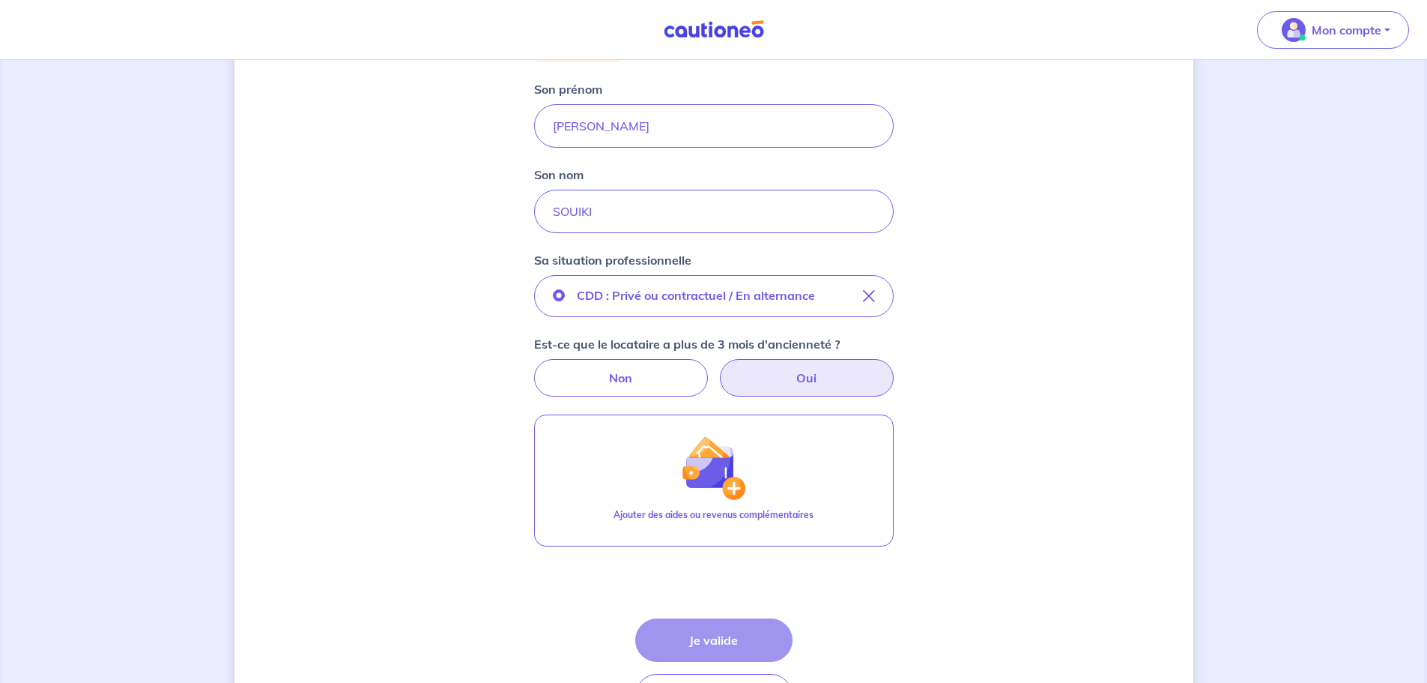
click at [771, 369] on label "Oui" at bounding box center [807, 377] width 174 height 37
click at [719, 369] on input "Oui" at bounding box center [714, 364] width 10 height 10
radio input "true"
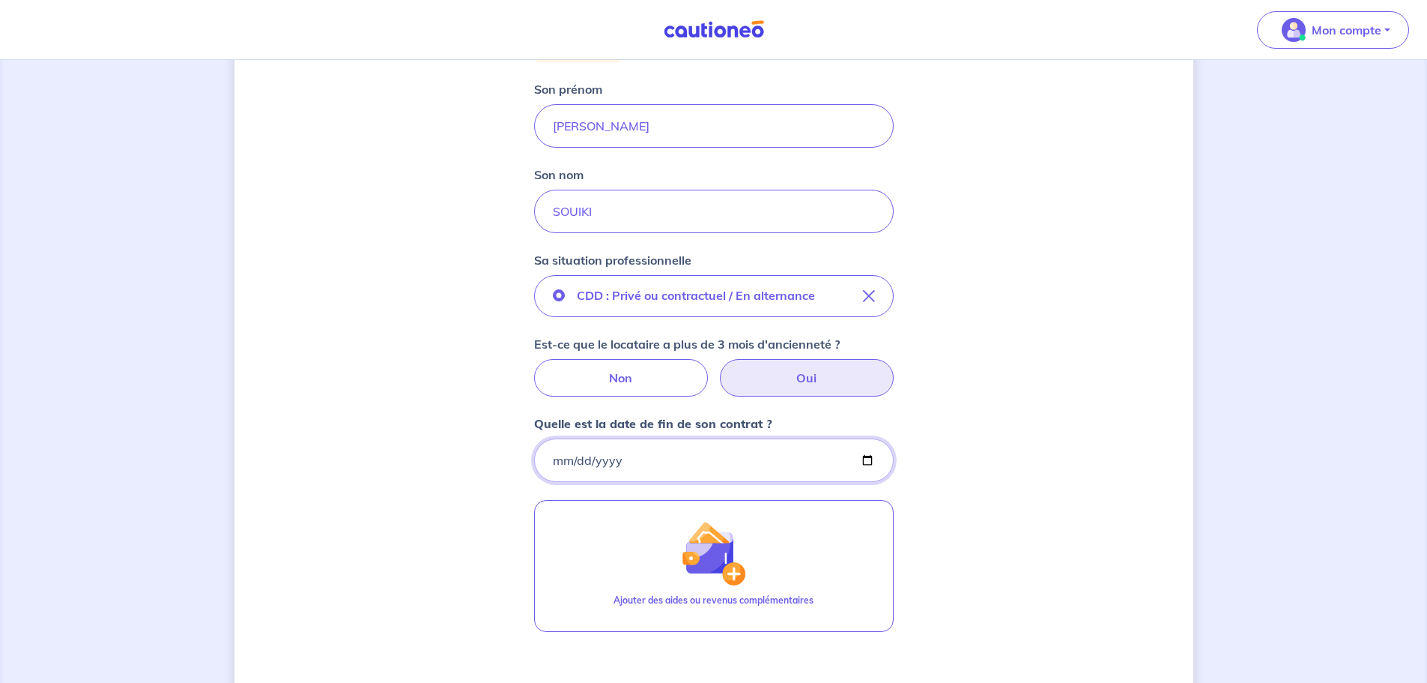
click at [701, 464] on input "Quelle est la date de fin de son contrat ?" at bounding box center [714, 459] width 360 height 43
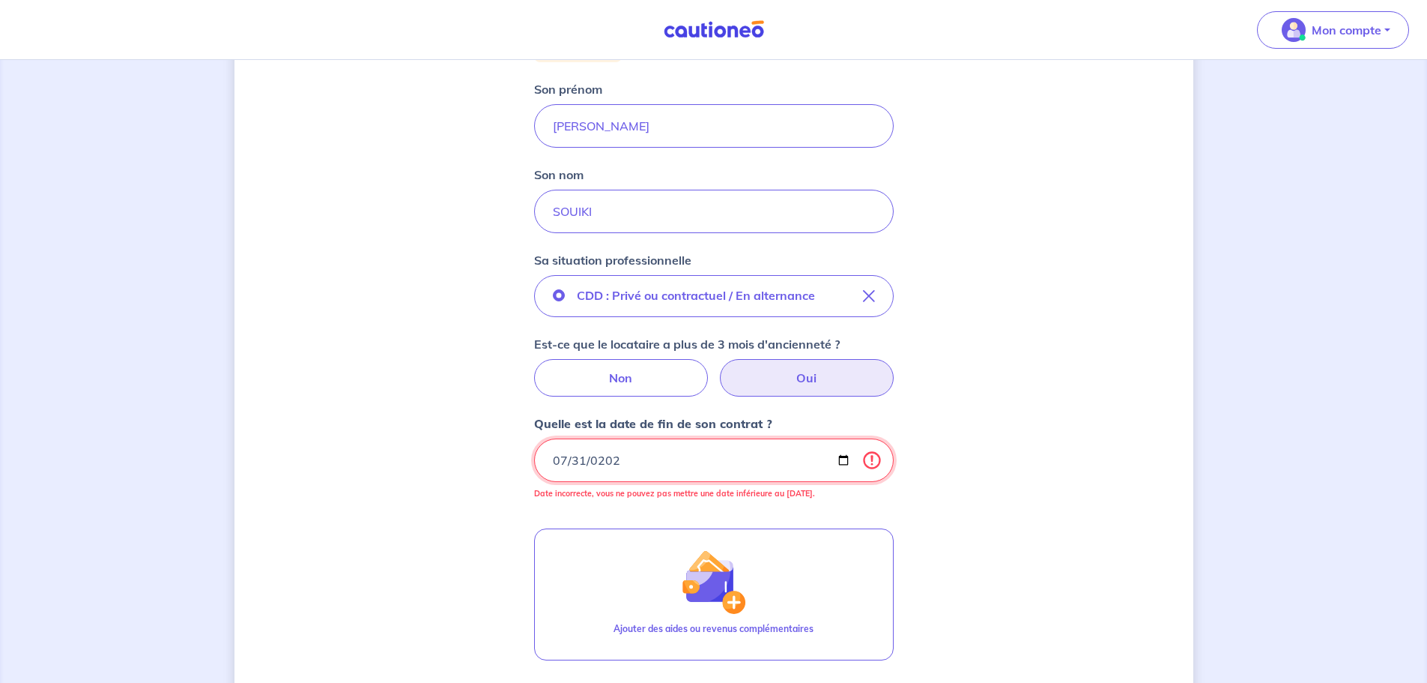
type input "[DATE]"
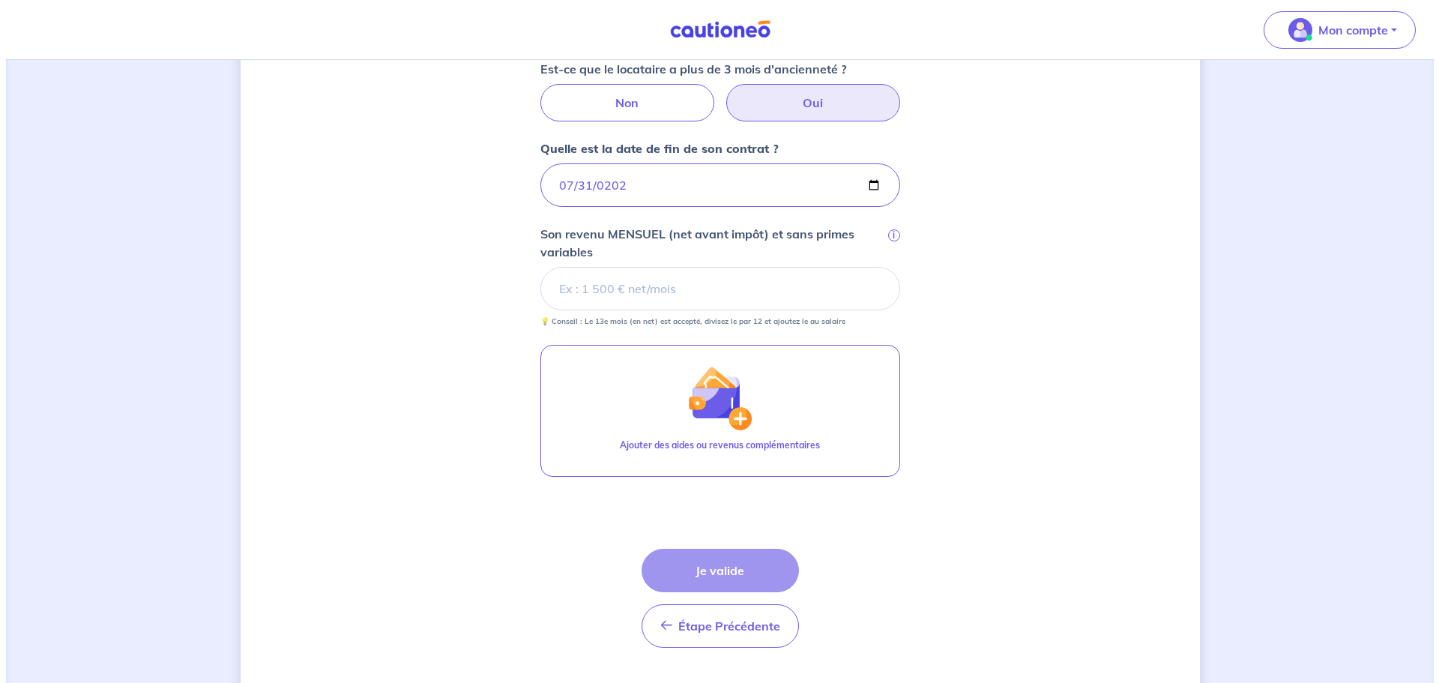
scroll to position [624, 0]
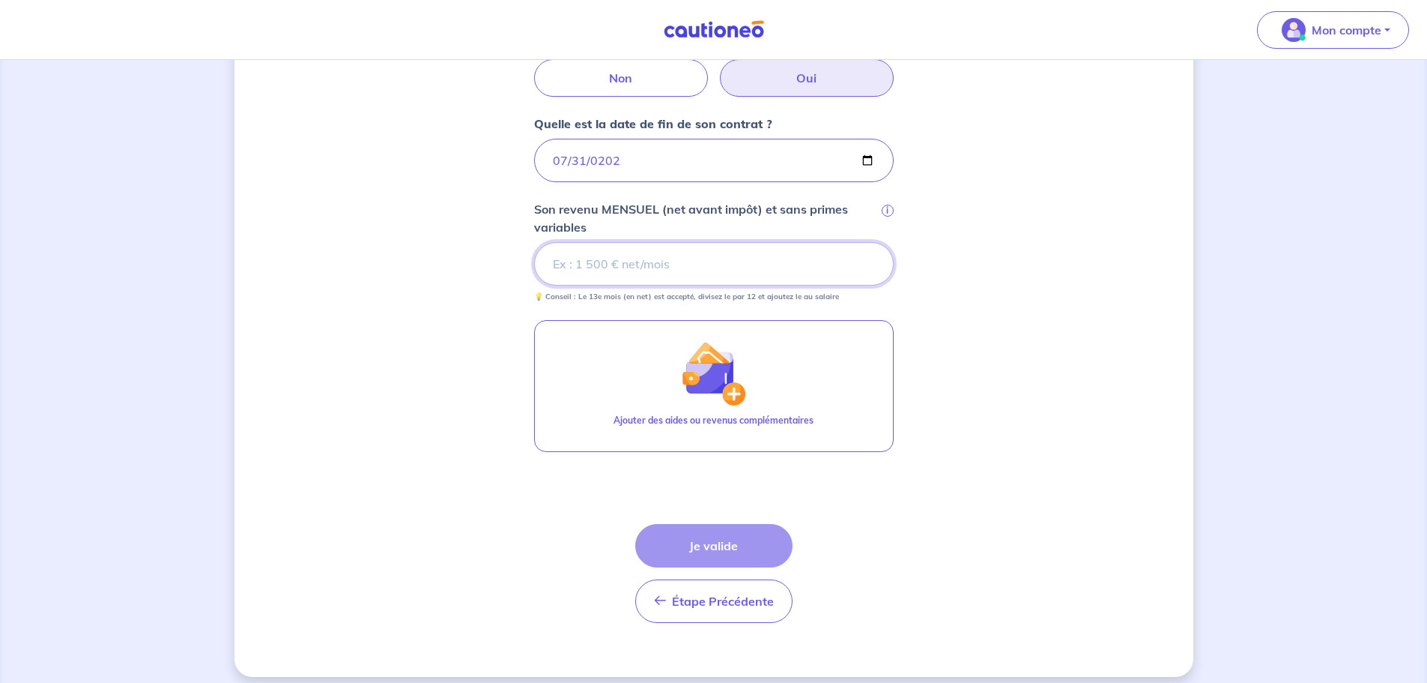
click at [624, 269] on input "Son revenu MENSUEL (net avant impôt) et sans primes variables i" at bounding box center [714, 263] width 360 height 43
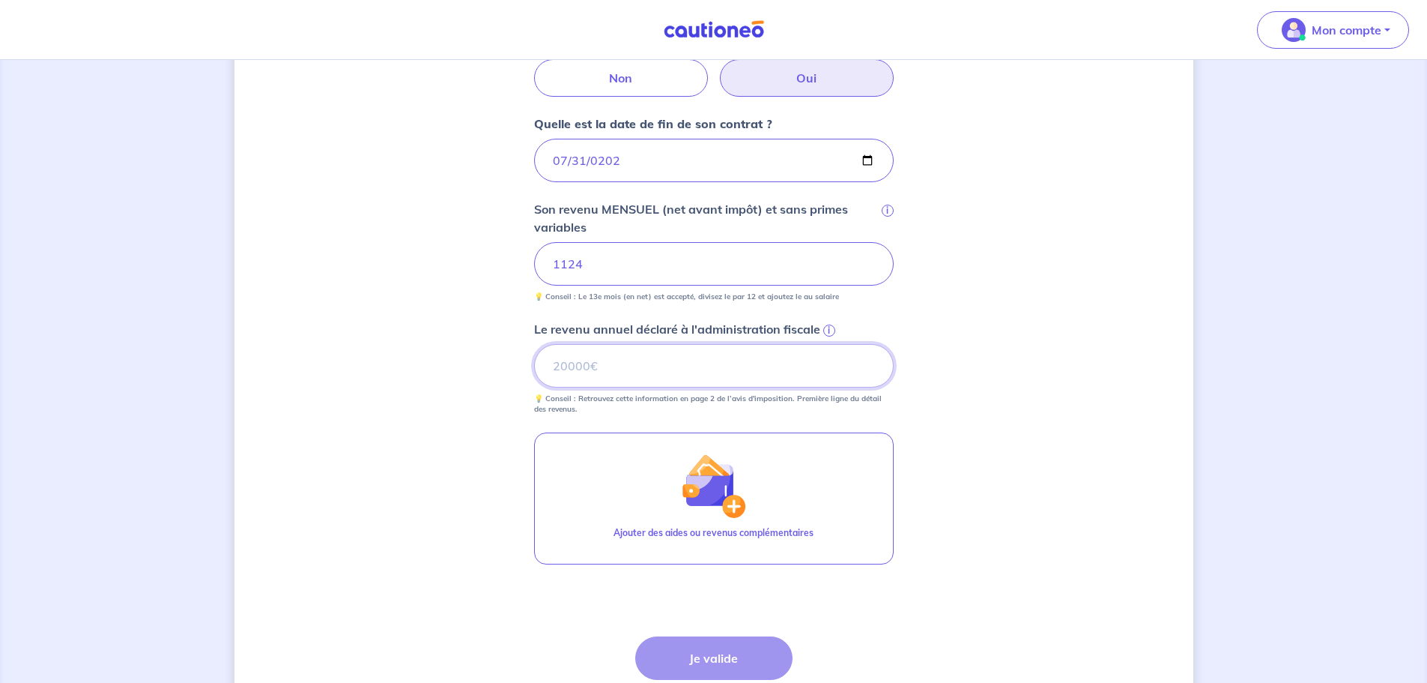
click at [624, 369] on input "Le revenu annuel déclaré à l'administration fiscale i" at bounding box center [714, 365] width 360 height 43
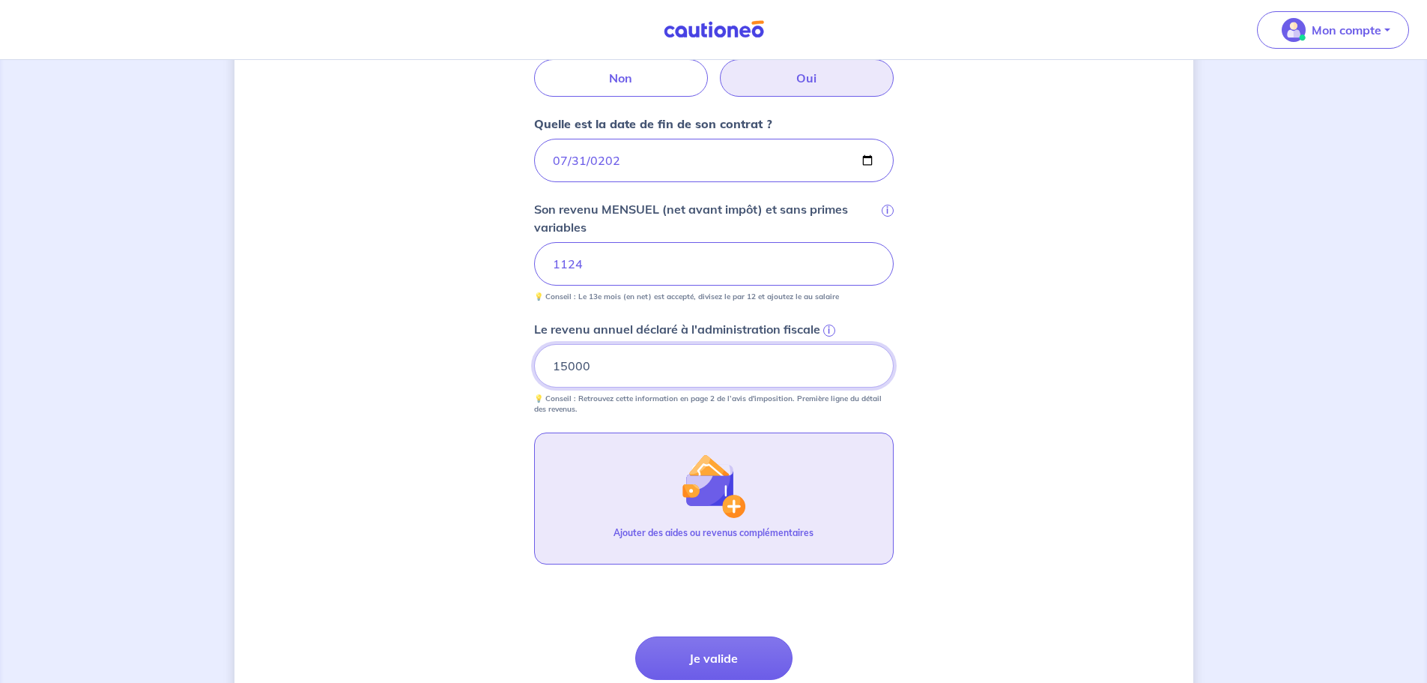
type input "15000"
click at [675, 505] on button "Ajouter des aides ou revenus complémentaires" at bounding box center [714, 498] width 360 height 132
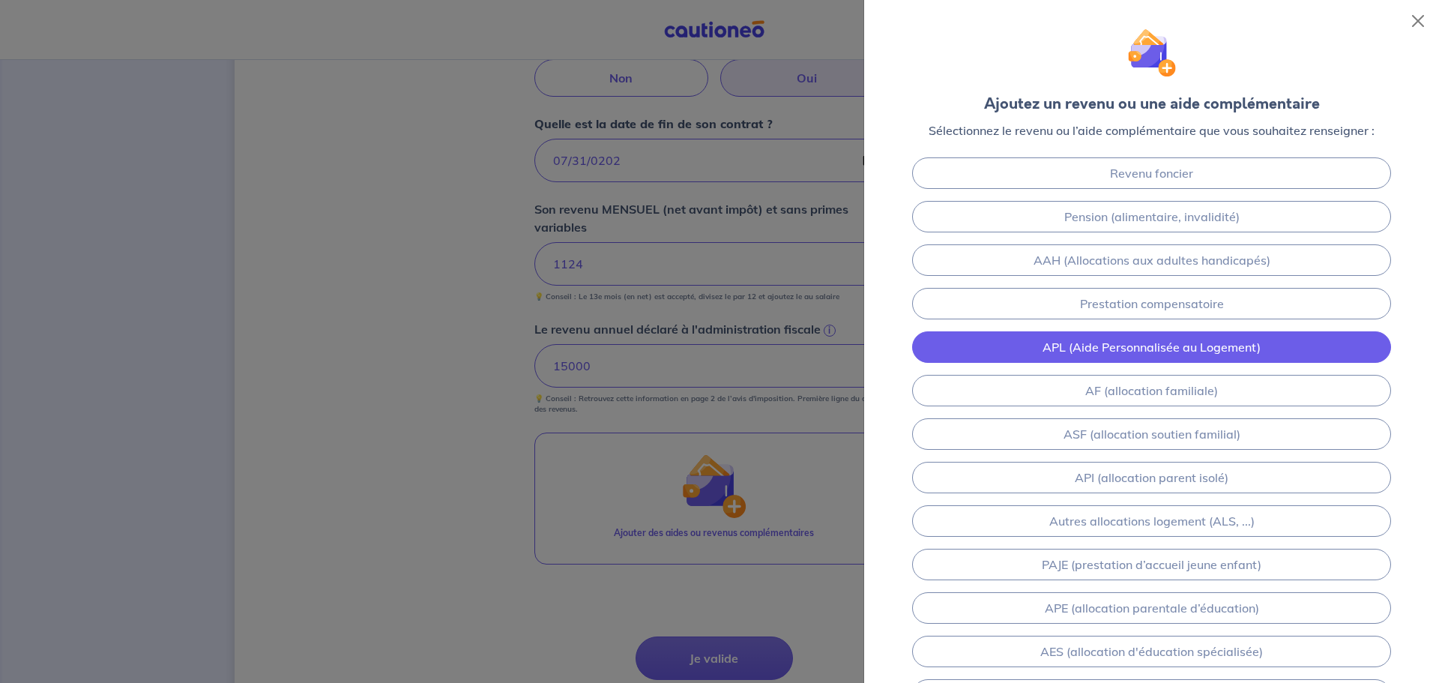
click at [1149, 346] on link "APL (Aide Personnalisée au Logement)" at bounding box center [1151, 346] width 479 height 31
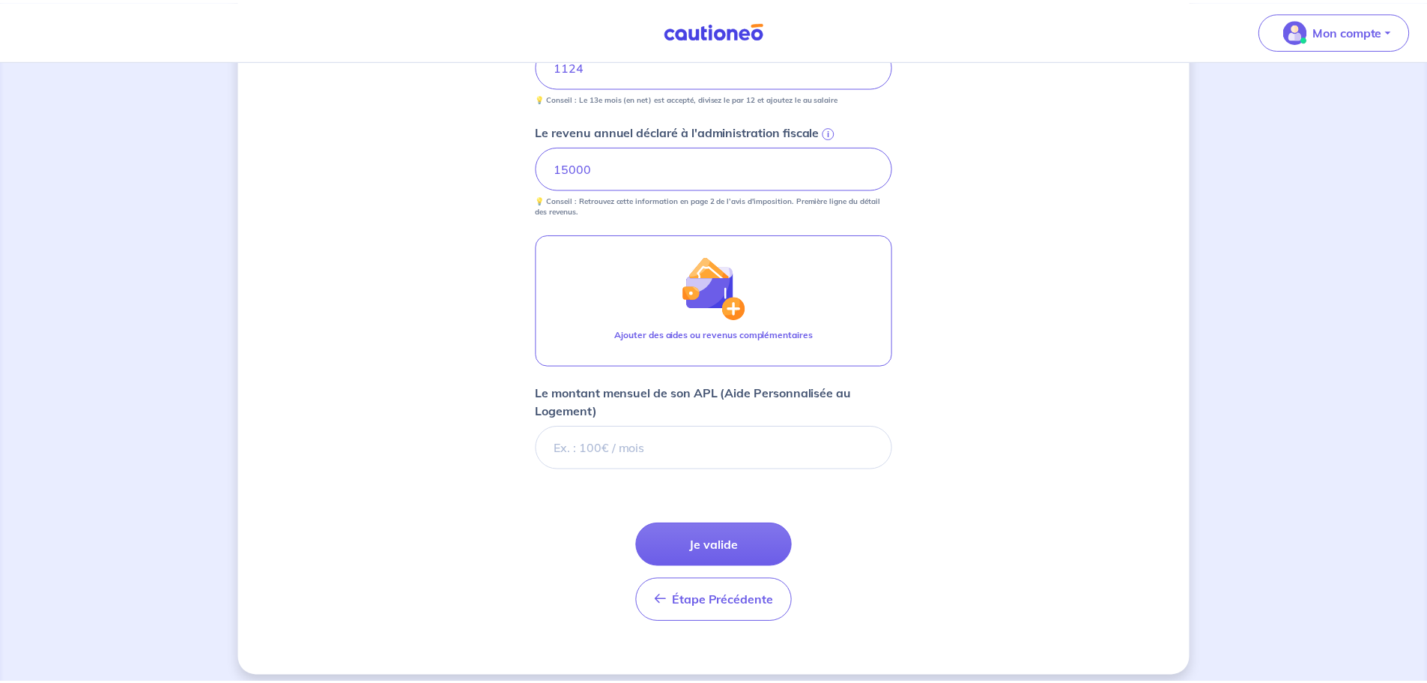
scroll to position [834, 0]
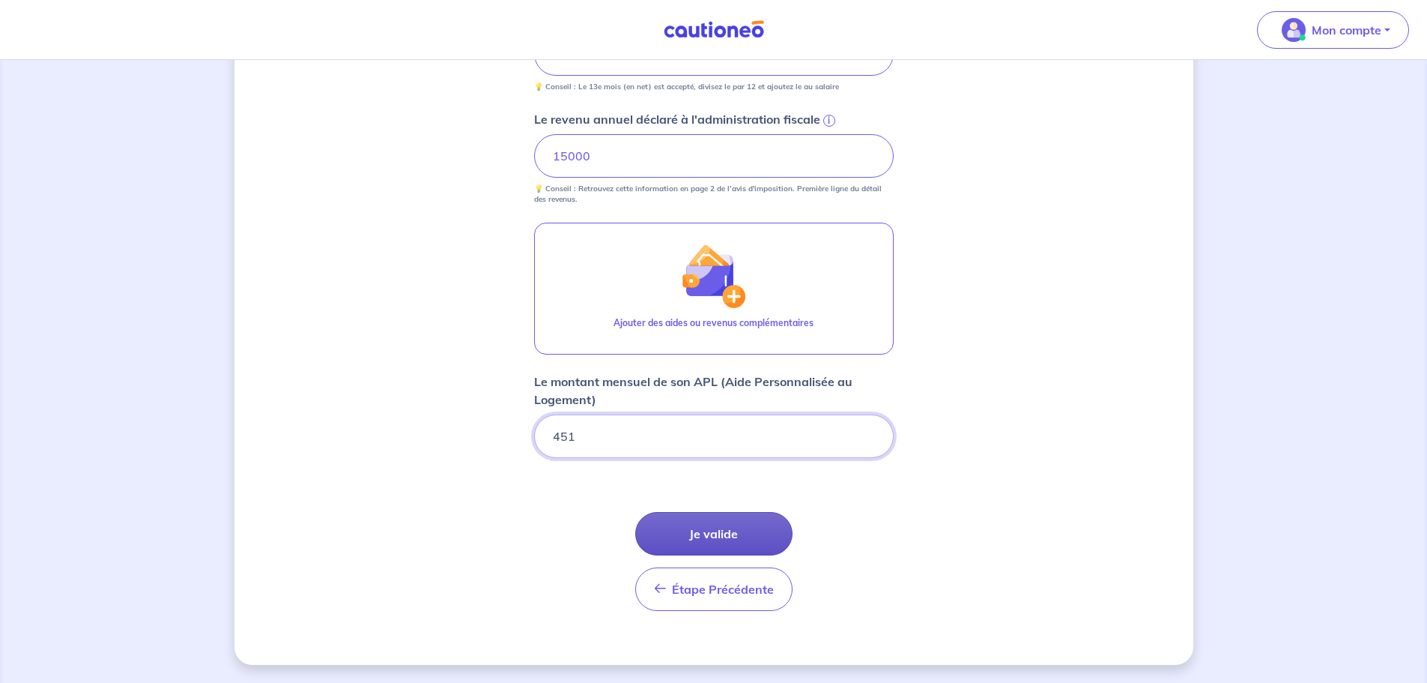
type input "451"
click at [691, 540] on button "Je valide" at bounding box center [713, 533] width 157 height 43
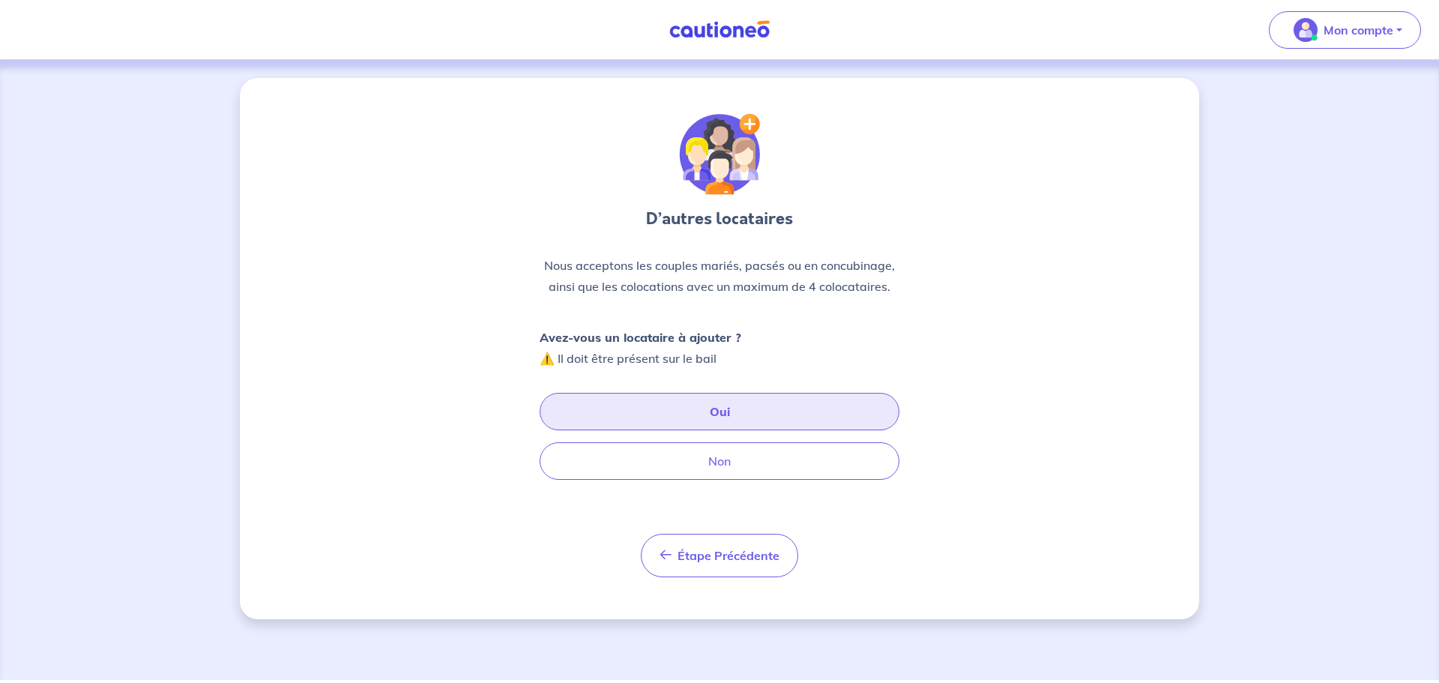
click at [754, 408] on button "Oui" at bounding box center [720, 411] width 360 height 37
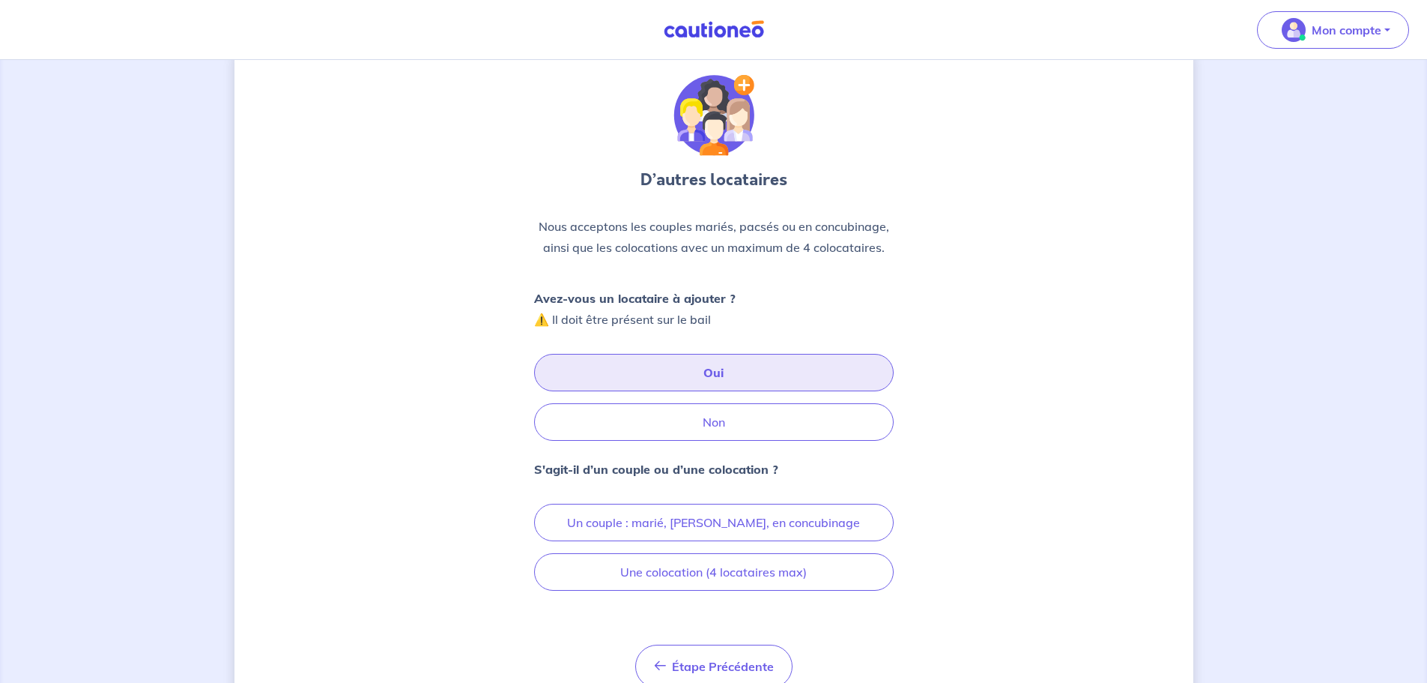
scroll to position [104, 0]
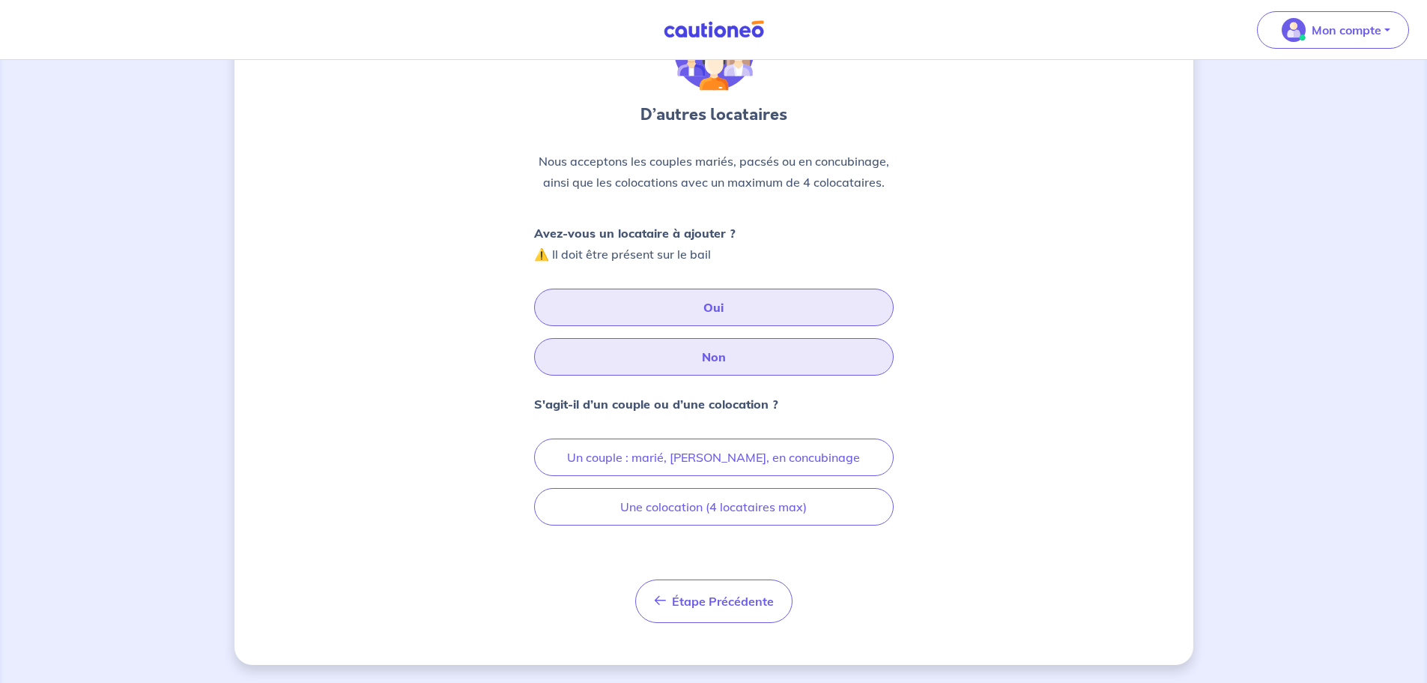
click at [761, 351] on button "Non" at bounding box center [714, 356] width 360 height 37
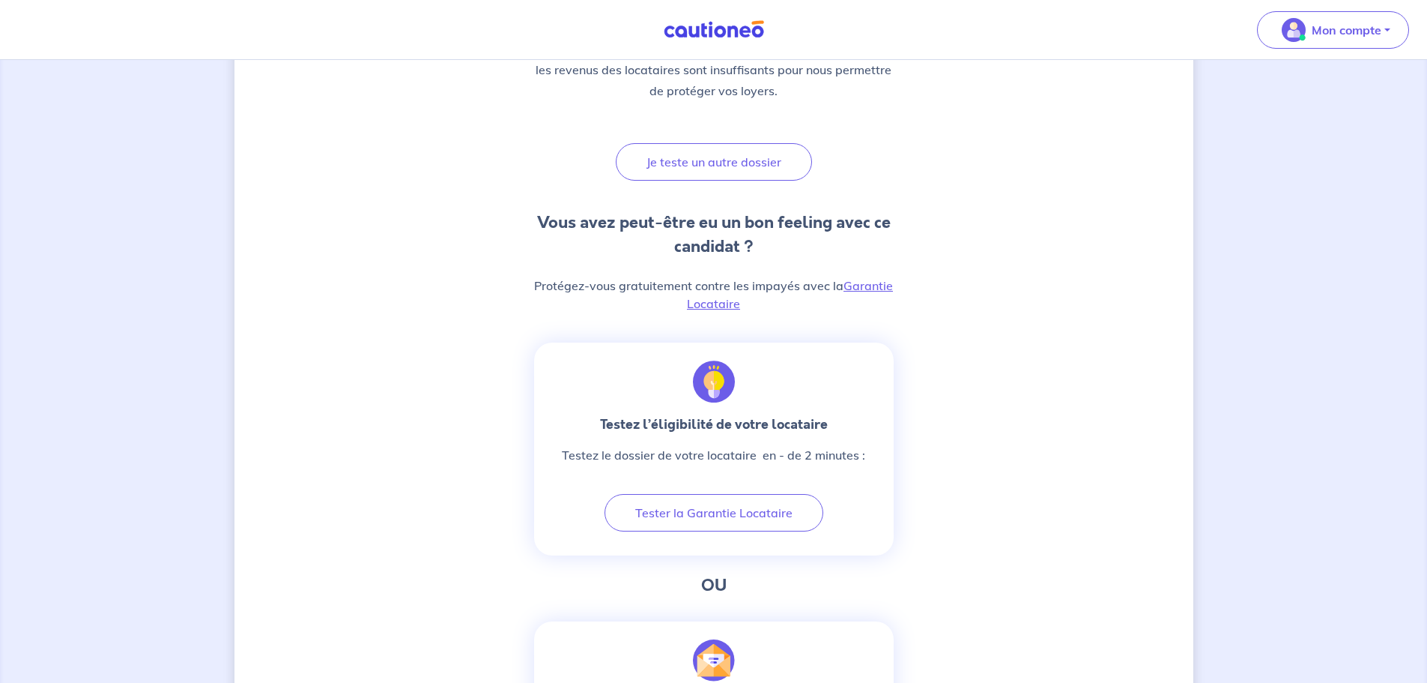
scroll to position [225, 0]
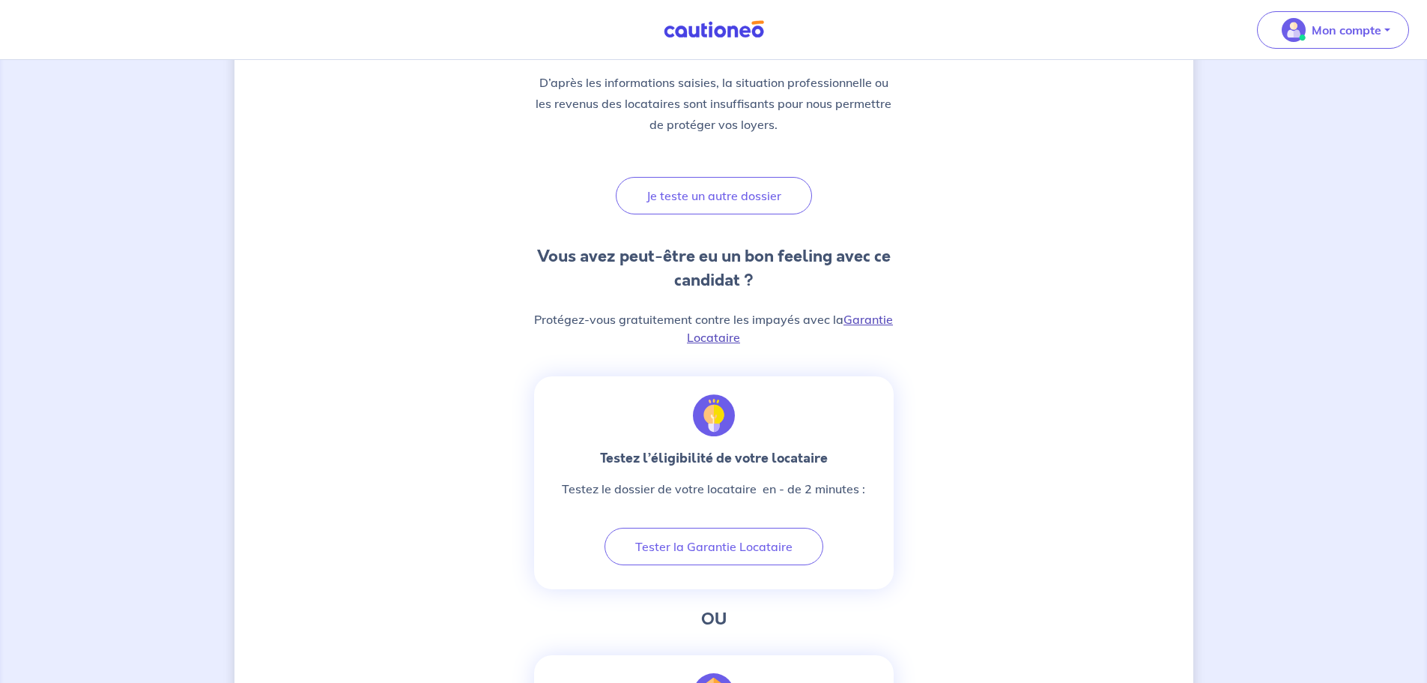
click at [874, 321] on link "Garantie Locataire" at bounding box center [790, 328] width 206 height 33
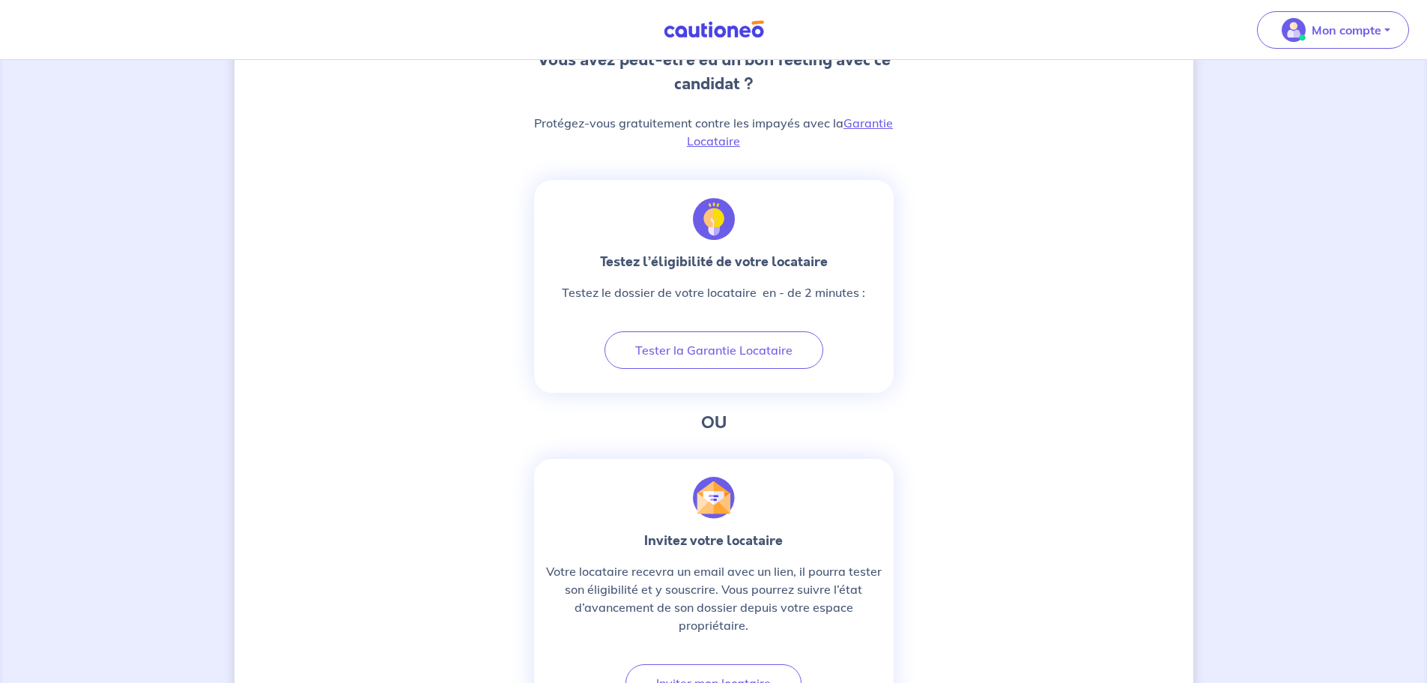
scroll to position [386, 0]
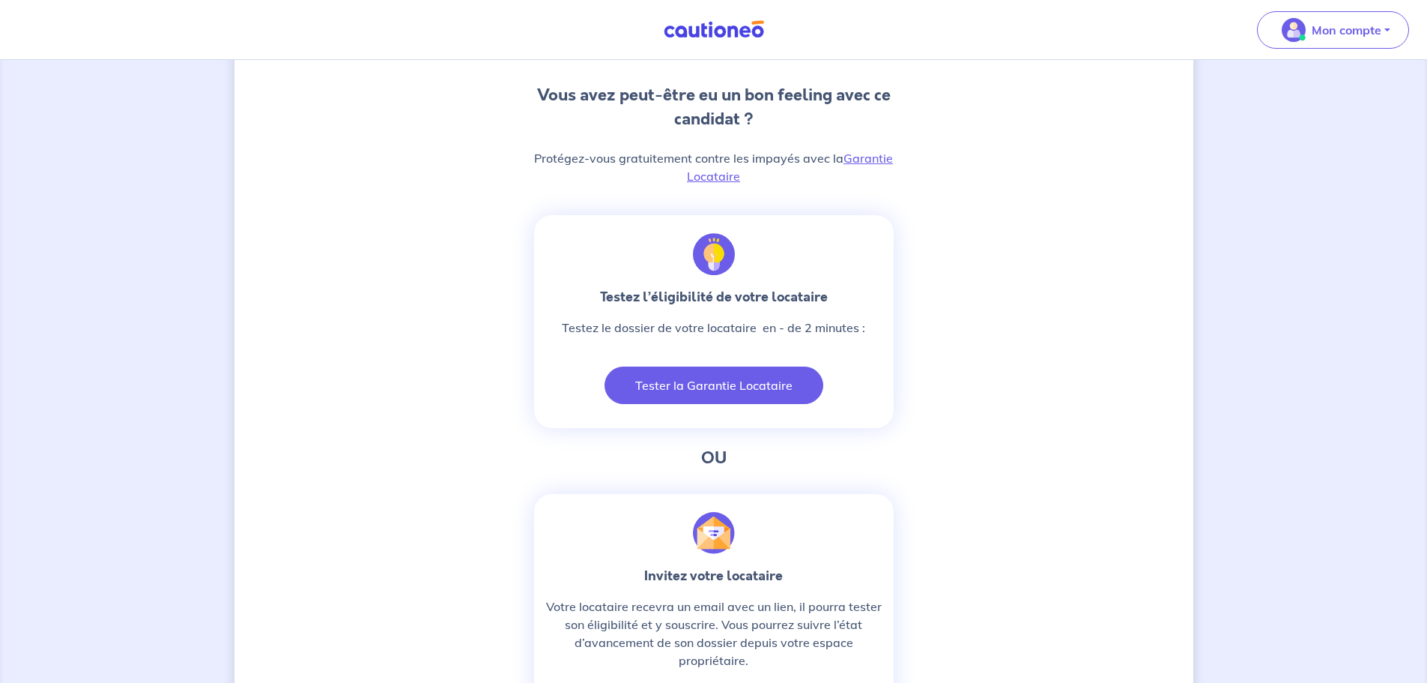
click at [713, 382] on button "Tester la Garantie Locataire" at bounding box center [714, 384] width 219 height 37
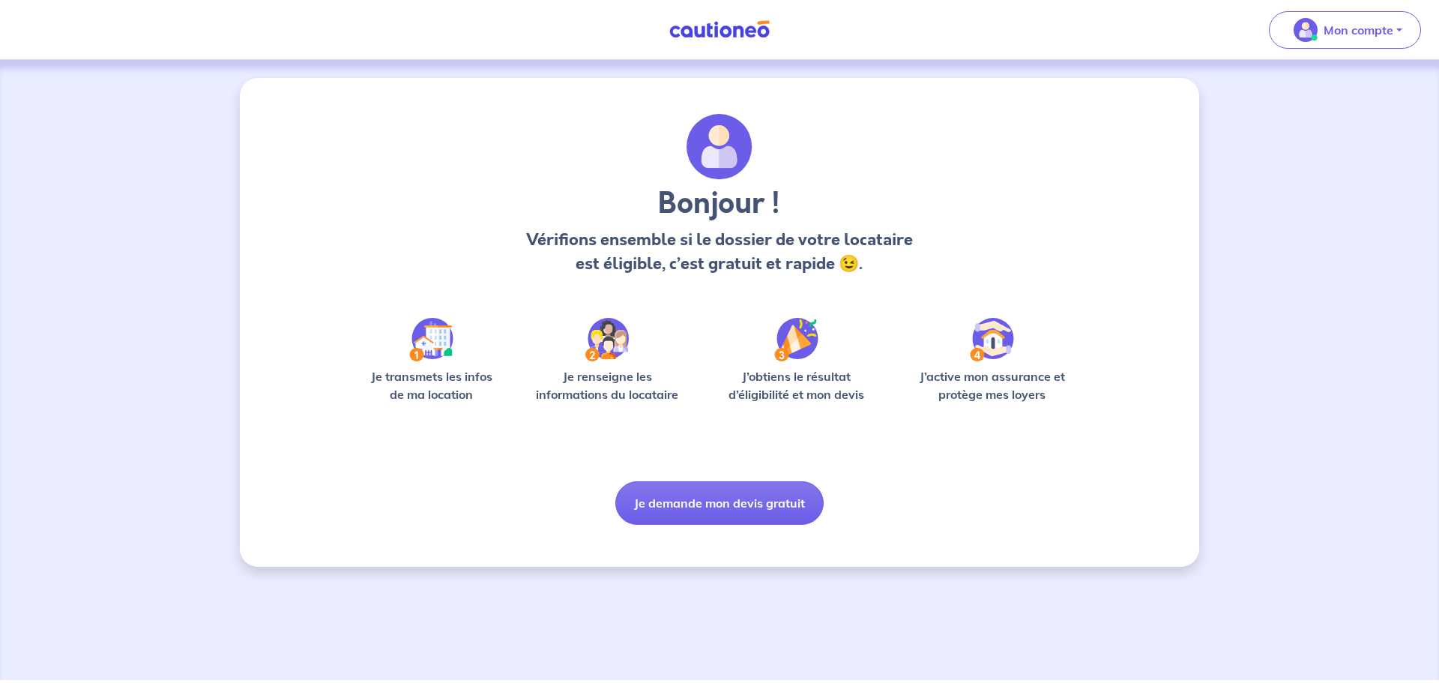
click at [398, 348] on div "Je transmets les infos de ma location" at bounding box center [431, 366] width 143 height 97
click at [734, 499] on button "Je demande mon devis gratuit" at bounding box center [719, 502] width 208 height 43
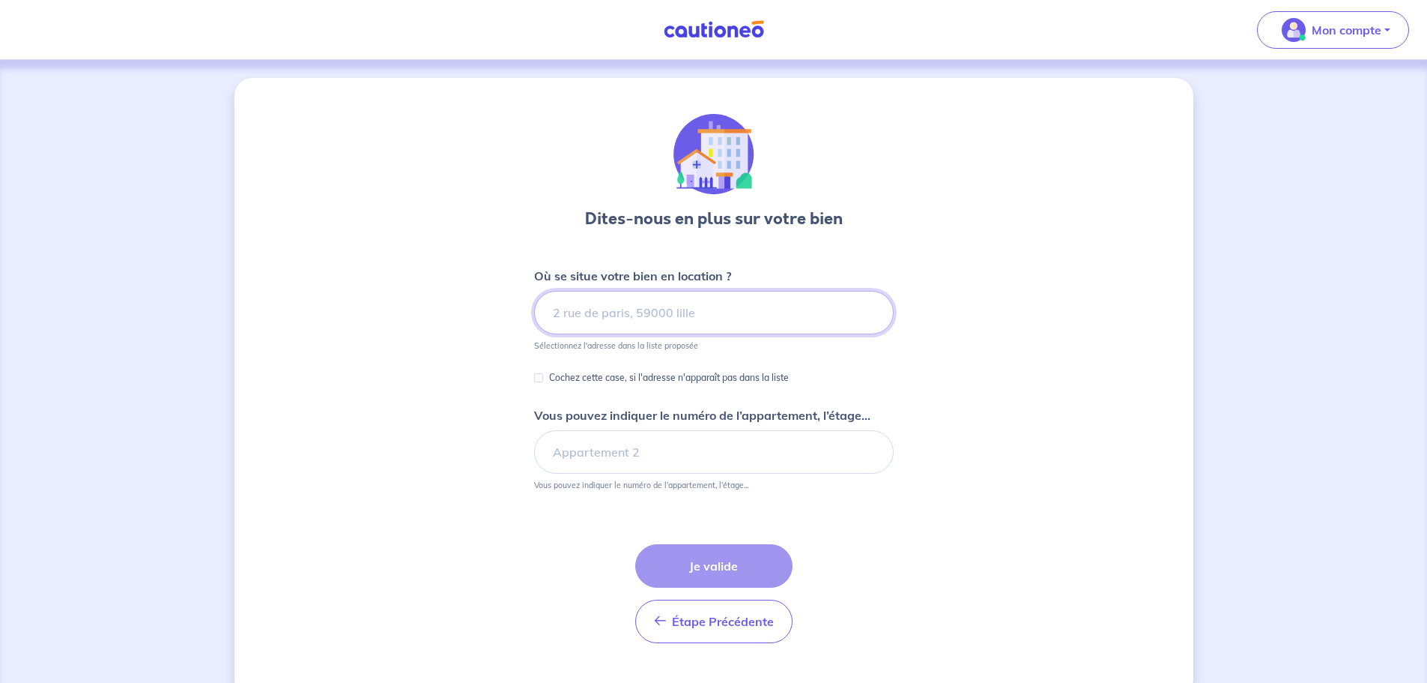
click at [665, 306] on input at bounding box center [714, 312] width 360 height 43
click at [564, 303] on input at bounding box center [714, 312] width 360 height 43
drag, startPoint x: 564, startPoint y: 303, endPoint x: 573, endPoint y: 306, distance: 9.5
click at [566, 303] on input at bounding box center [714, 312] width 360 height 43
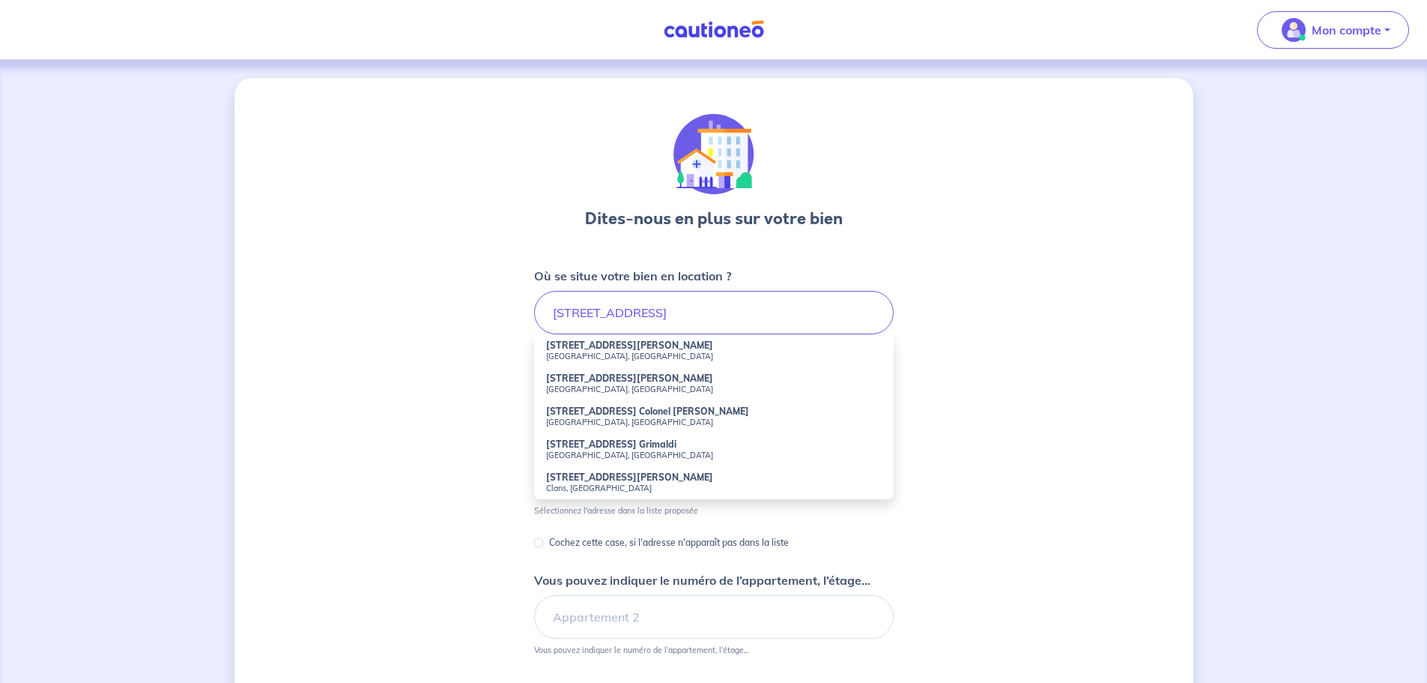
click at [661, 351] on small "[GEOGRAPHIC_DATA], [GEOGRAPHIC_DATA]" at bounding box center [714, 356] width 336 height 10
type input "[STREET_ADDRESS][PERSON_NAME]"
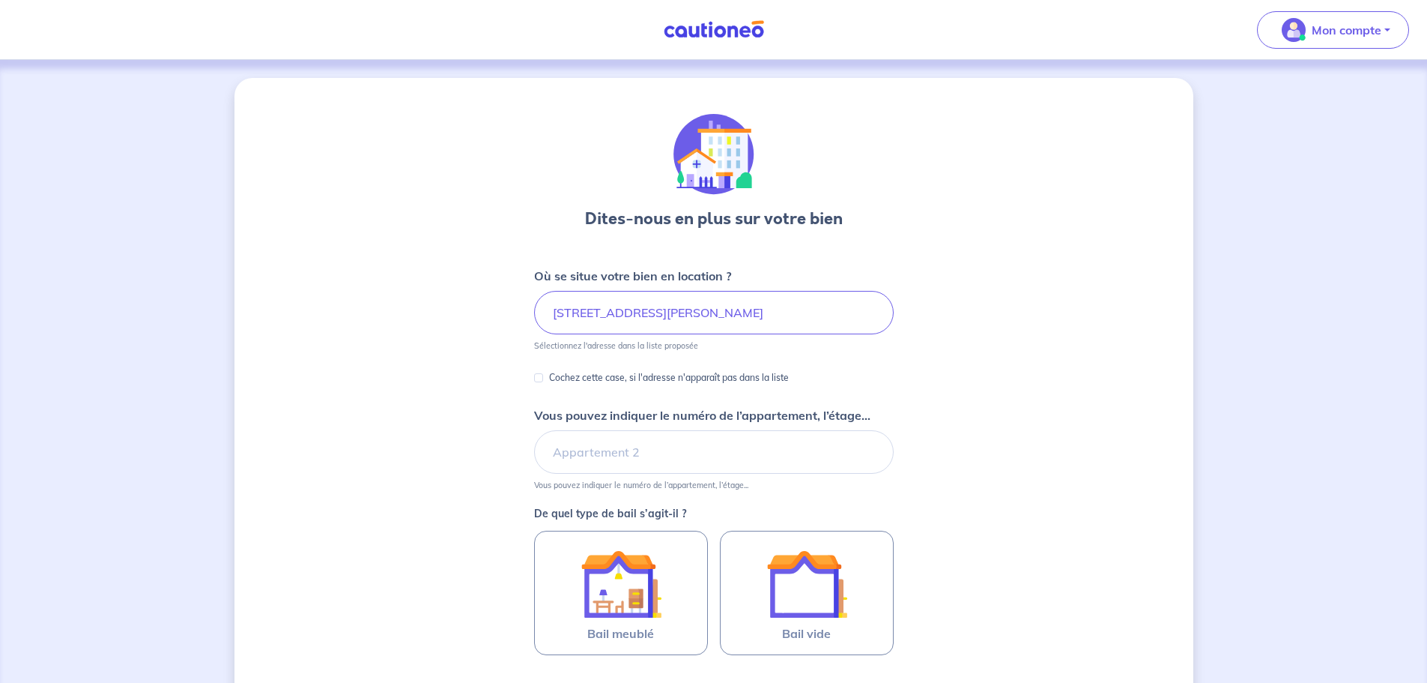
click at [629, 476] on small "Vous pouvez indiquer le numéro de l’appartement, l’étage..." at bounding box center [714, 482] width 360 height 16
click at [626, 465] on input "Vous pouvez indiquer le numéro de l’appartement, l’étage..." at bounding box center [714, 451] width 360 height 43
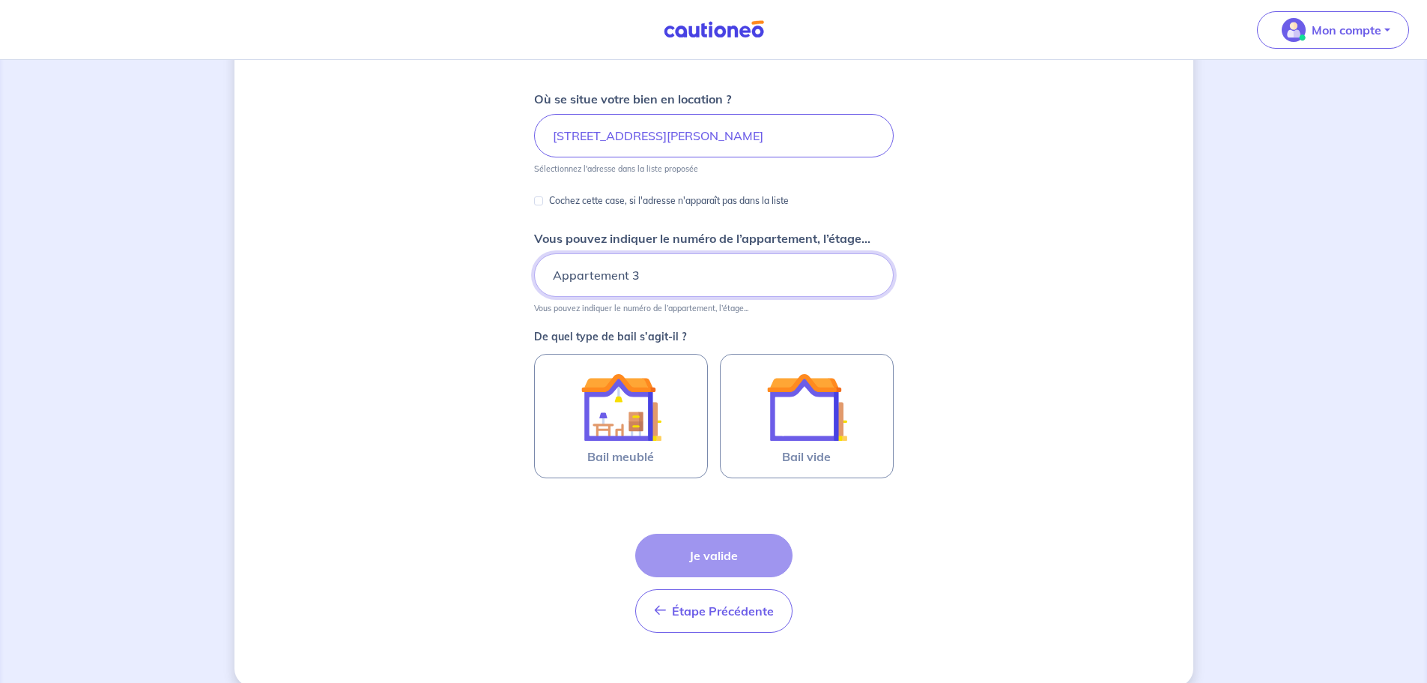
scroll to position [199, 0]
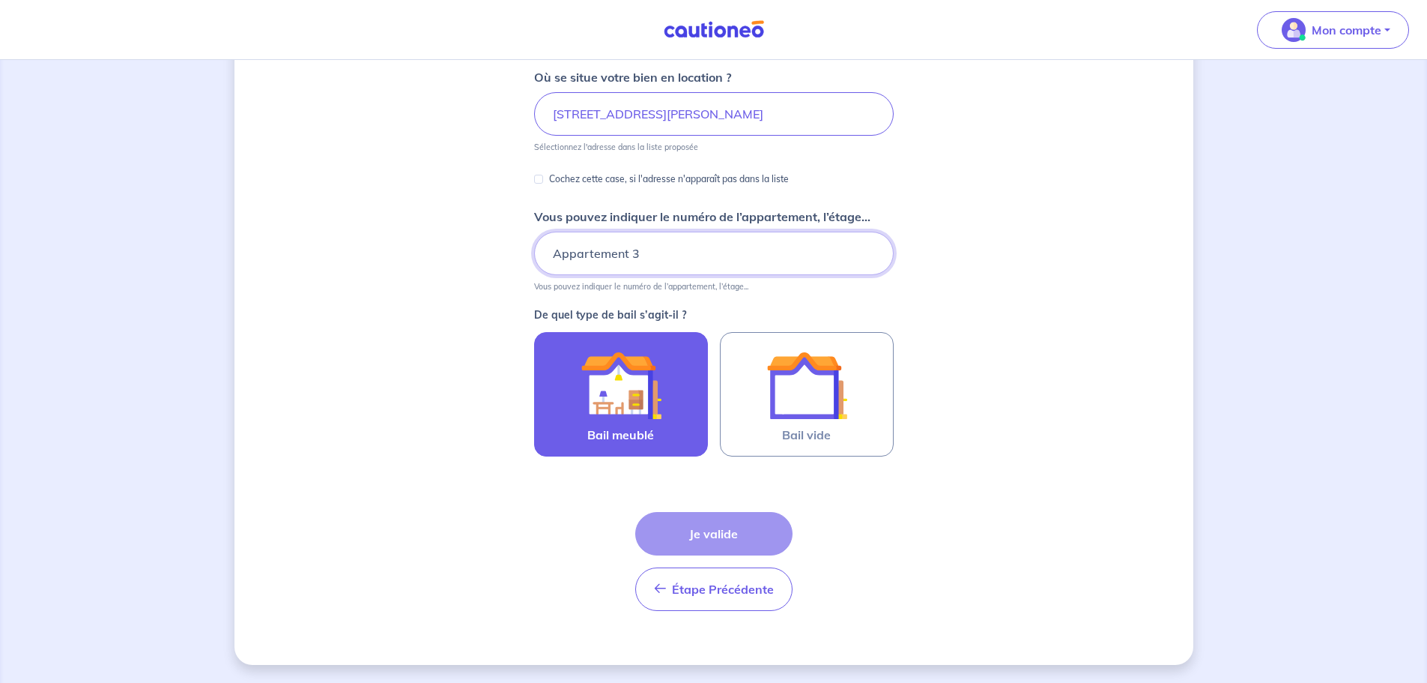
type input "Appartement 3"
click at [577, 388] on div at bounding box center [621, 385] width 136 height 81
click at [0, 0] on input "Bail meublé" at bounding box center [0, 0] width 0 height 0
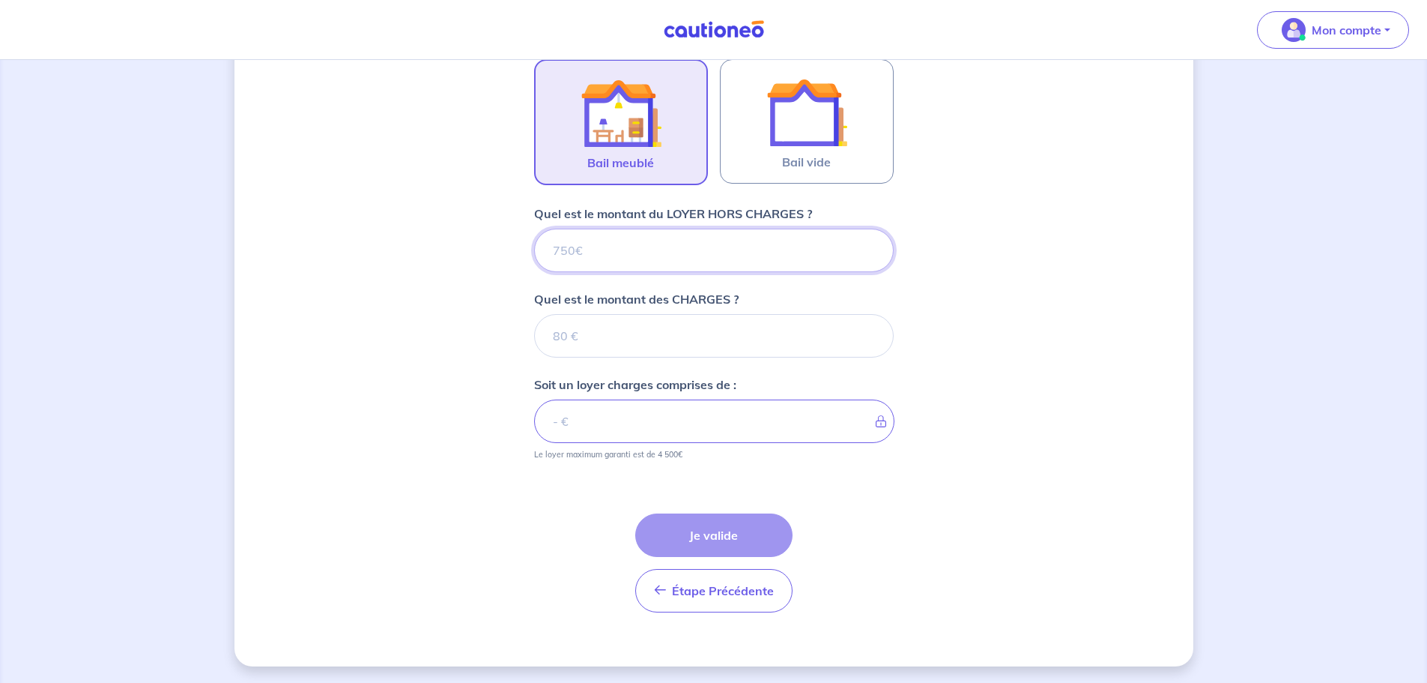
scroll to position [473, 0]
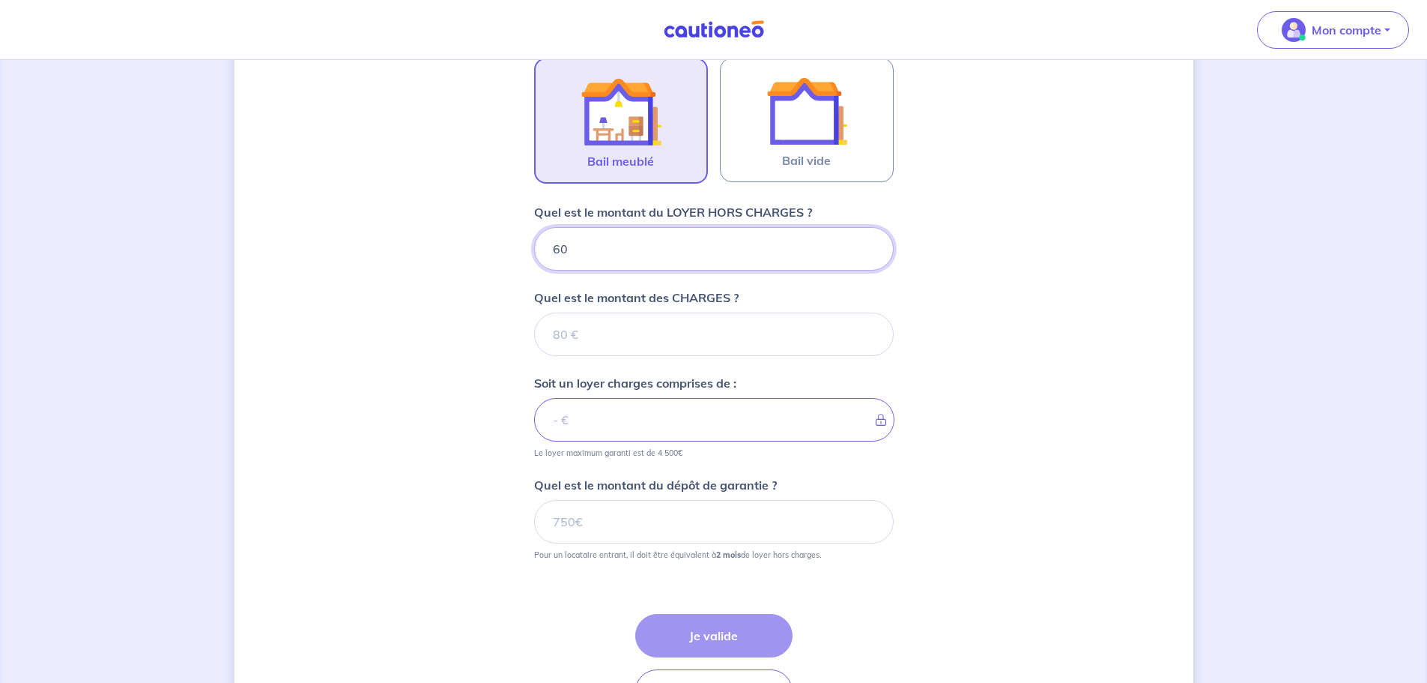
type input "600"
click at [629, 339] on input "Quel est le montant des CHARGES ?" at bounding box center [714, 333] width 360 height 43
type input "50"
type input "650"
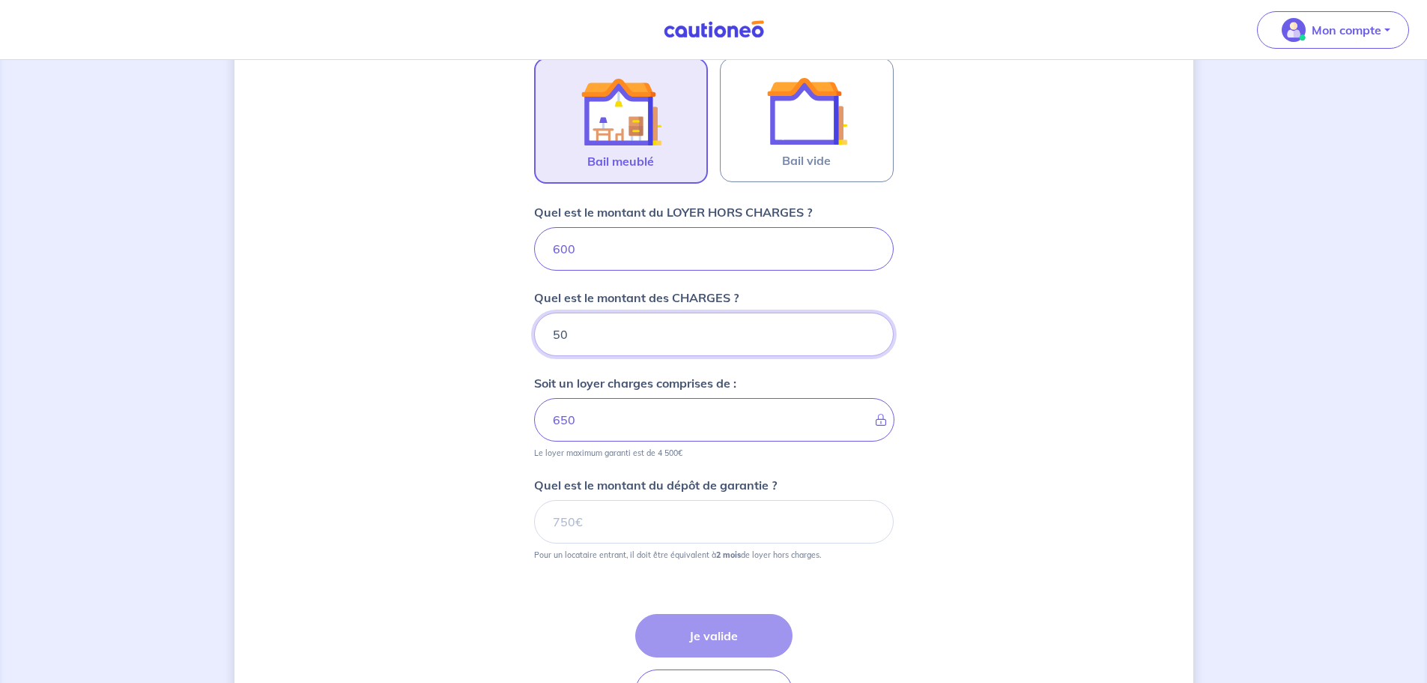
type input "50"
drag, startPoint x: 662, startPoint y: 525, endPoint x: 676, endPoint y: 534, distance: 15.8
click at [666, 527] on input "Quel est le montant du dépôt de garantie ?" at bounding box center [714, 521] width 360 height 43
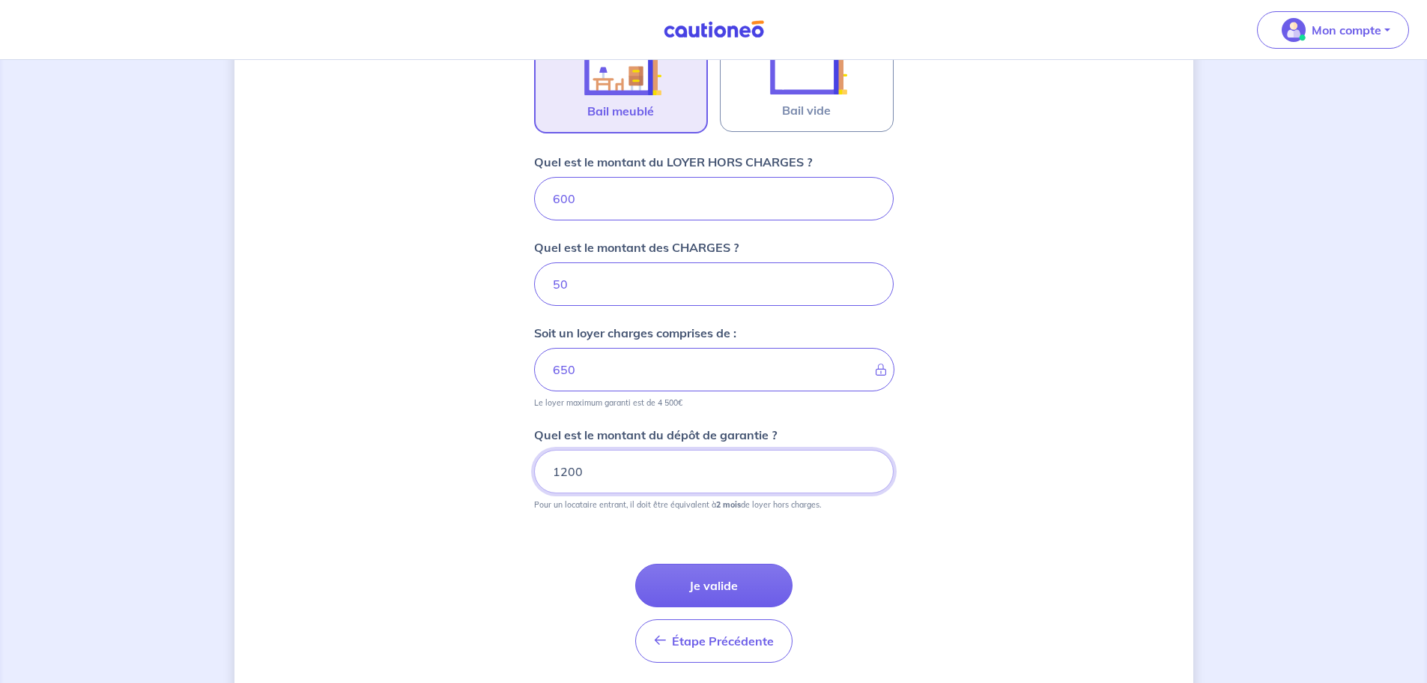
scroll to position [548, 0]
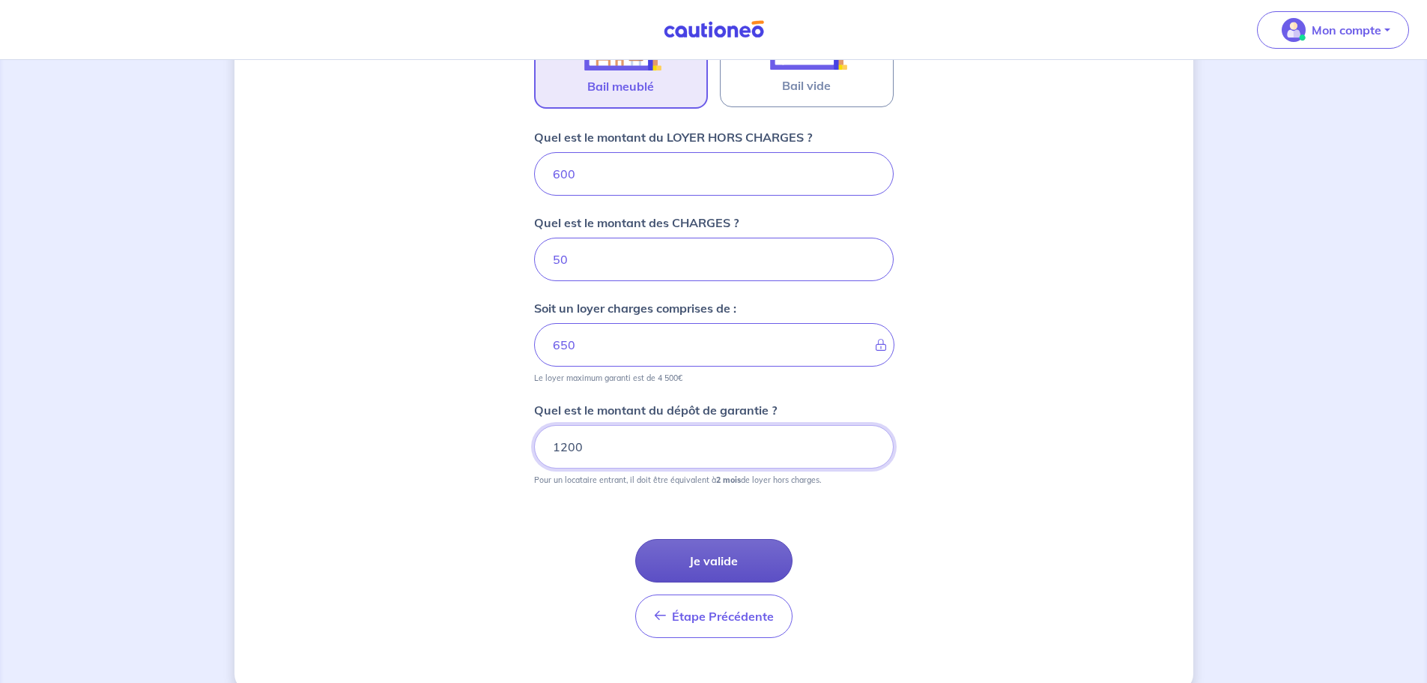
type input "1200"
click at [766, 569] on button "Je valide" at bounding box center [713, 560] width 157 height 43
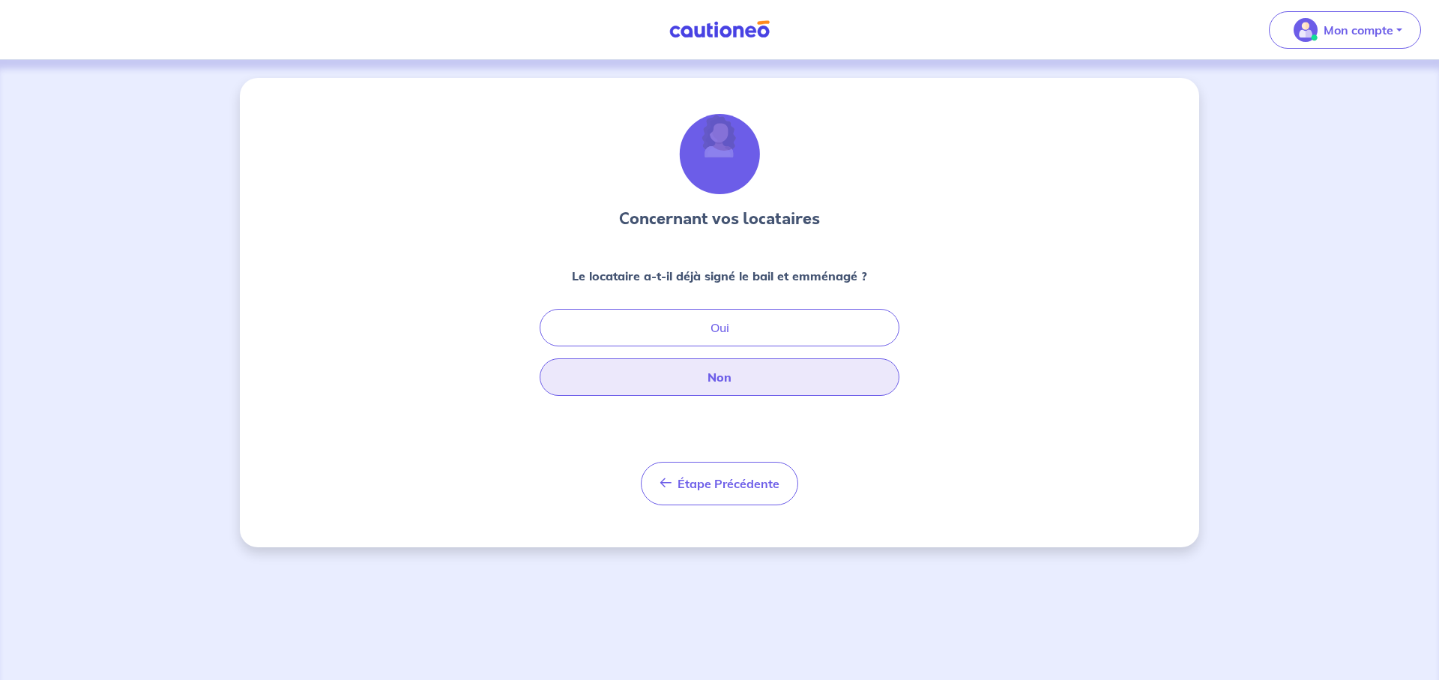
click at [731, 372] on button "Non" at bounding box center [720, 376] width 360 height 37
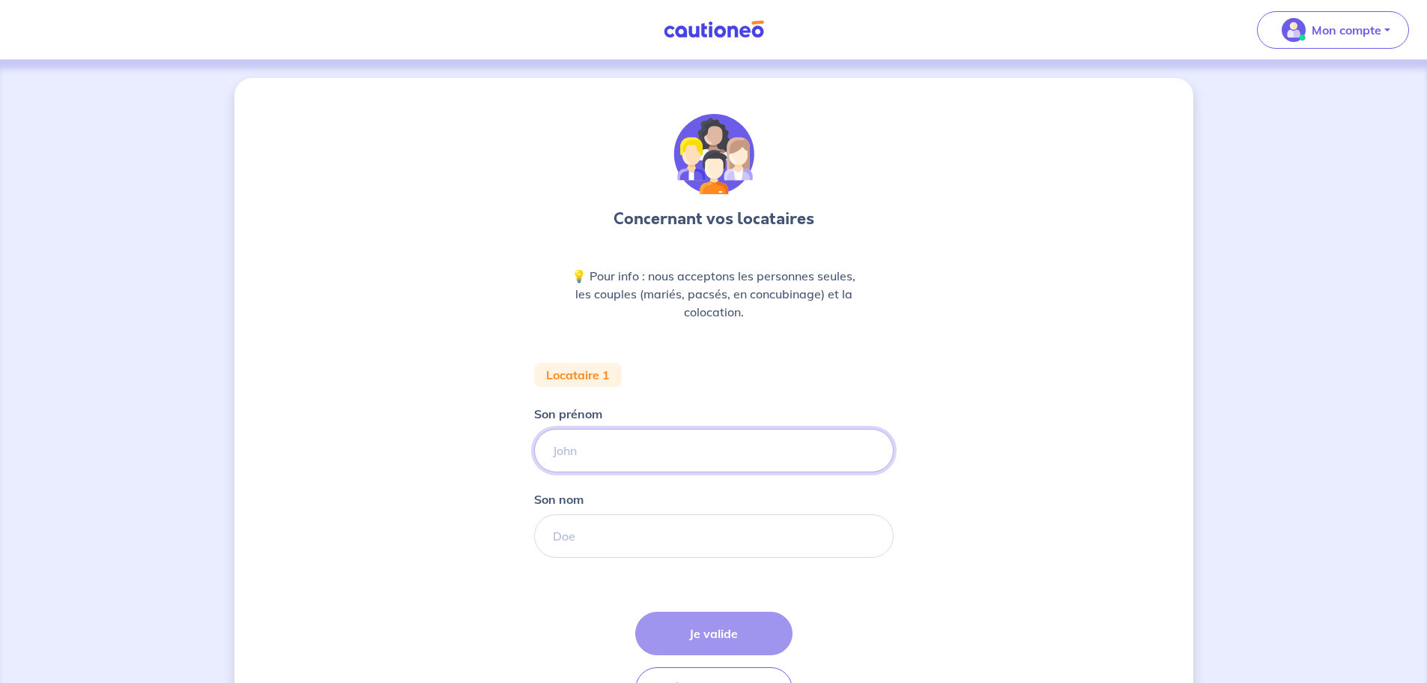
click at [628, 444] on input "Son prénom" at bounding box center [714, 450] width 360 height 43
type input "[PERSON_NAME]"
click at [644, 535] on input "Son nom" at bounding box center [714, 535] width 360 height 43
type input "SOUIKI"
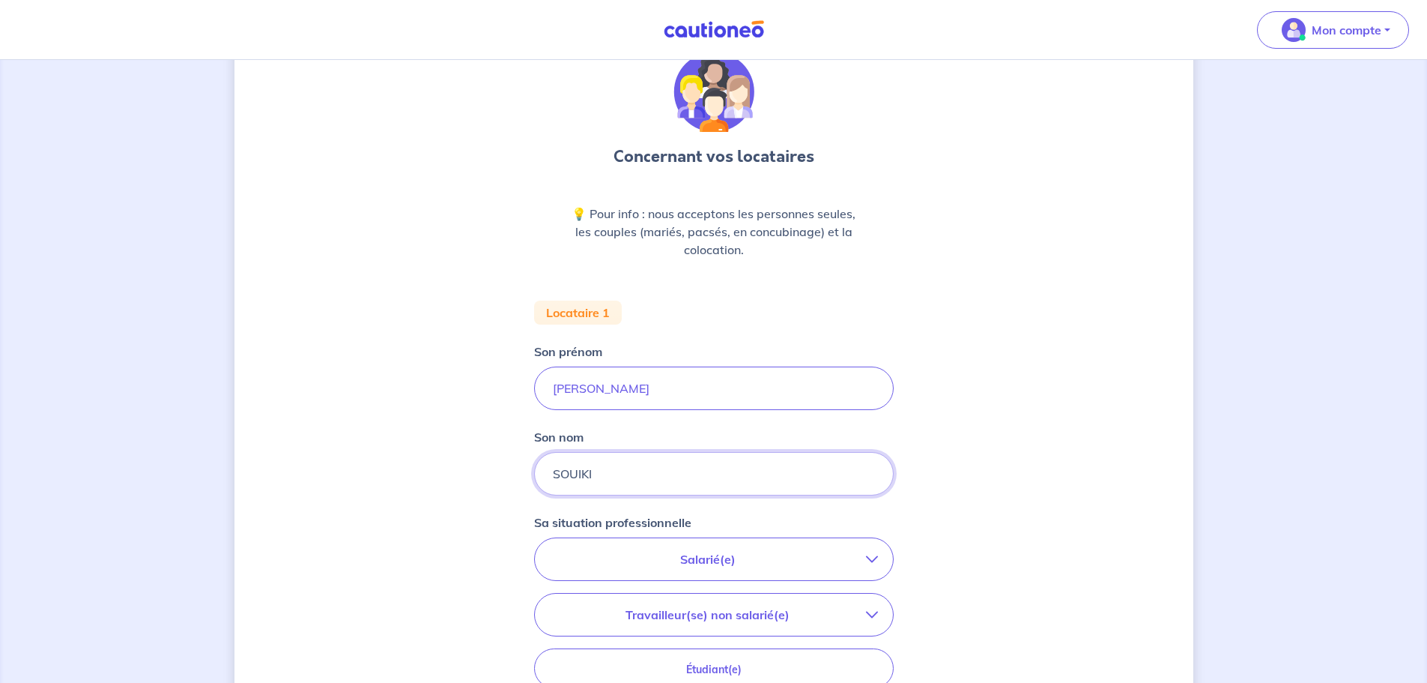
scroll to position [150, 0]
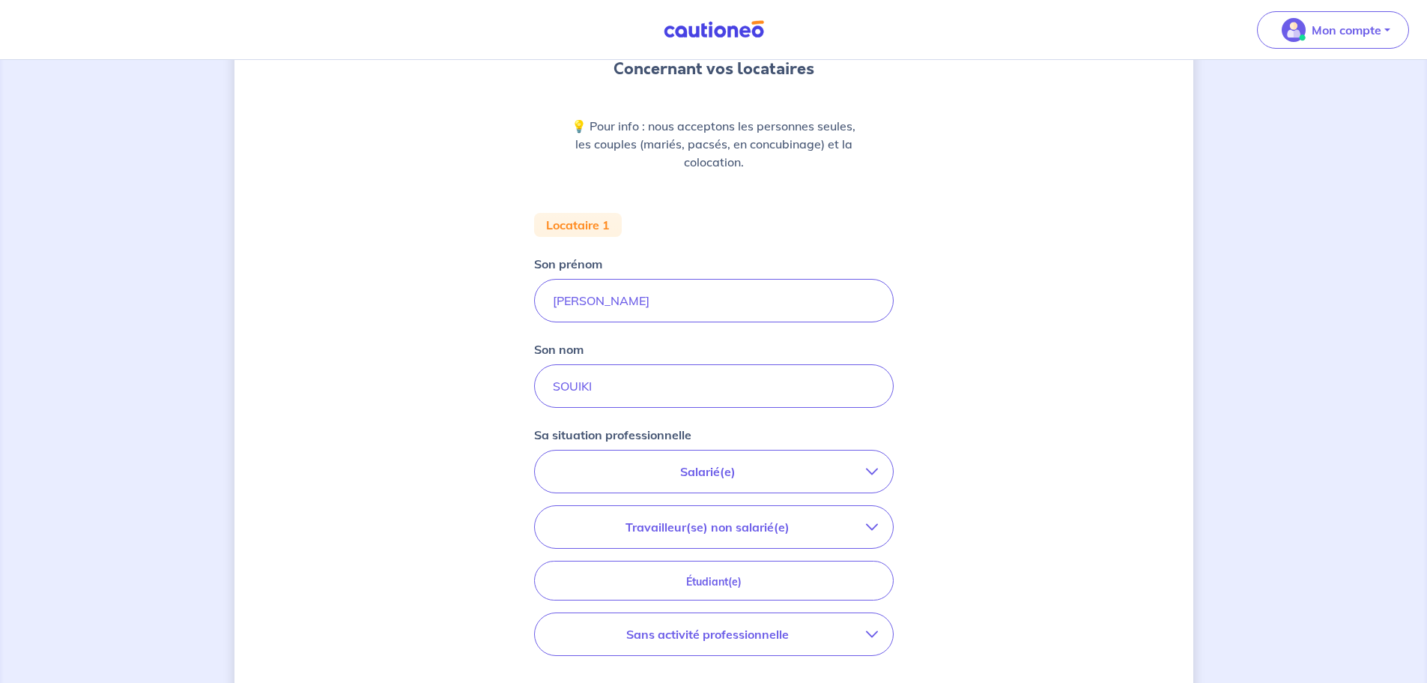
click at [842, 461] on button "Salarié(e)" at bounding box center [714, 471] width 358 height 42
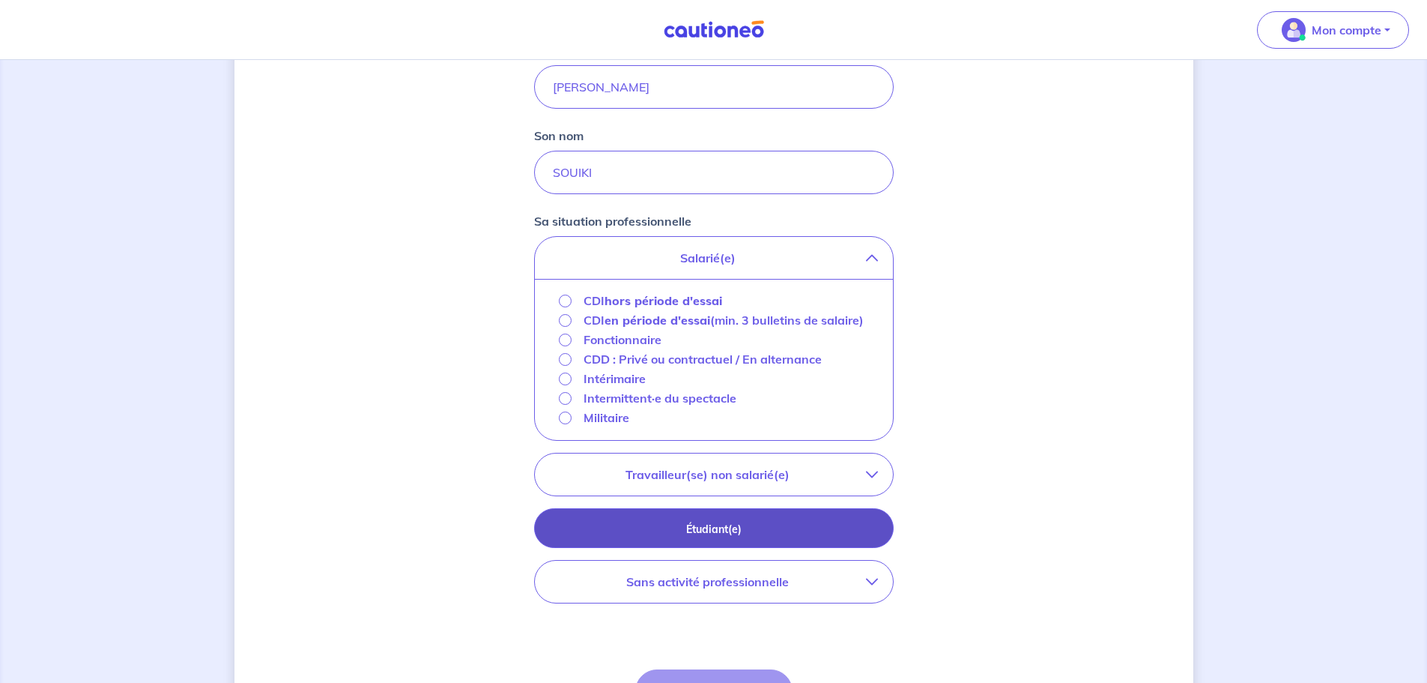
scroll to position [375, 0]
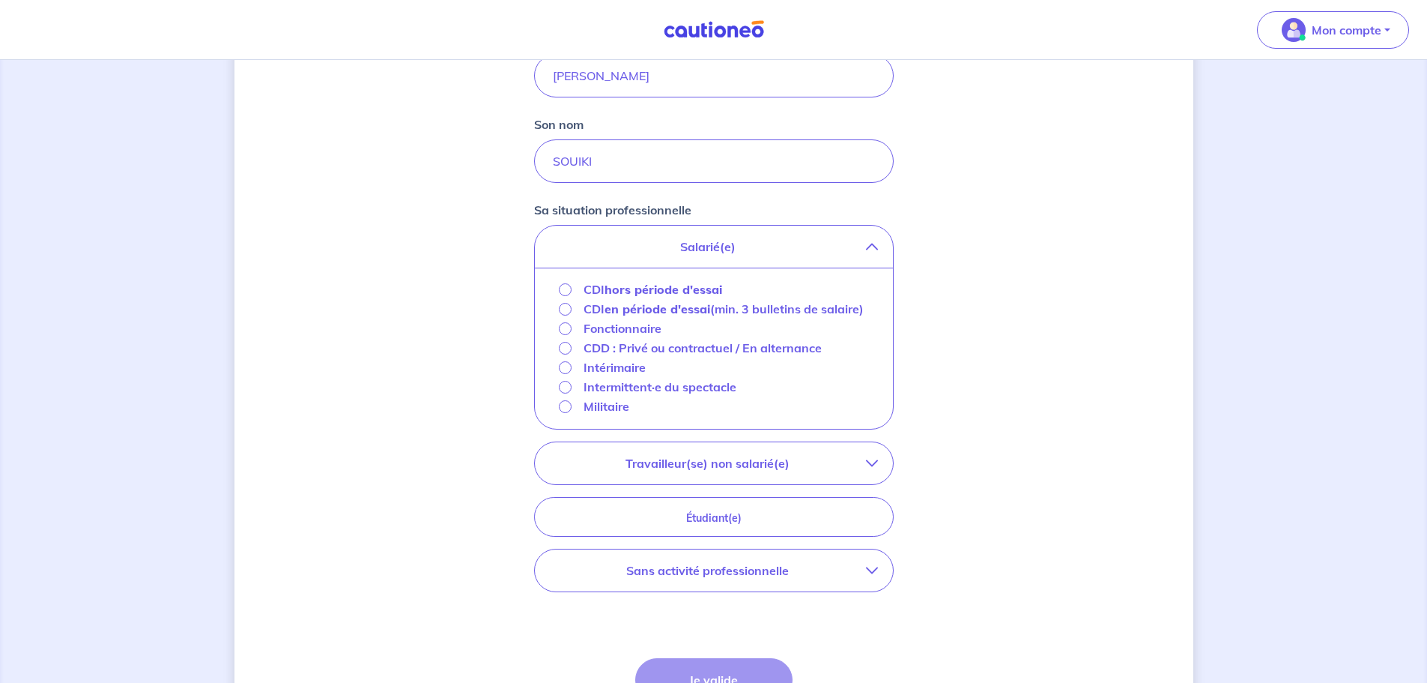
click at [731, 357] on p "CDD : Privé ou contractuel / En alternance" at bounding box center [703, 348] width 238 height 18
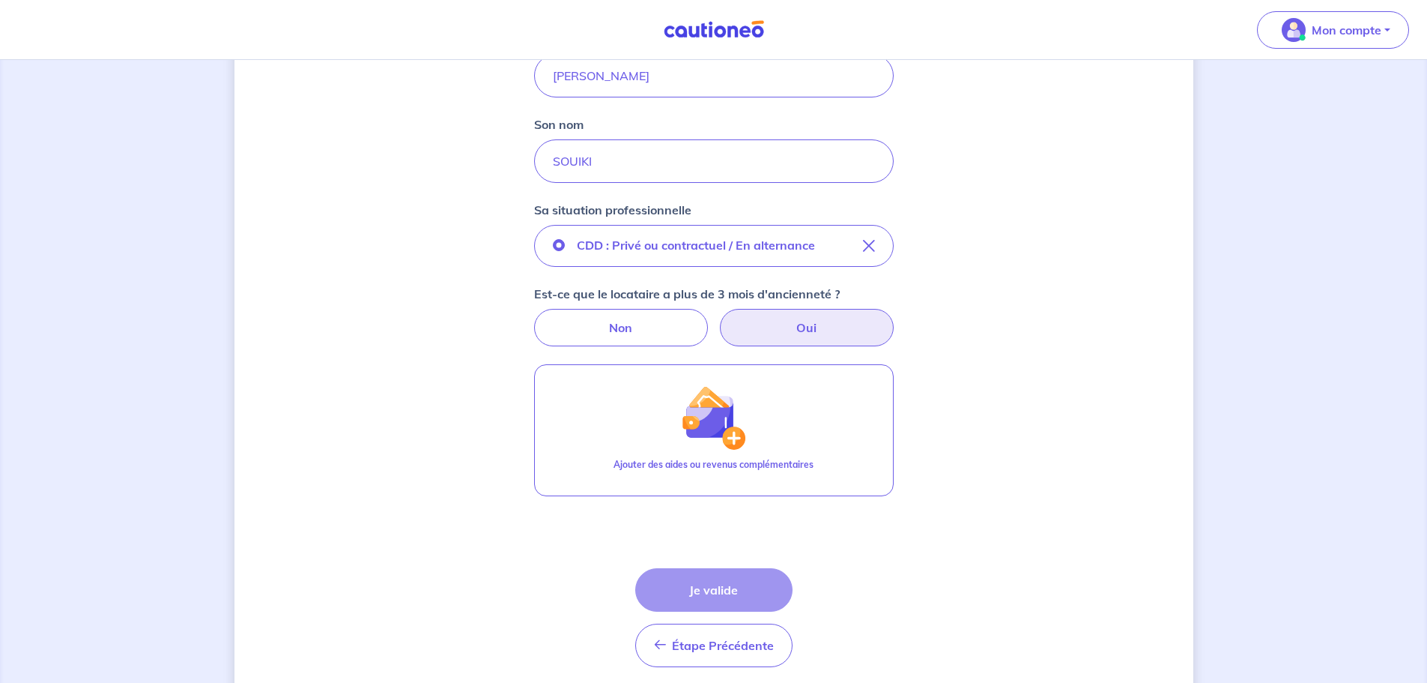
click at [775, 322] on label "Oui" at bounding box center [807, 327] width 174 height 37
click at [719, 318] on input "Oui" at bounding box center [714, 314] width 10 height 10
radio input "true"
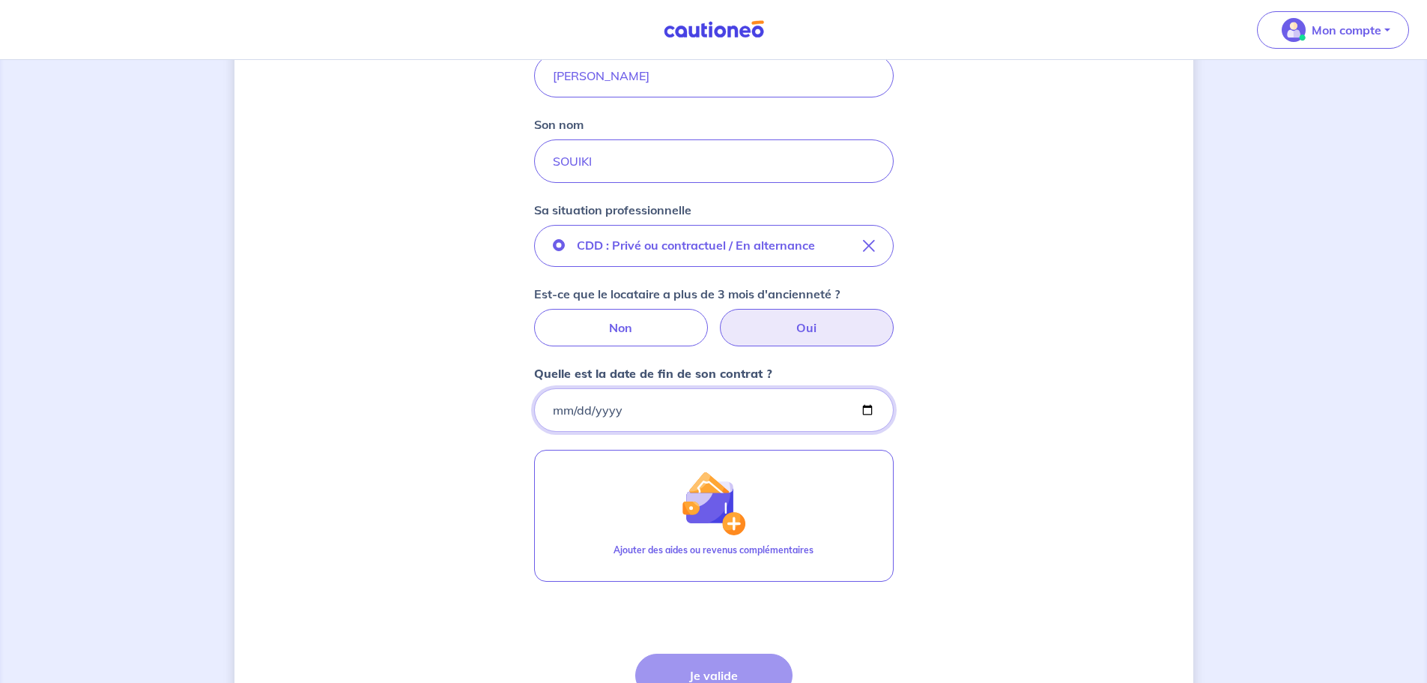
click at [619, 396] on input "Quelle est la date de fin de son contrat ?" at bounding box center [714, 409] width 360 height 43
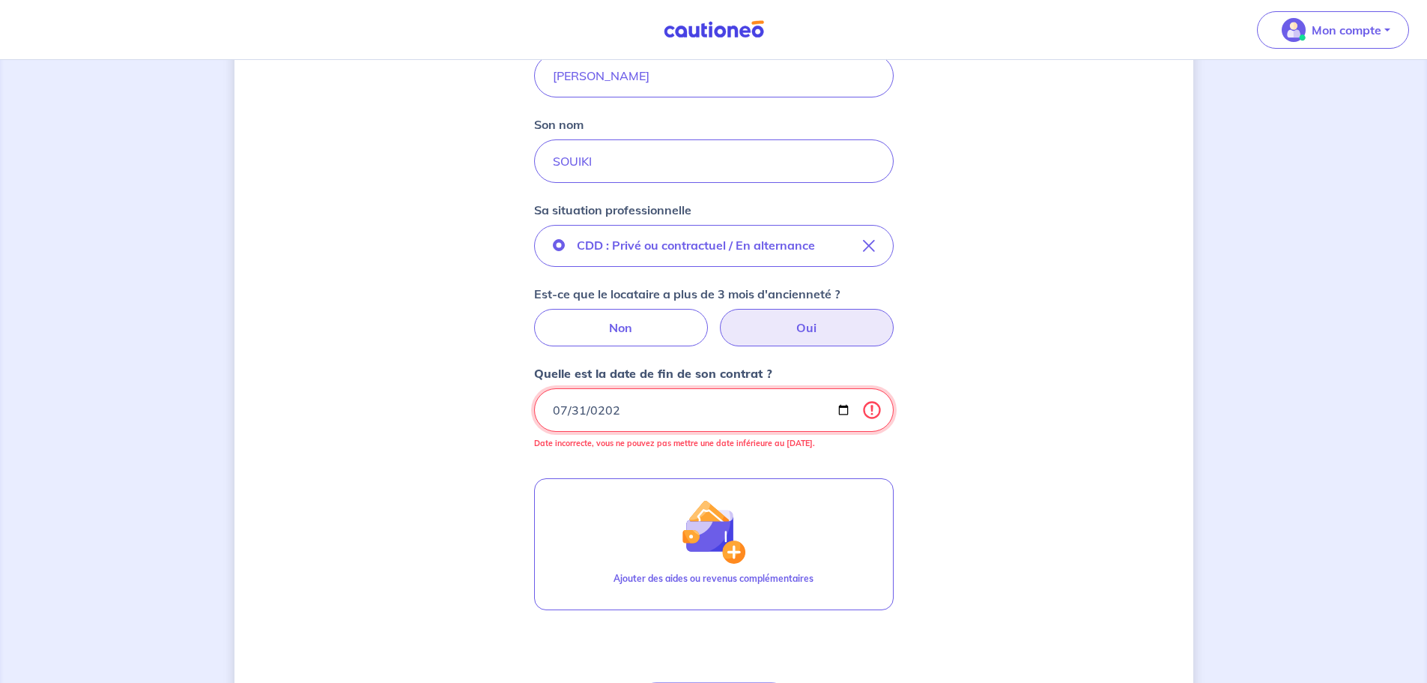
type input "[DATE]"
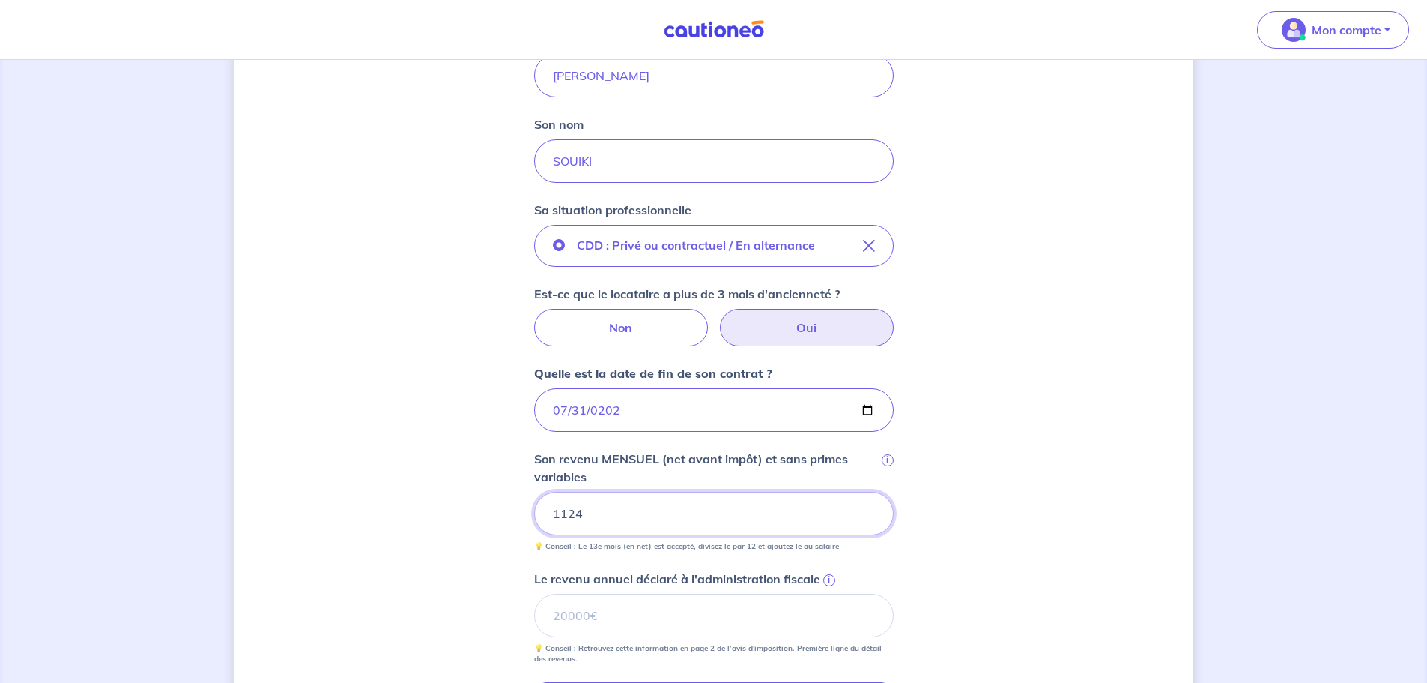
click at [633, 516] on input "1124" at bounding box center [714, 513] width 360 height 43
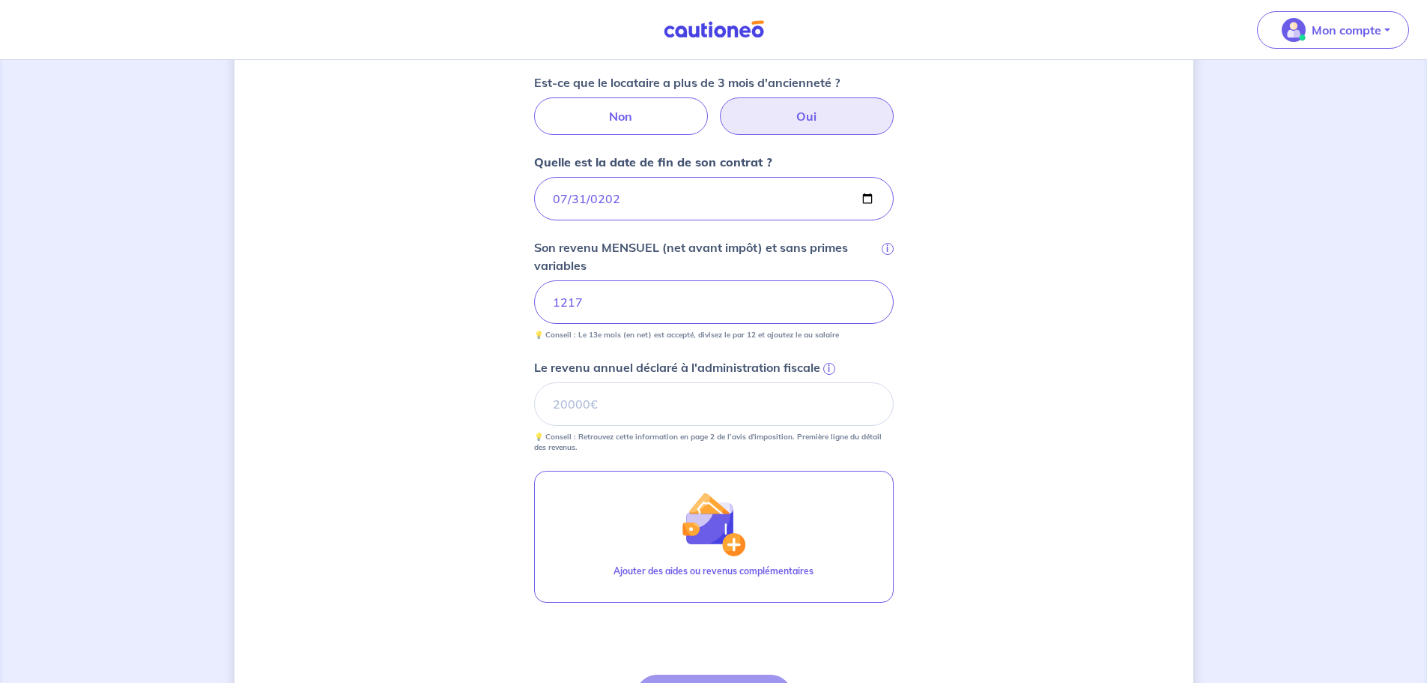
scroll to position [599, 0]
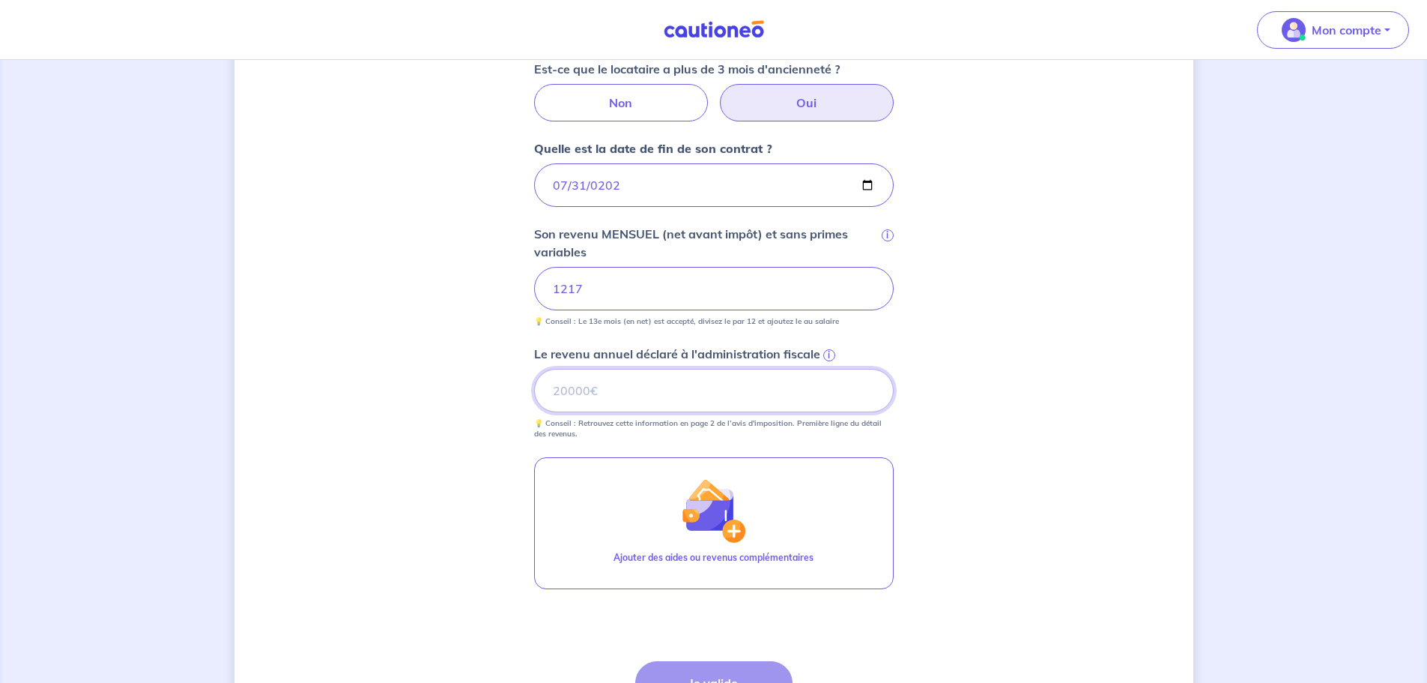
click at [674, 393] on input "Le revenu annuel déclaré à l'administration fiscale i" at bounding box center [714, 390] width 360 height 43
click at [596, 389] on input "Le revenu annuel déclaré à l'administration fiscale i" at bounding box center [714, 390] width 360 height 43
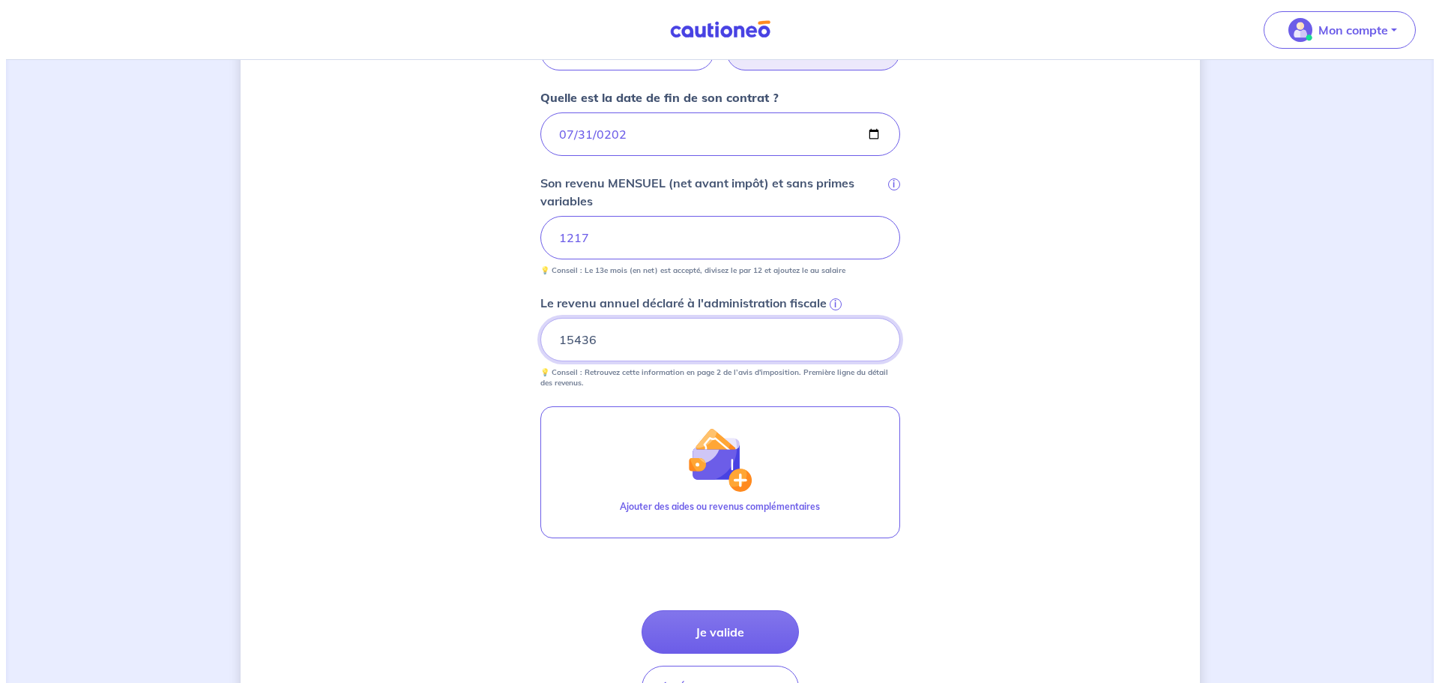
scroll to position [674, 0]
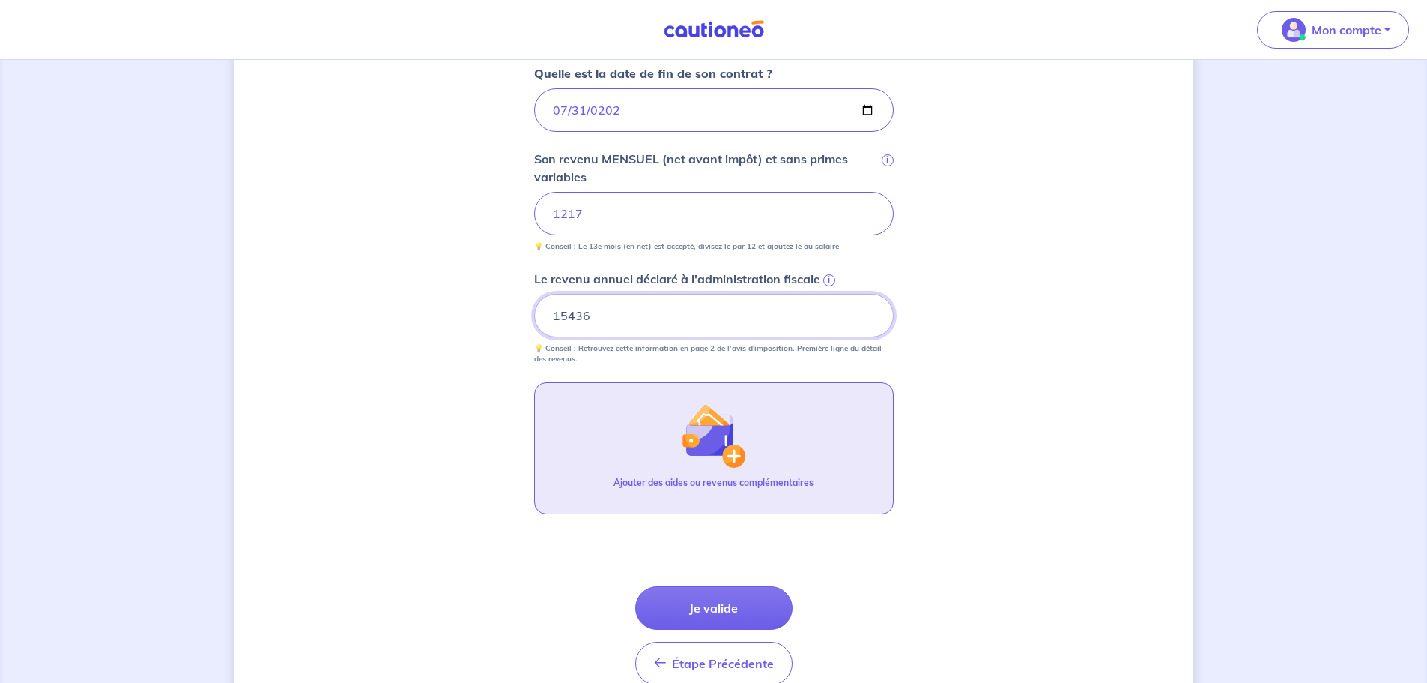
type input "15436"
click at [716, 436] on img "button" at bounding box center [713, 435] width 64 height 64
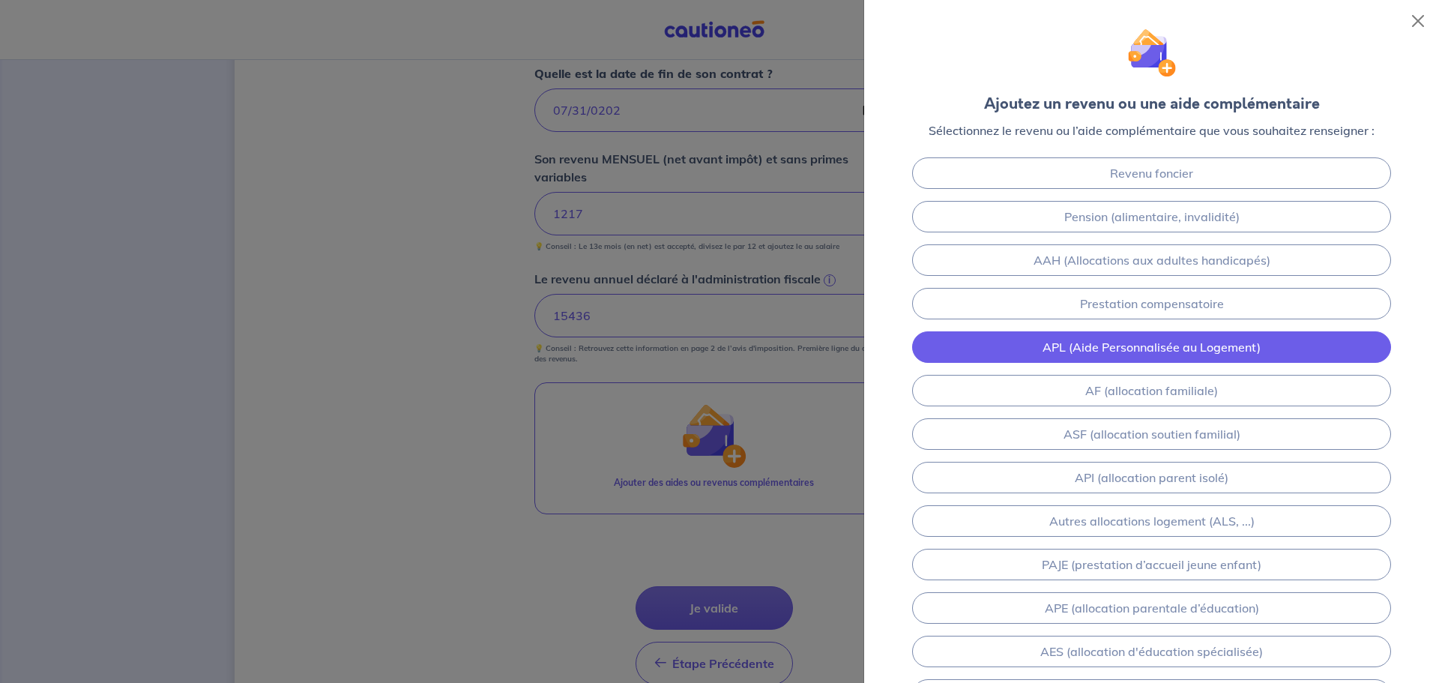
click at [1199, 355] on link "APL (Aide Personnalisée au Logement)" at bounding box center [1151, 346] width 479 height 31
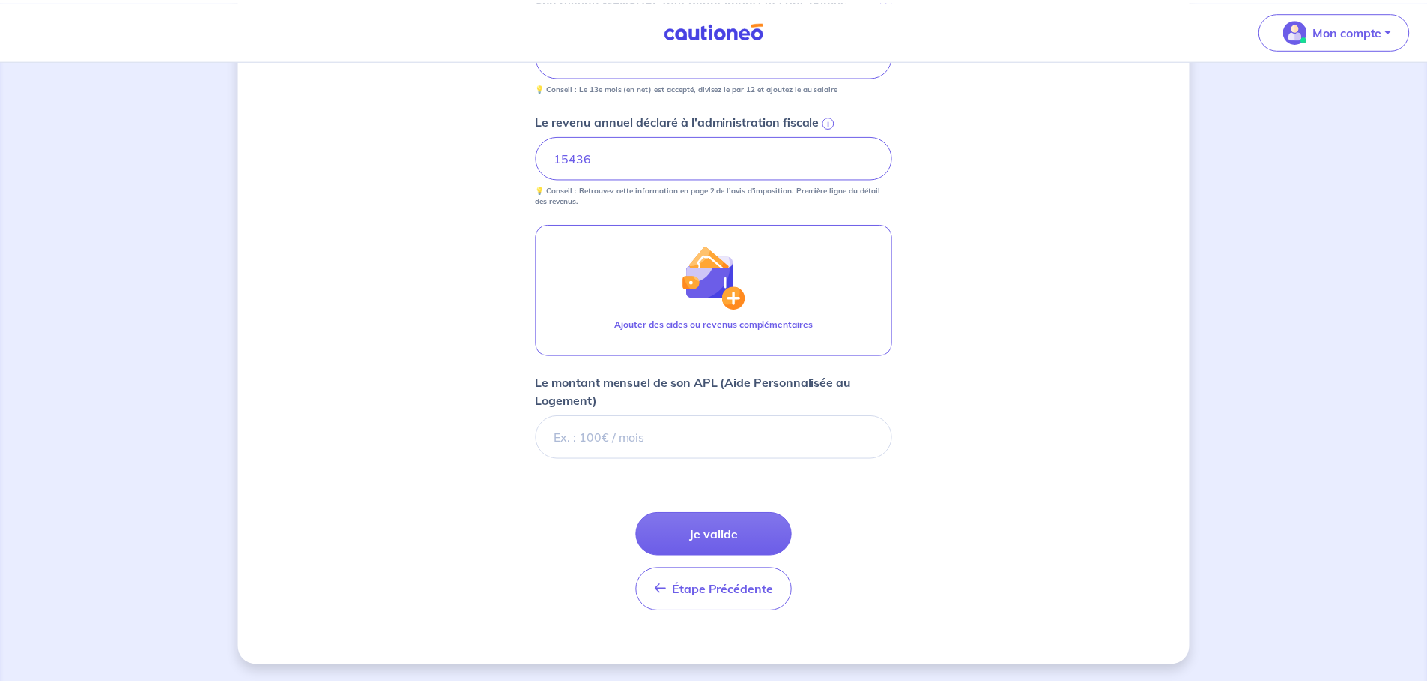
scroll to position [834, 0]
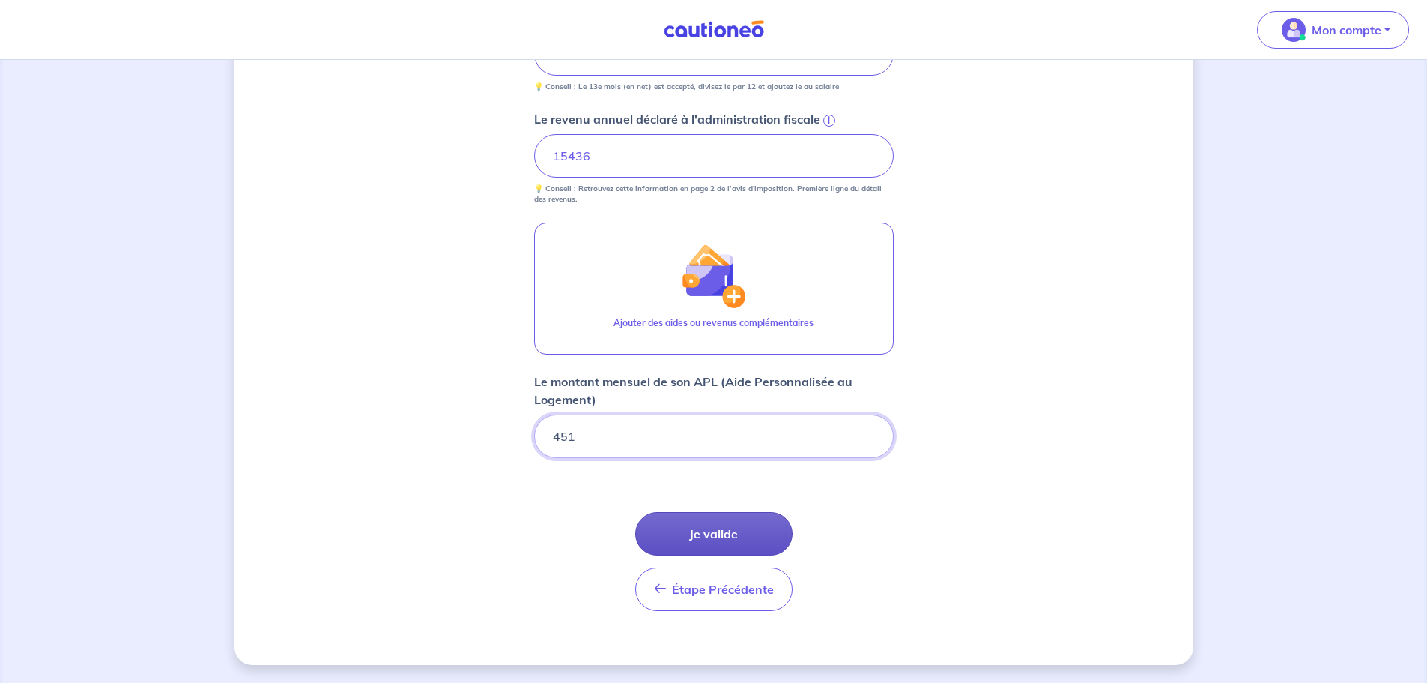
type input "451"
click at [730, 536] on button "Je valide" at bounding box center [713, 533] width 157 height 43
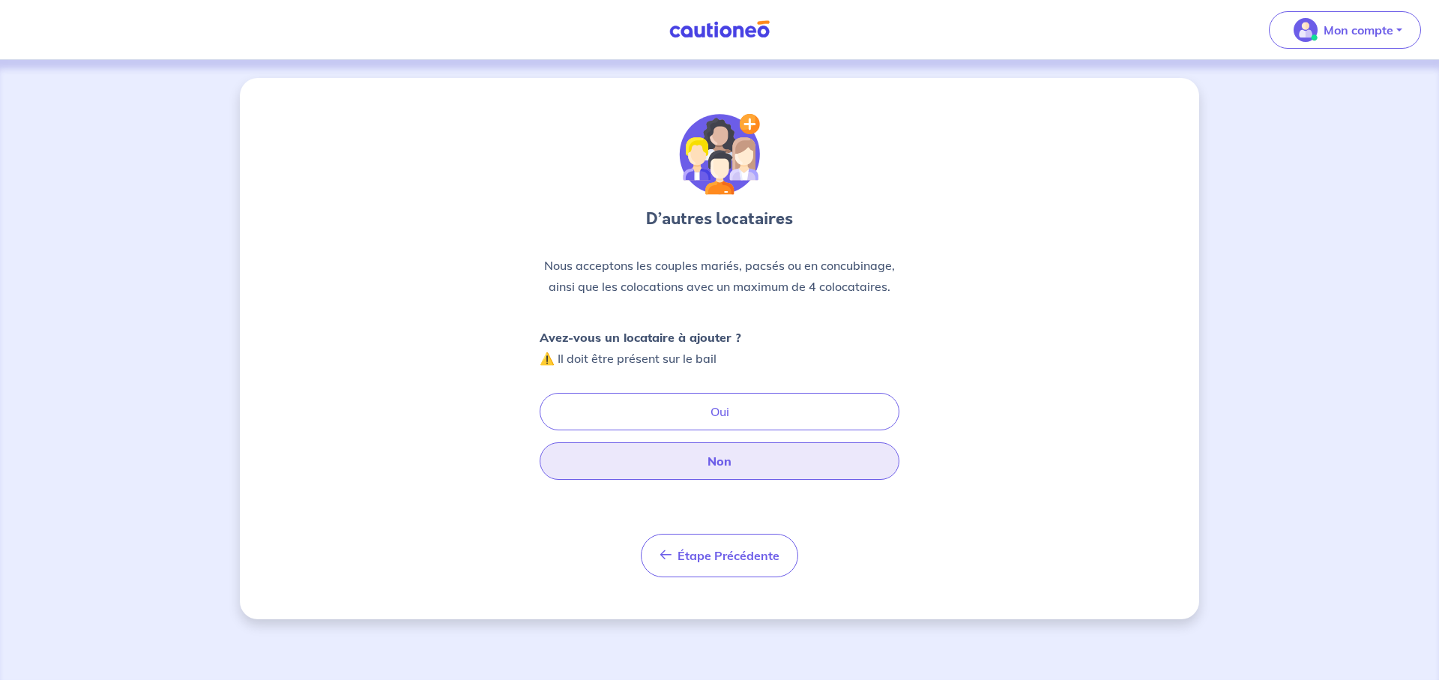
click at [754, 462] on button "Non" at bounding box center [720, 460] width 360 height 37
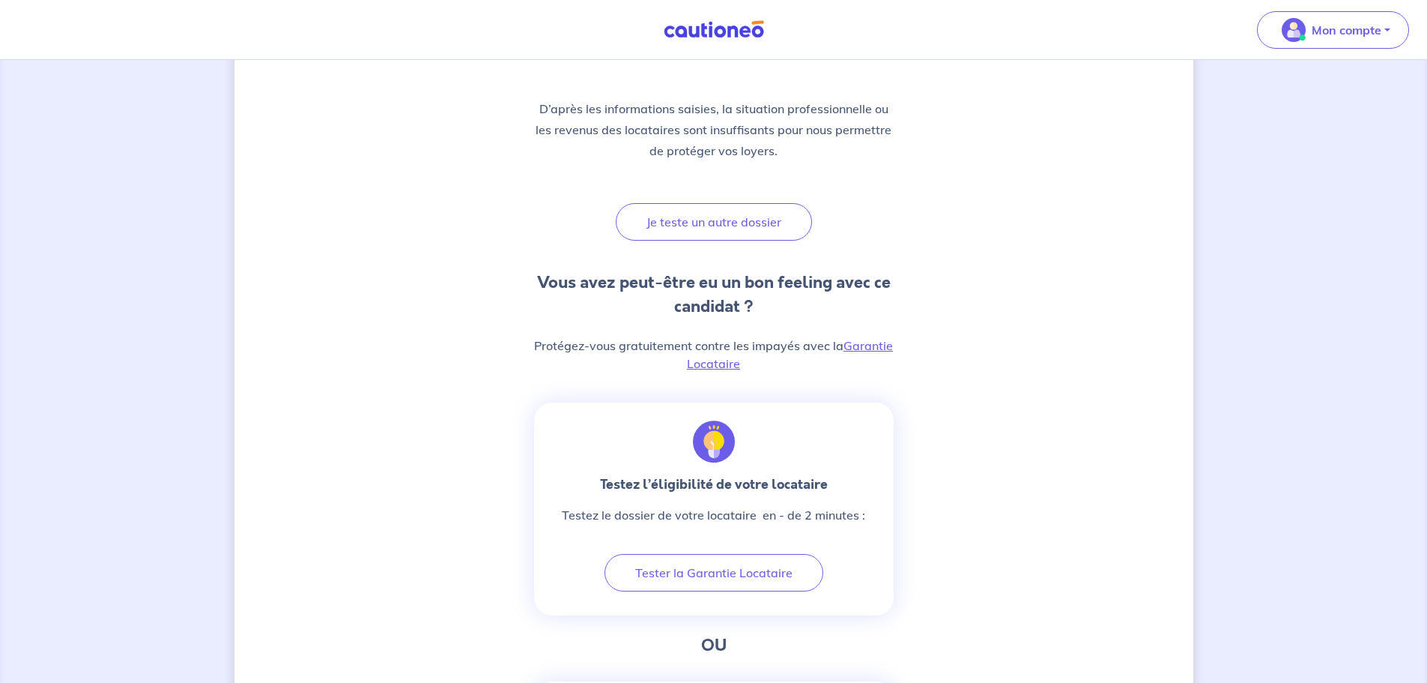
scroll to position [225, 0]
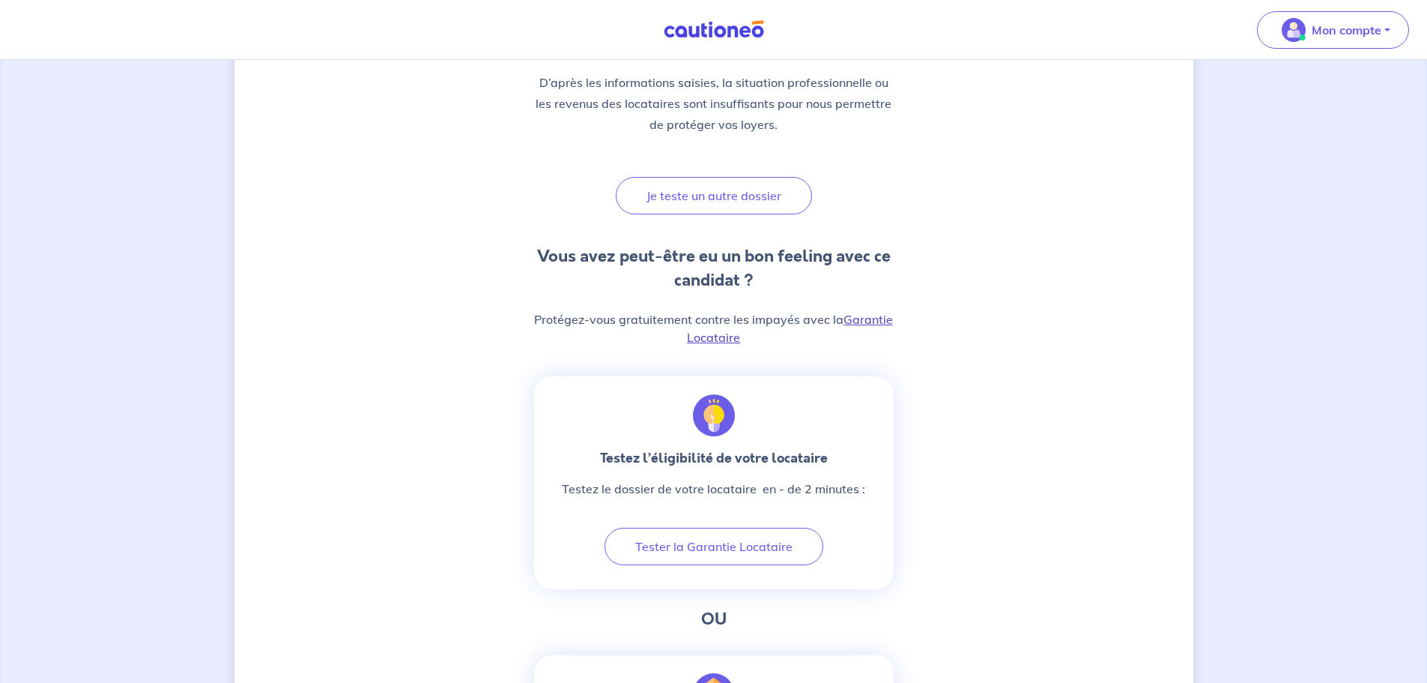
click at [880, 321] on link "Garantie Locataire" at bounding box center [790, 328] width 206 height 33
